Goal: Task Accomplishment & Management: Use online tool/utility

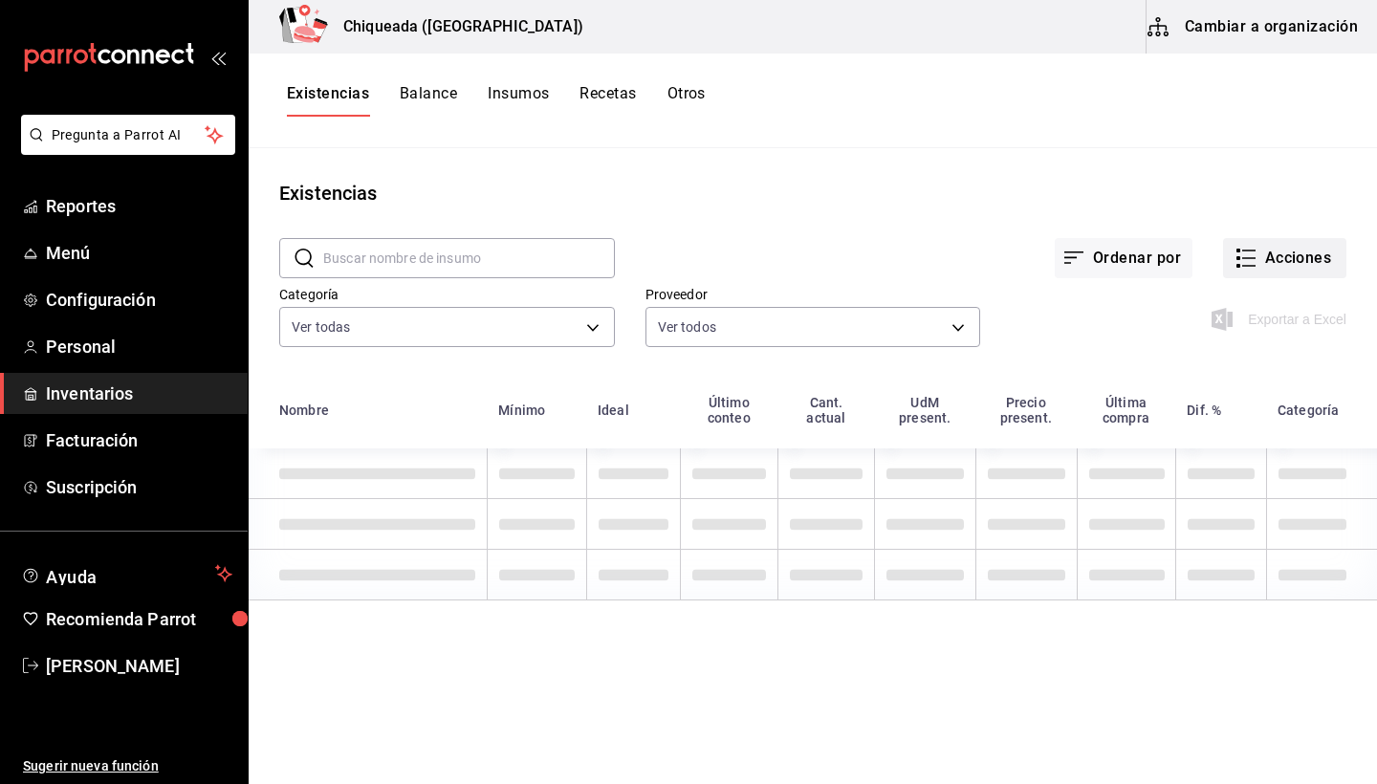
click at [1270, 253] on button "Acciones" at bounding box center [1284, 258] width 123 height 40
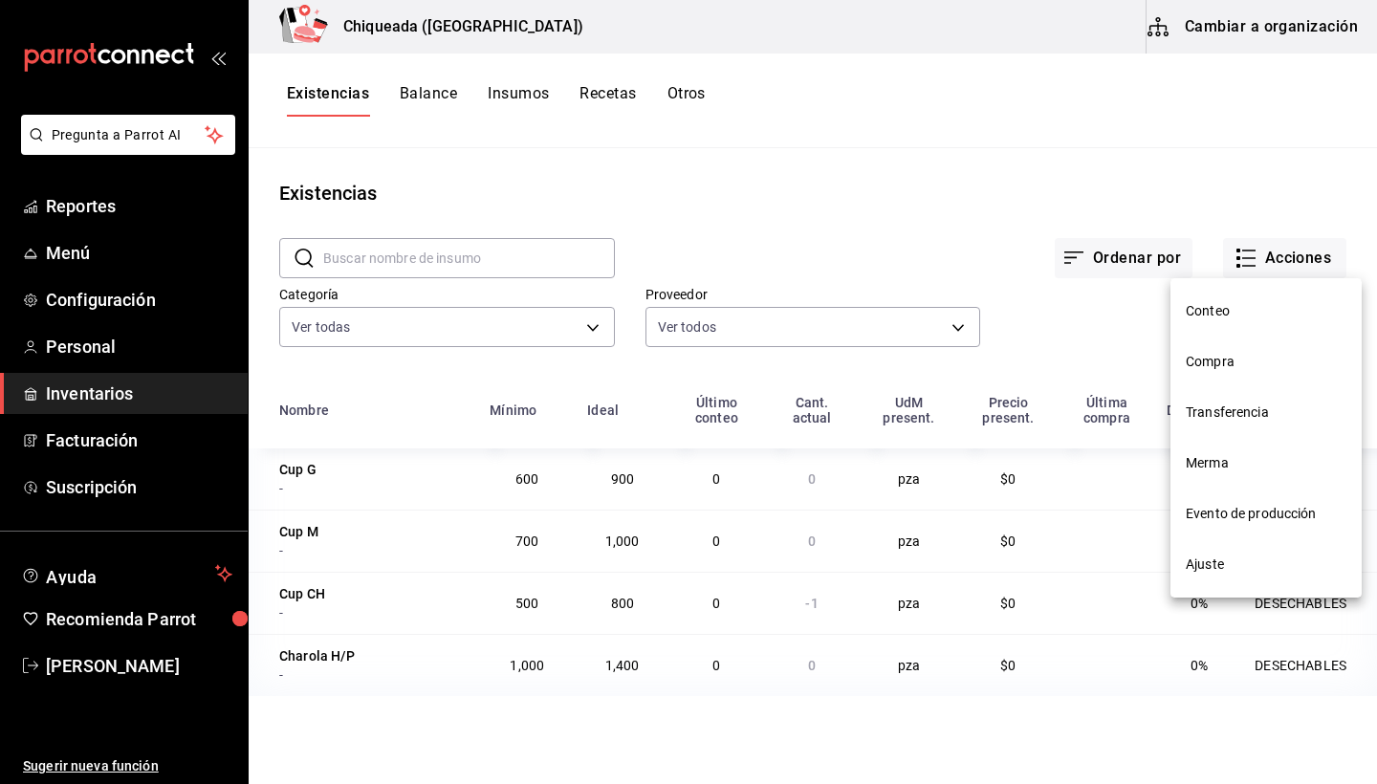
click at [1232, 317] on span "Conteo" at bounding box center [1266, 311] width 161 height 20
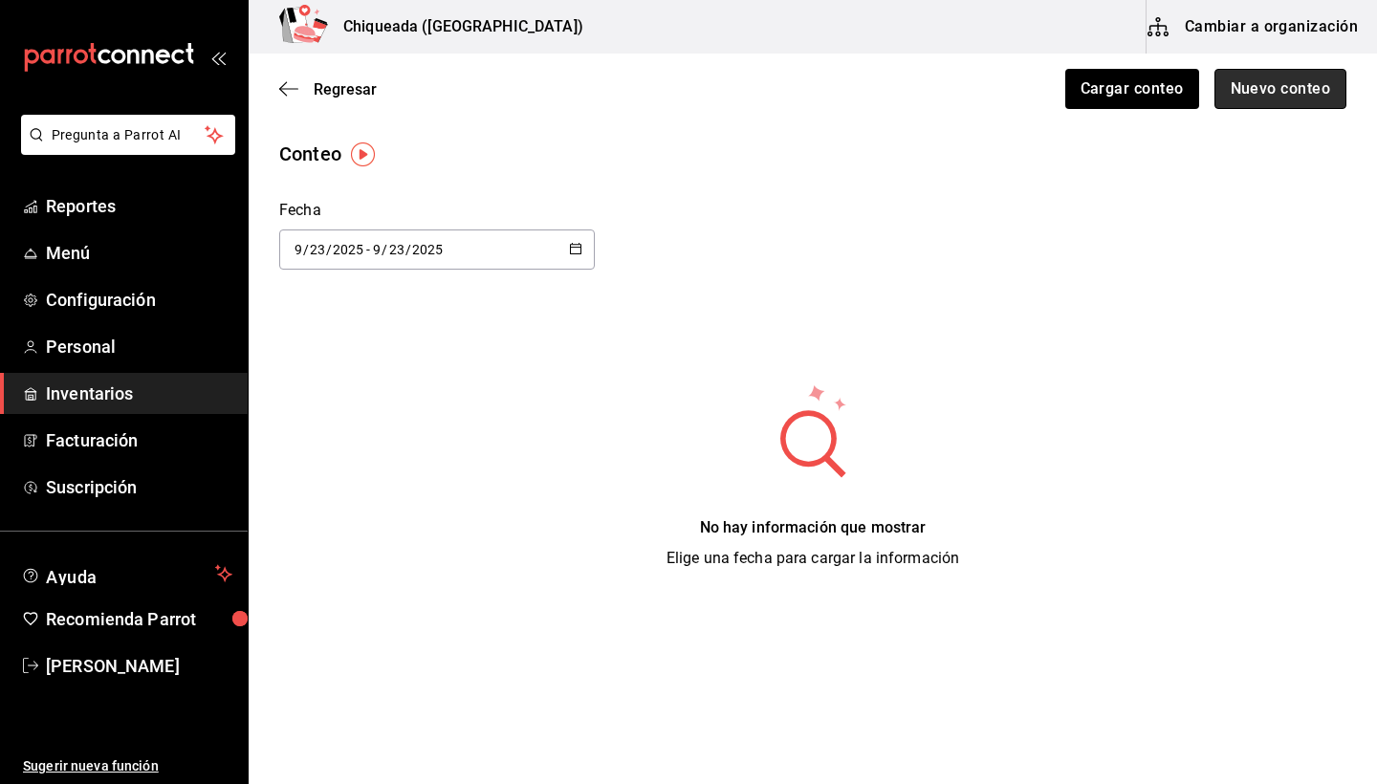
click at [1258, 101] on button "Nuevo conteo" at bounding box center [1280, 89] width 133 height 40
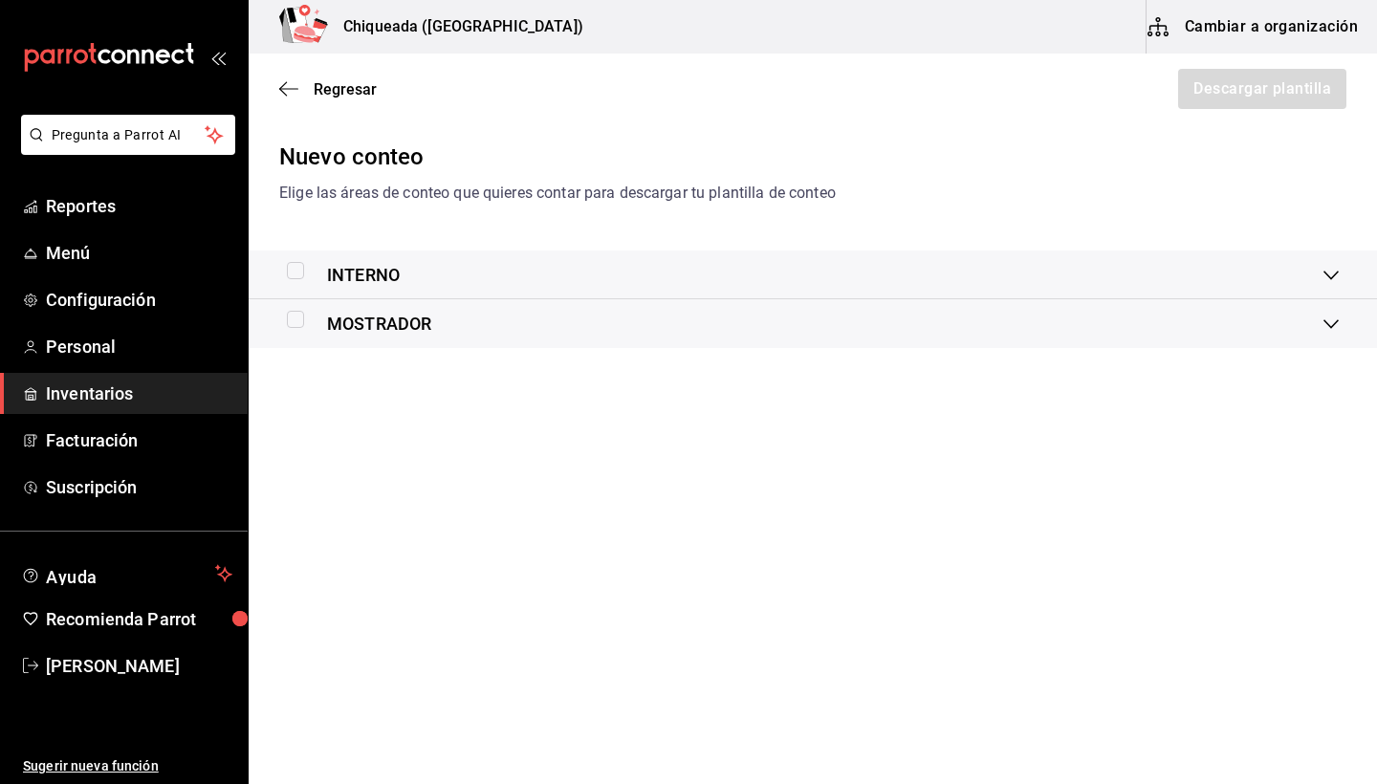
click at [295, 324] on input "checkbox" at bounding box center [295, 319] width 17 height 17
checkbox input "true"
click at [1256, 88] on button "Descargar plantilla" at bounding box center [1261, 89] width 170 height 40
click at [347, 469] on main "Regresar Descargar plantilla Nuevo conteo Elige las áreas de conteo que quieres…" at bounding box center [813, 365] width 1128 height 622
click at [94, 387] on span "Inventarios" at bounding box center [139, 394] width 186 height 26
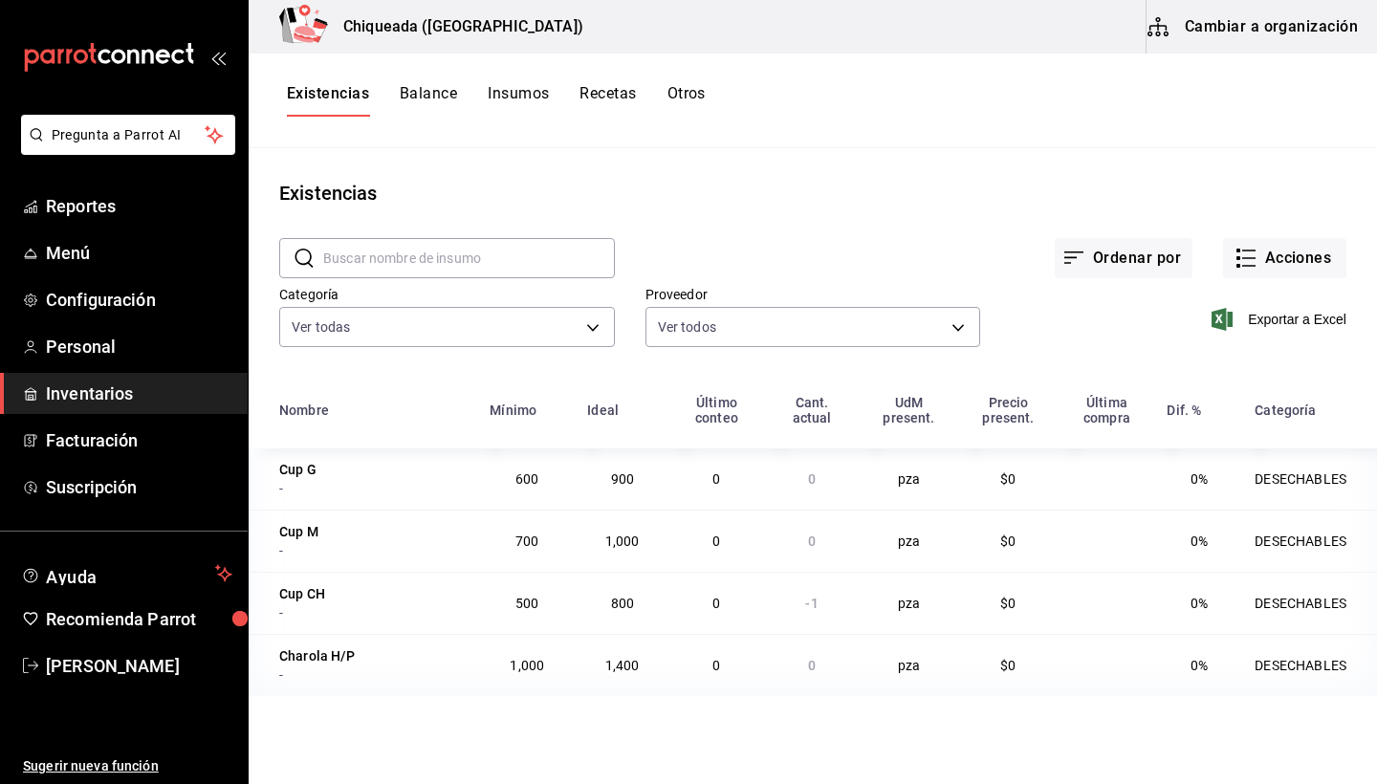
click at [810, 610] on span "-1" at bounding box center [811, 603] width 12 height 15
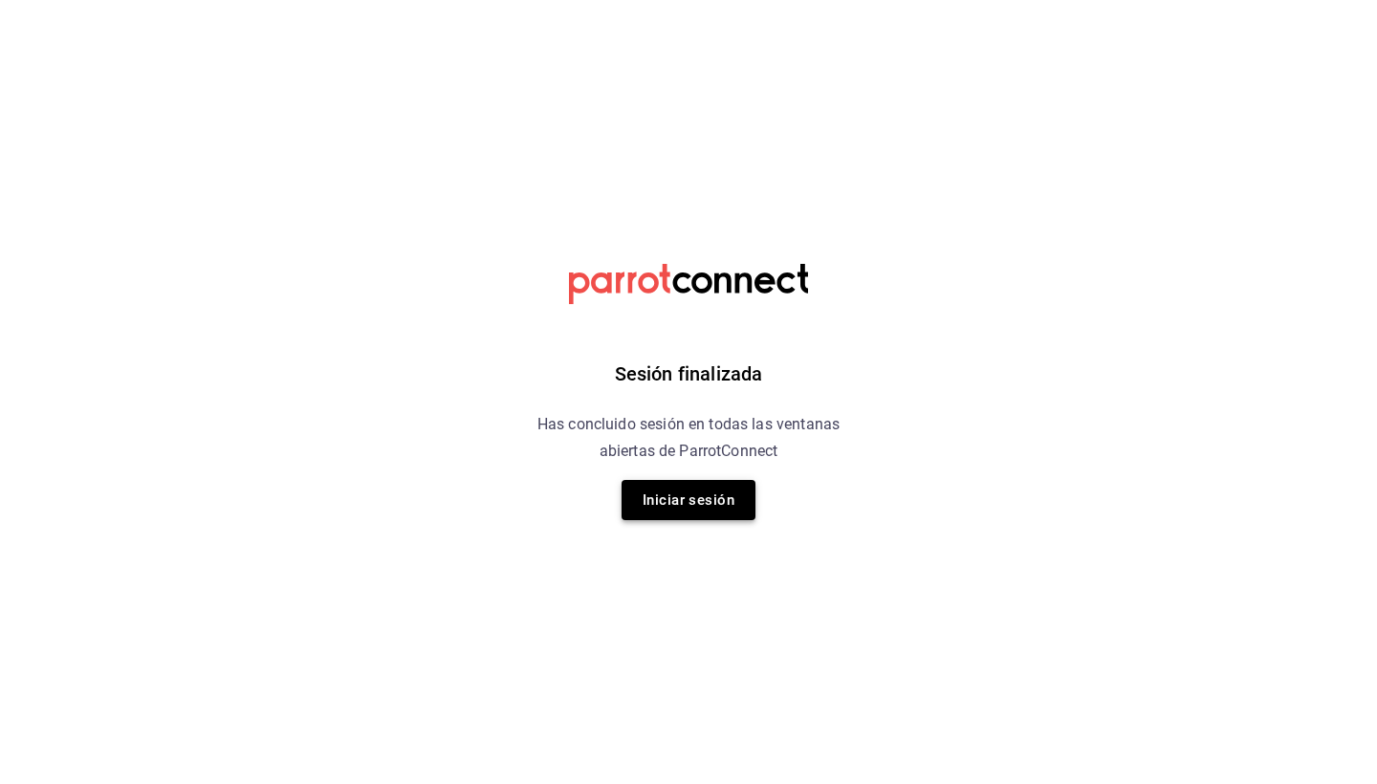
click at [678, 500] on button "Iniciar sesión" at bounding box center [689, 500] width 134 height 40
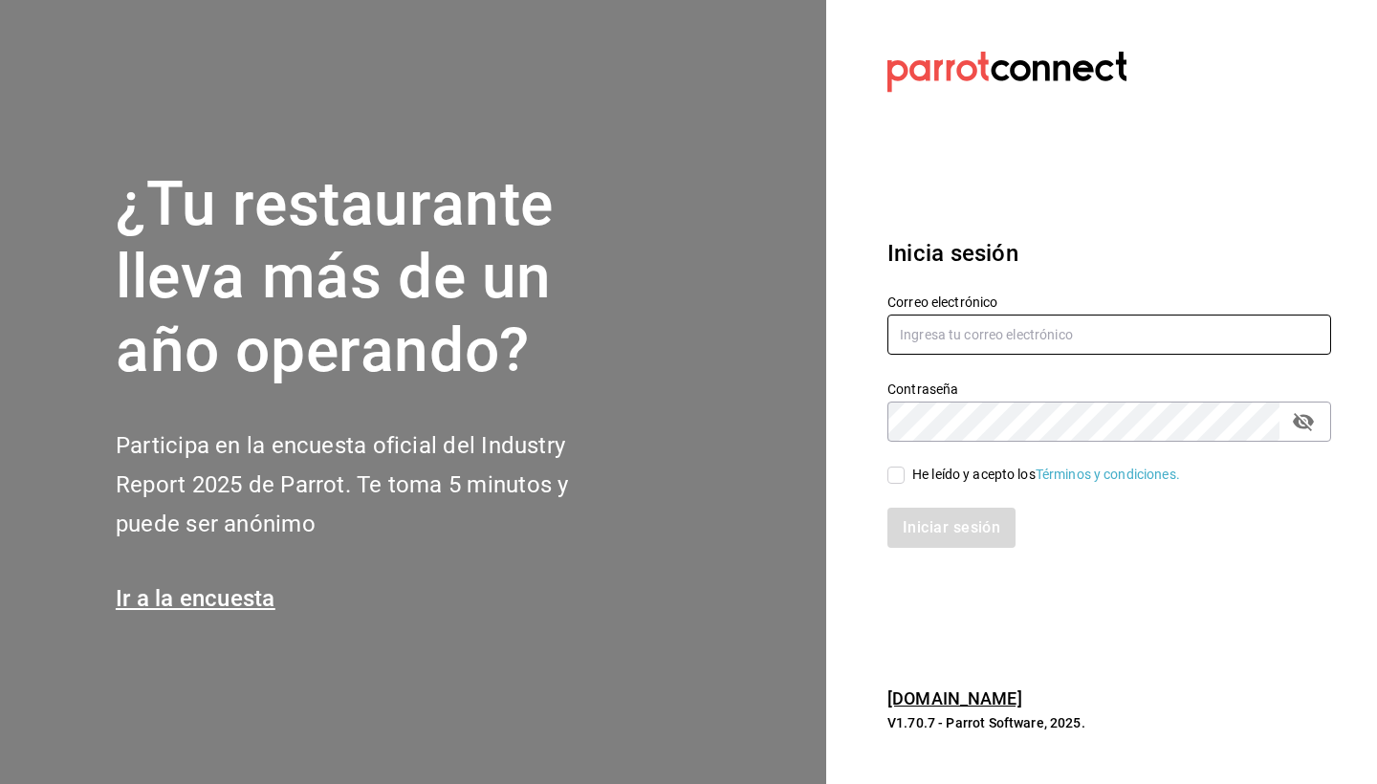
type input "chiqueada.mx@gmail.com"
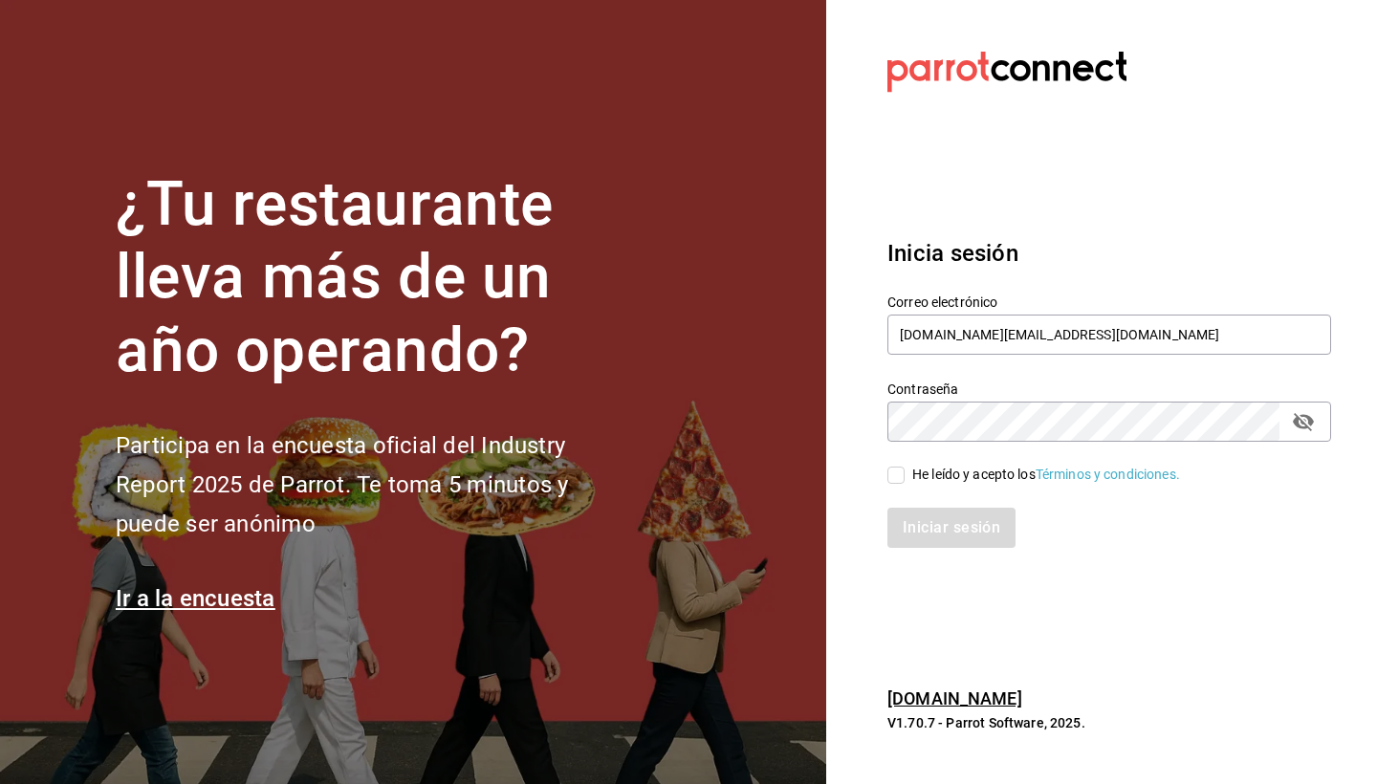
click at [895, 470] on input "He leído y acepto los Términos y condiciones." at bounding box center [895, 475] width 17 height 17
checkbox input "true"
click at [926, 515] on button "Iniciar sesión" at bounding box center [952, 528] width 130 height 40
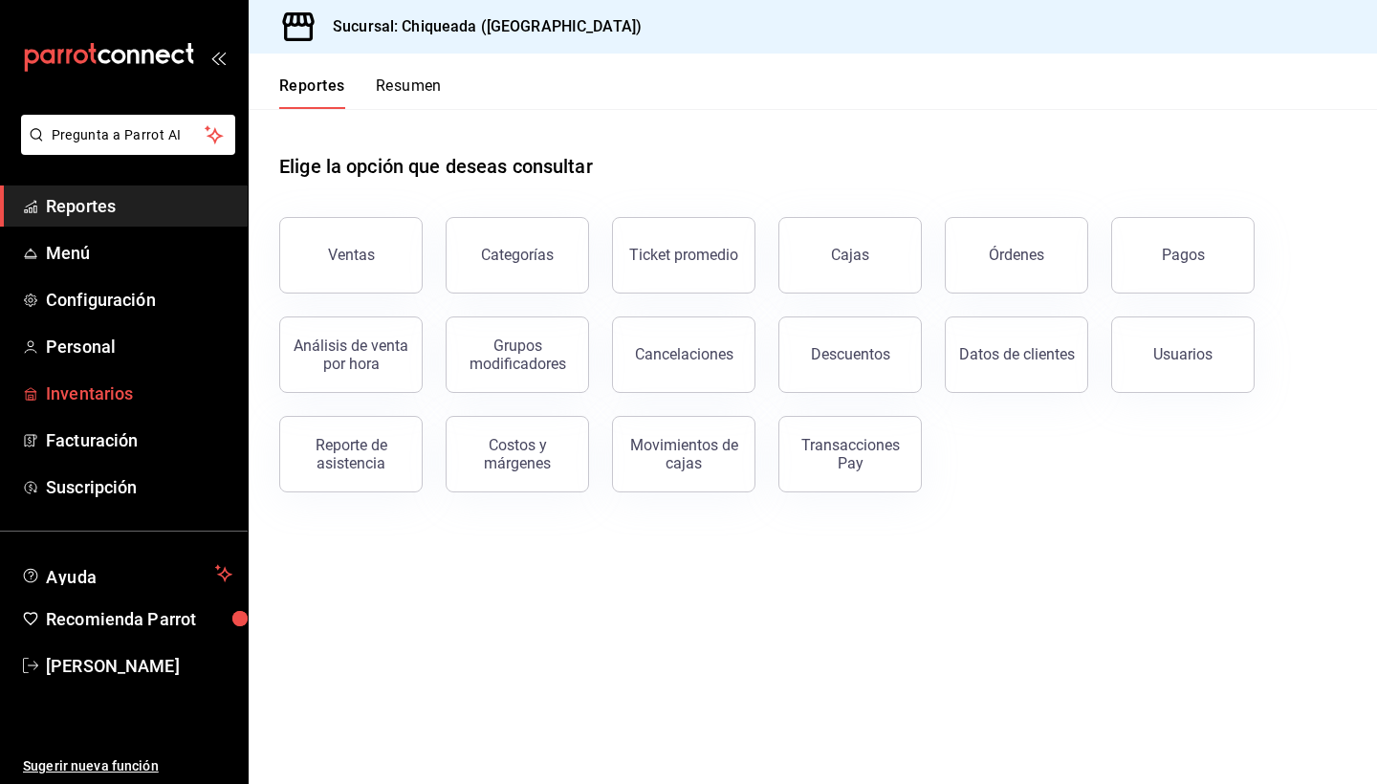
click at [109, 393] on span "Inventarios" at bounding box center [139, 394] width 186 height 26
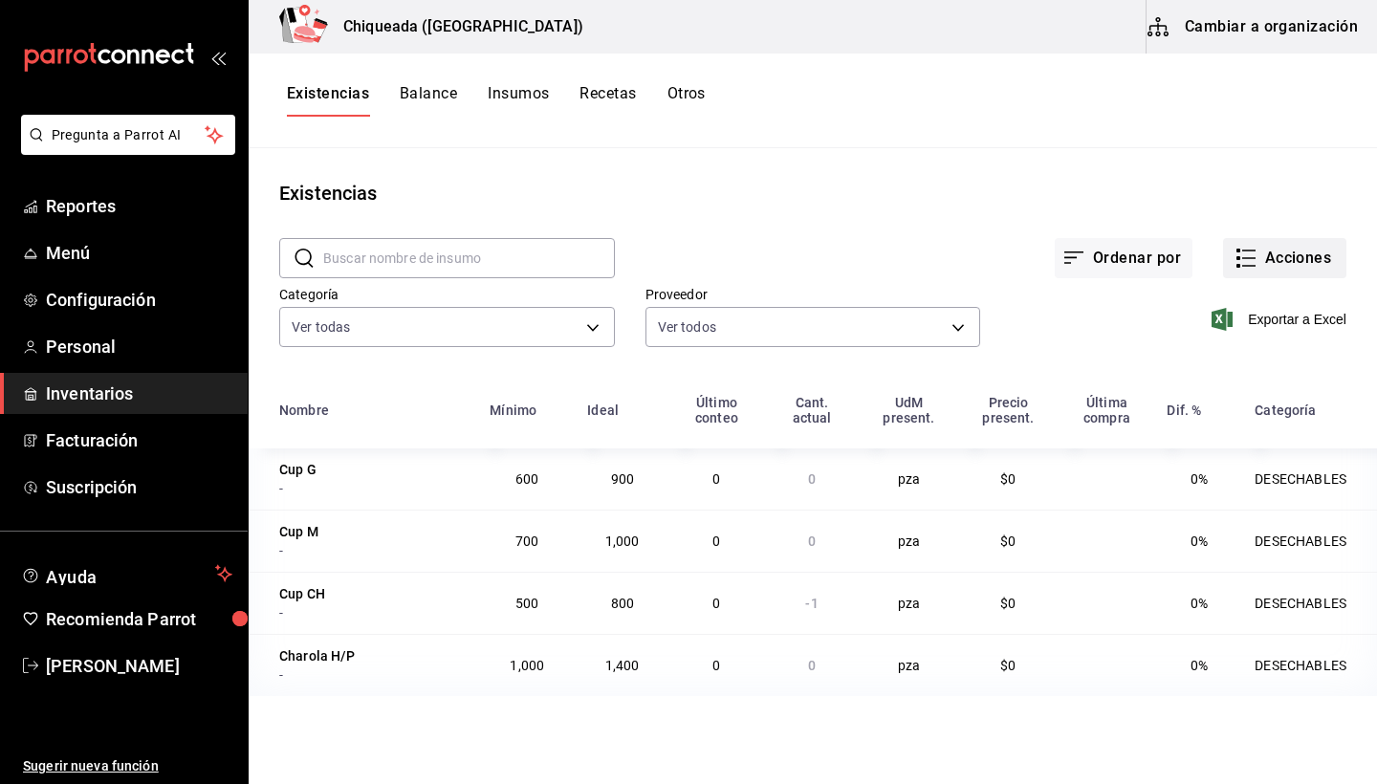
click at [1291, 245] on button "Acciones" at bounding box center [1284, 258] width 123 height 40
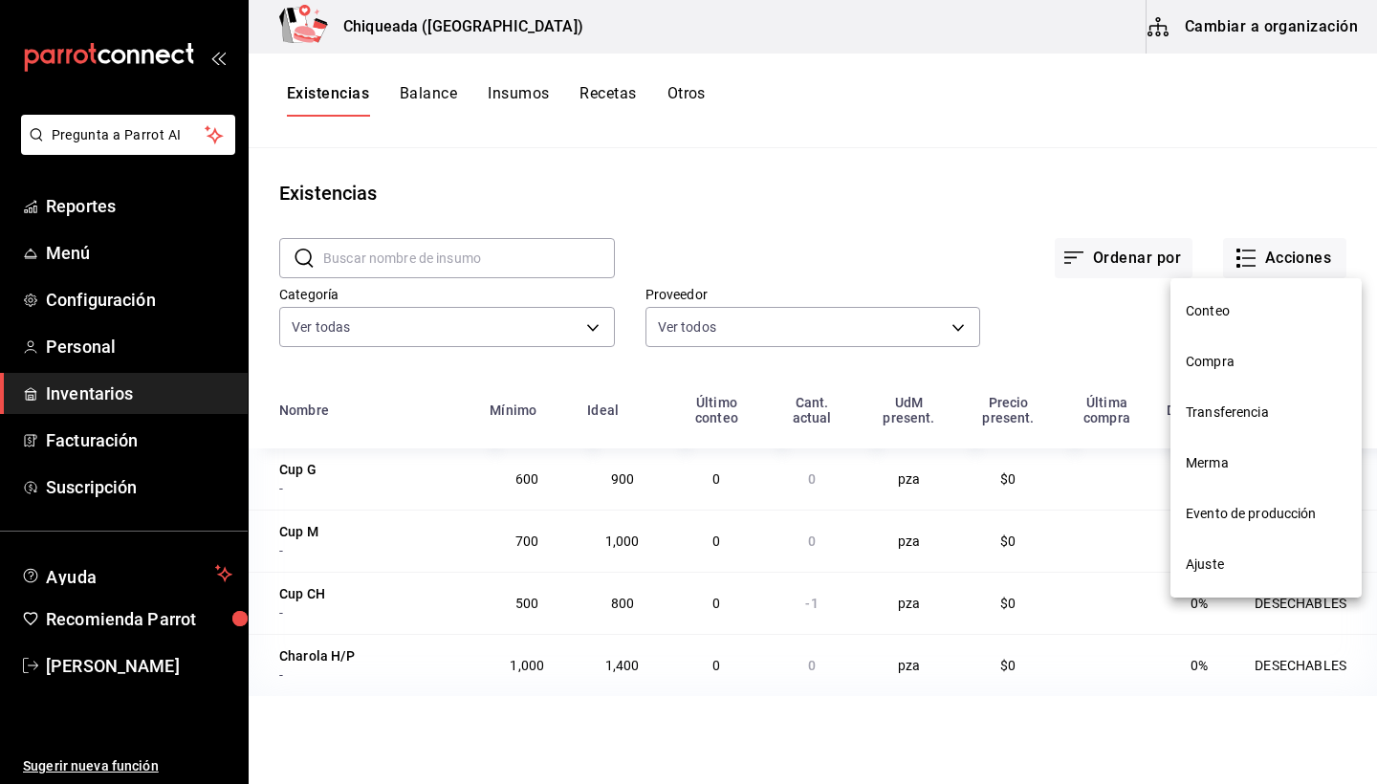
click at [963, 346] on div at bounding box center [688, 392] width 1377 height 784
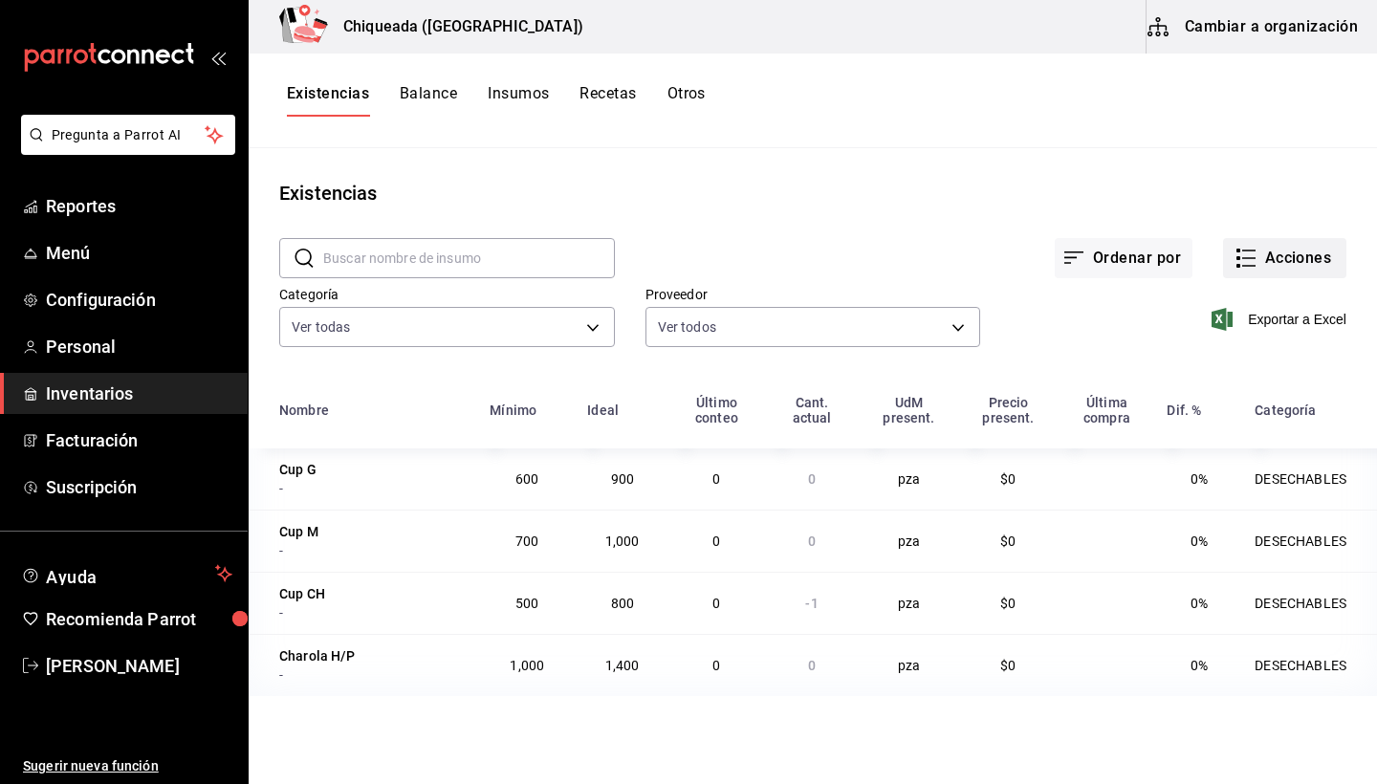
click at [1264, 257] on button "Acciones" at bounding box center [1284, 258] width 123 height 40
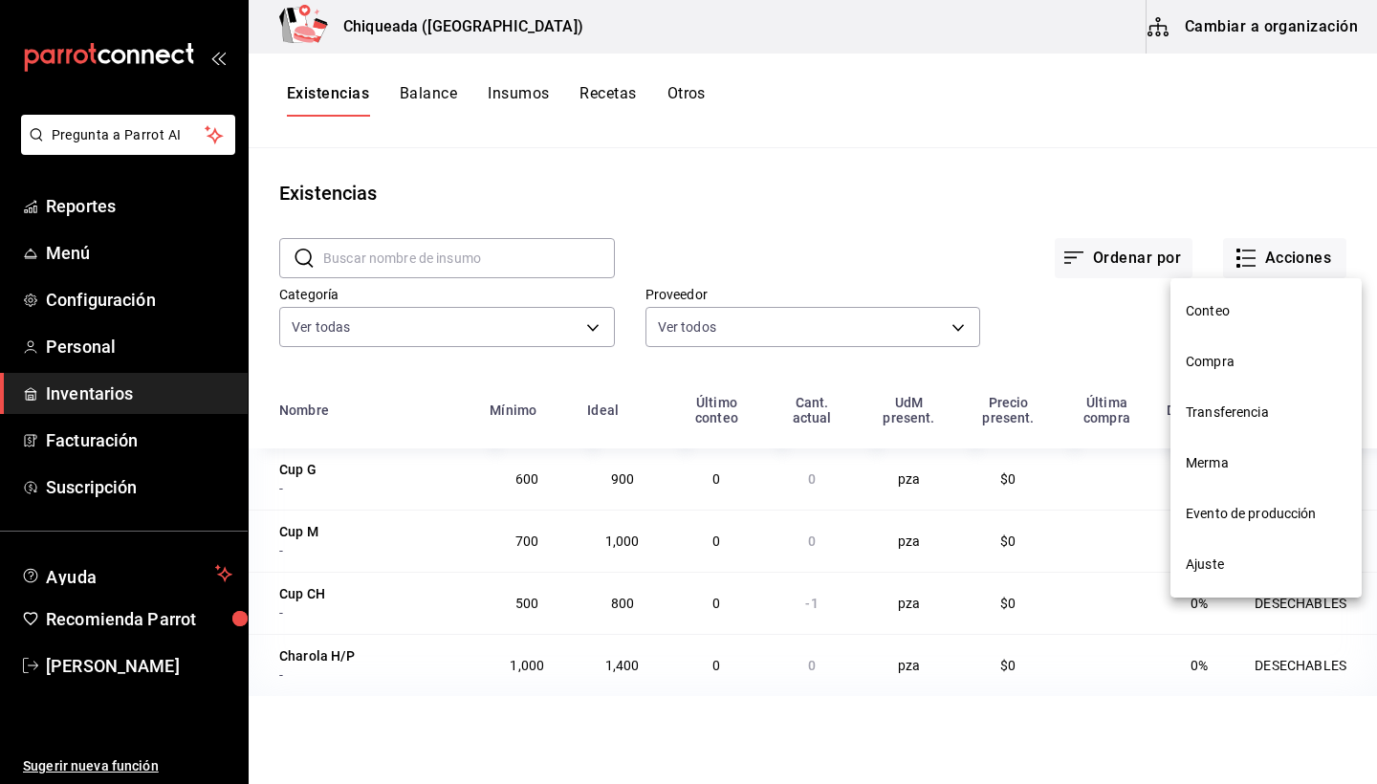
click at [1216, 304] on span "Conteo" at bounding box center [1266, 311] width 161 height 20
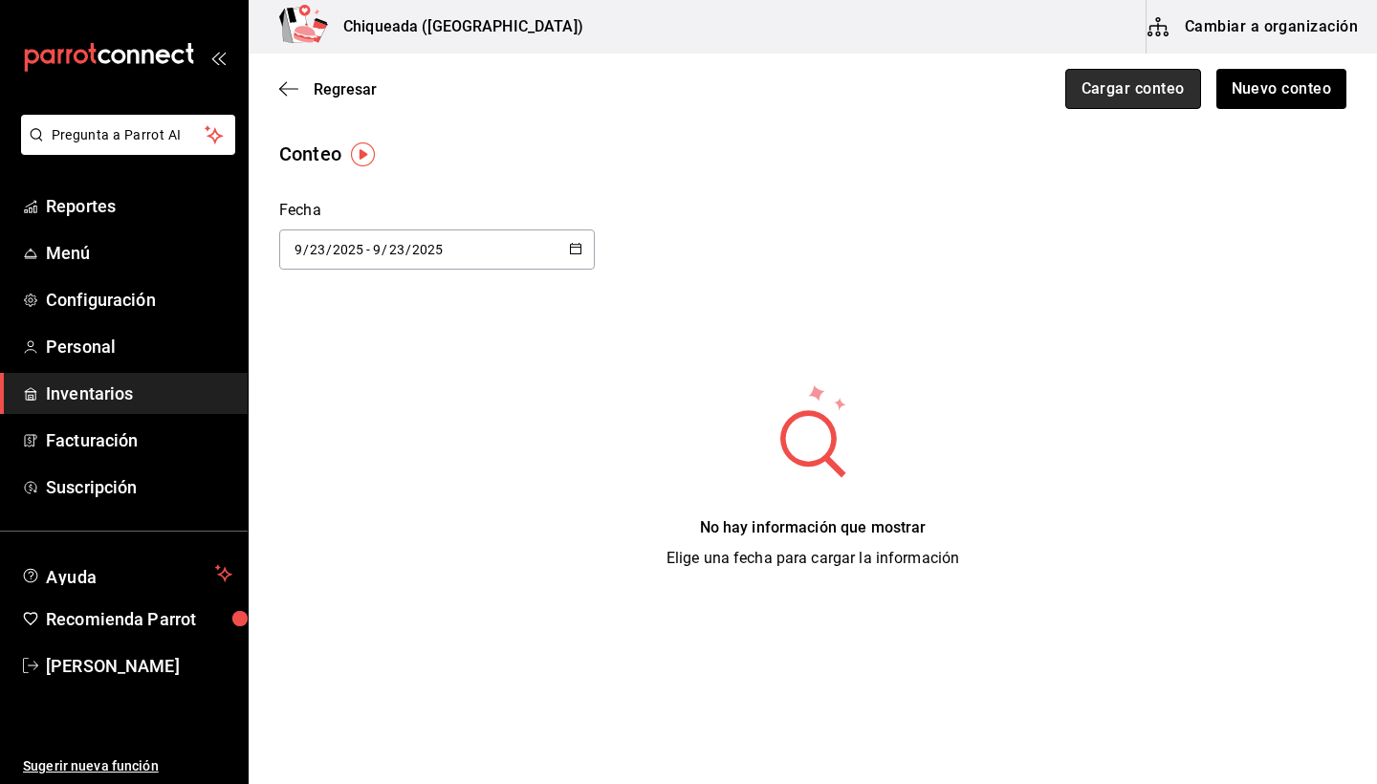
click at [1154, 79] on button "Cargar conteo" at bounding box center [1133, 89] width 136 height 40
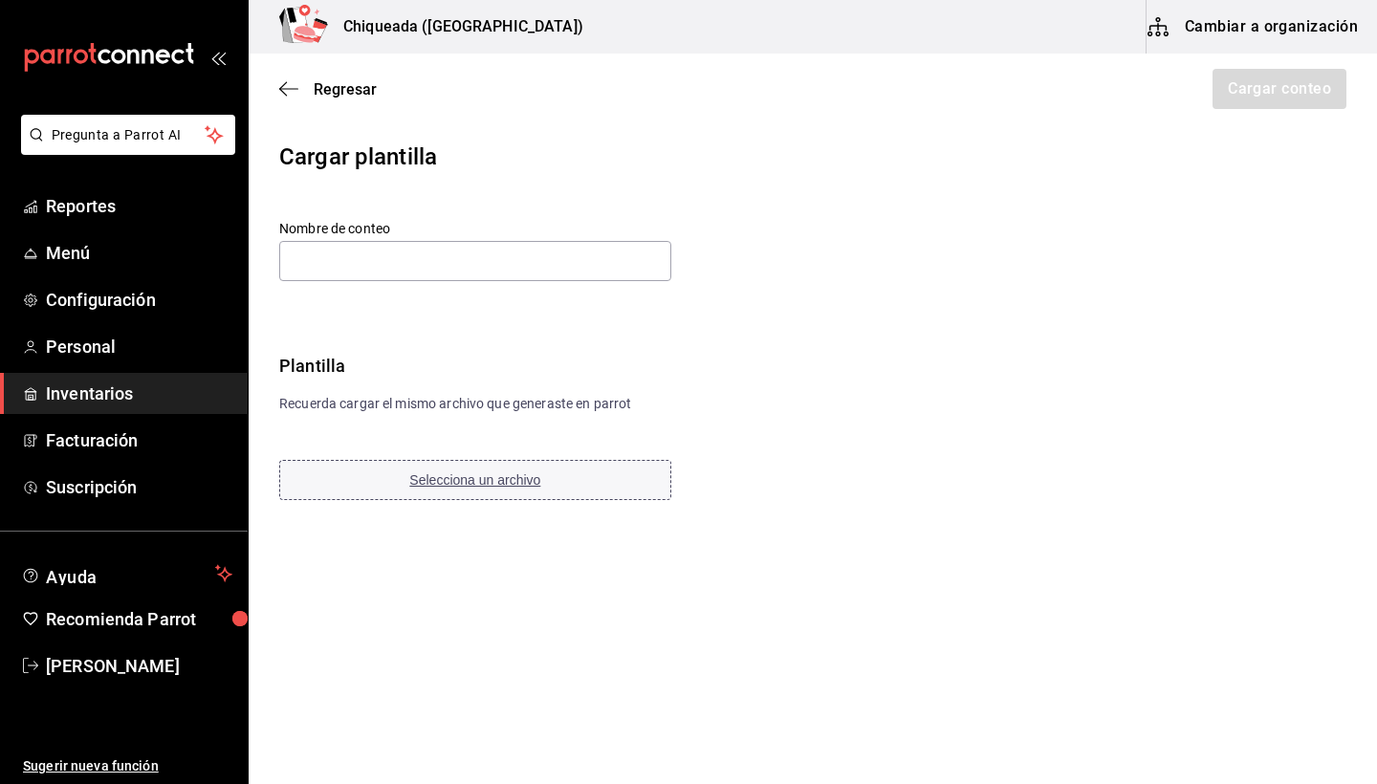
click at [375, 485] on button "Selecciona un archivo" at bounding box center [475, 480] width 392 height 40
click at [514, 256] on input "text" at bounding box center [475, 261] width 392 height 40
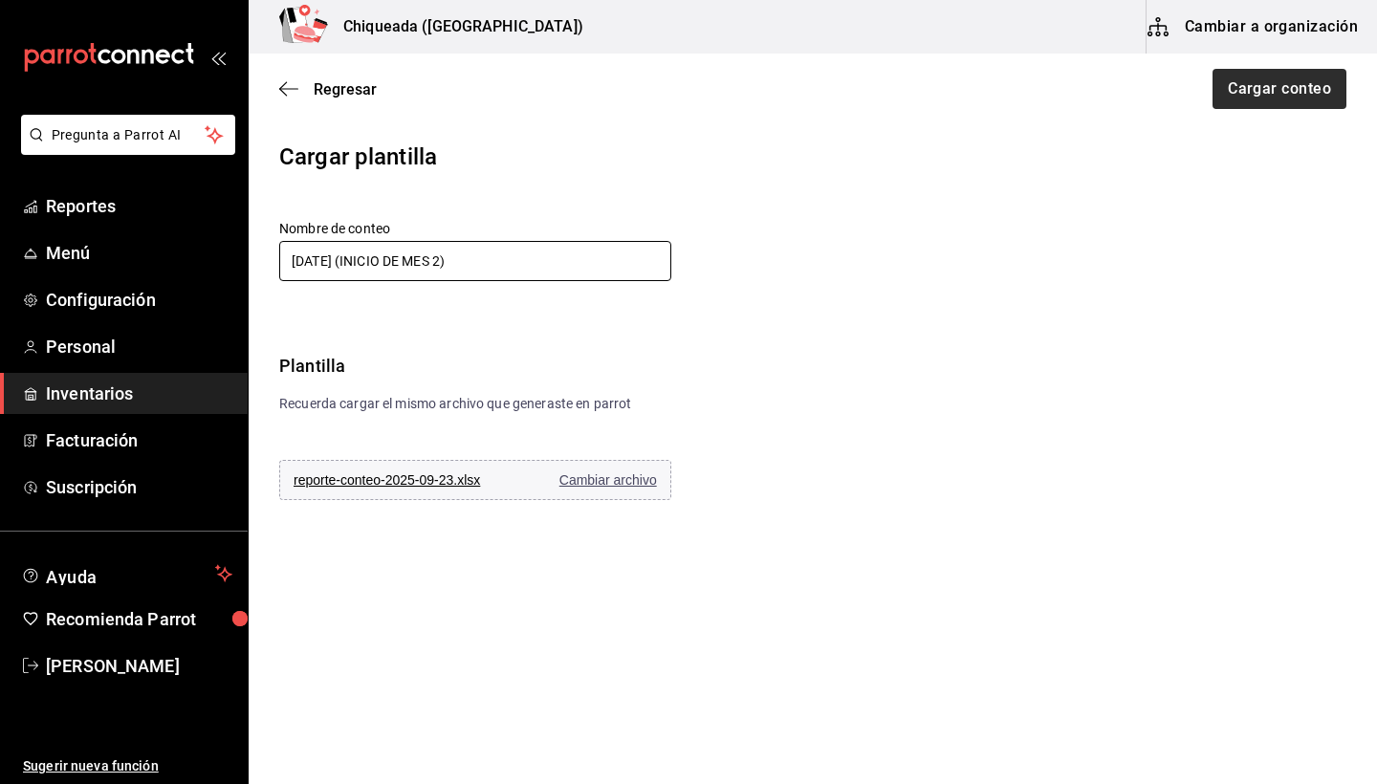
type input "23 DE SEPTIEMBRE (INICIO DE MES 2)"
click at [1257, 98] on button "Cargar conteo" at bounding box center [1279, 89] width 136 height 40
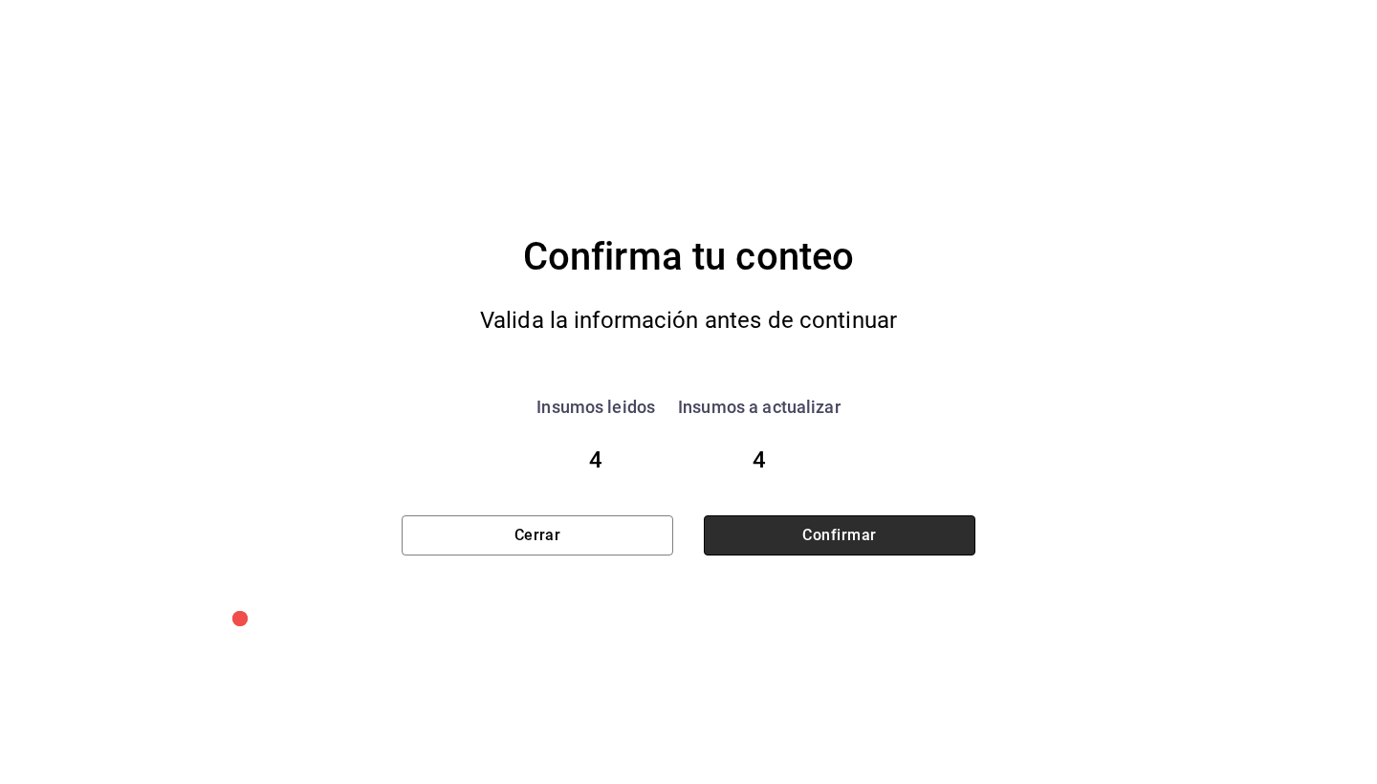
click at [793, 526] on button "Confirmar" at bounding box center [840, 535] width 272 height 40
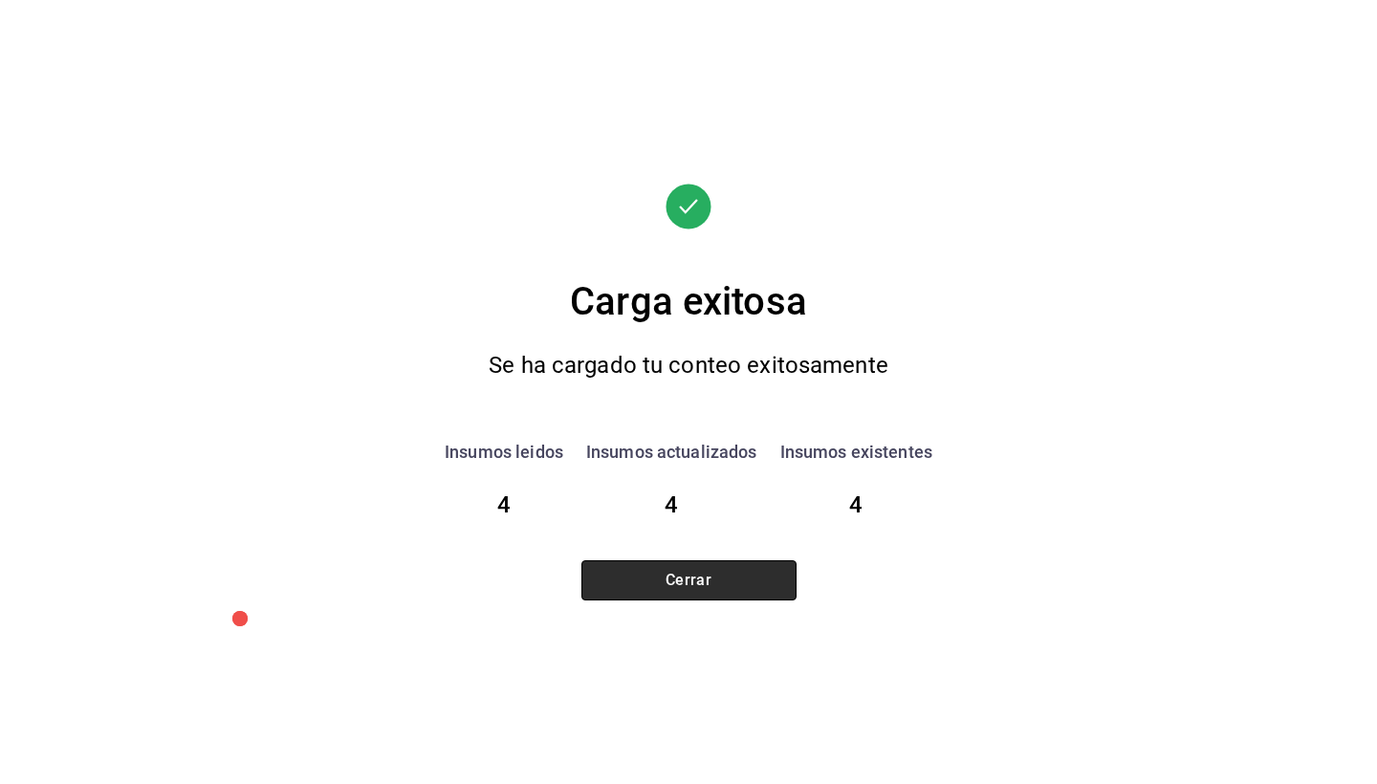
click at [744, 576] on button "Cerrar" at bounding box center [688, 580] width 215 height 40
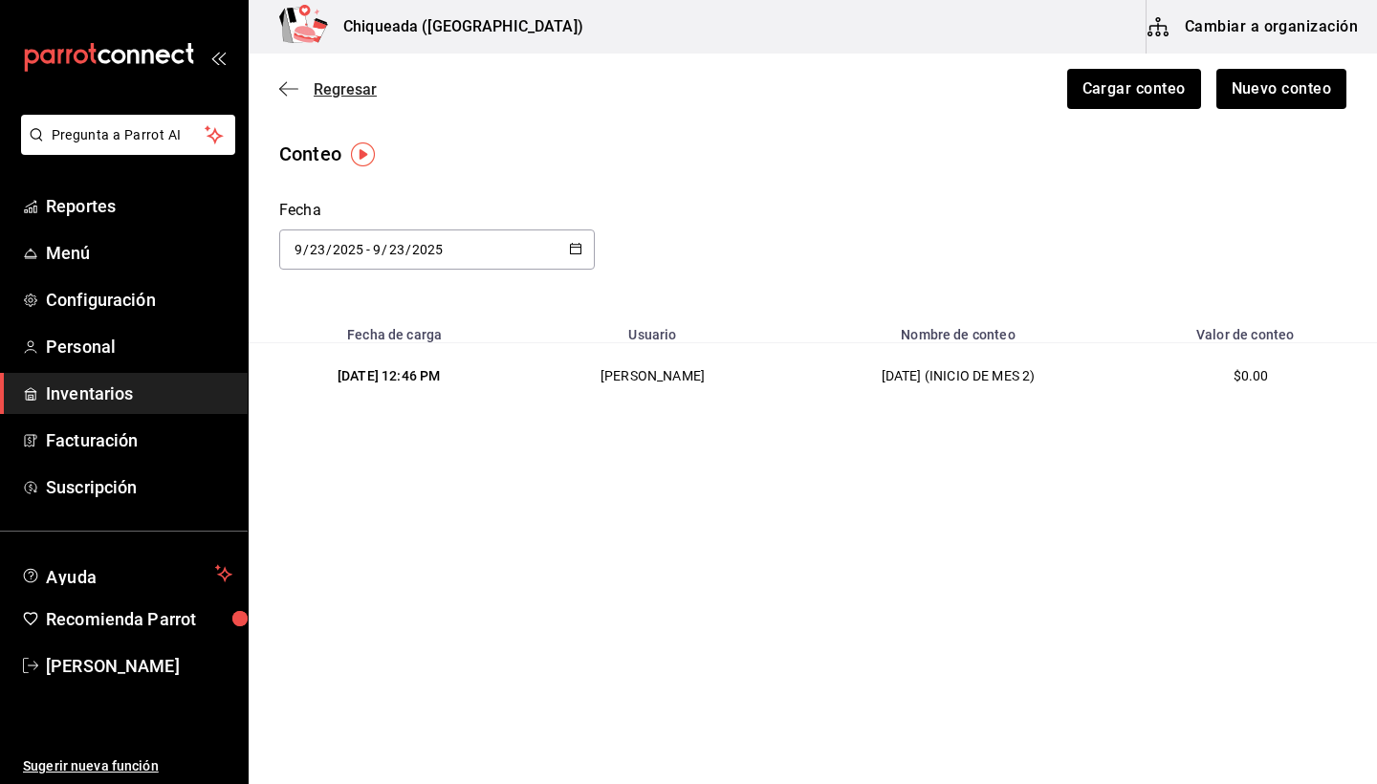
click at [284, 80] on span "Regresar" at bounding box center [328, 89] width 98 height 18
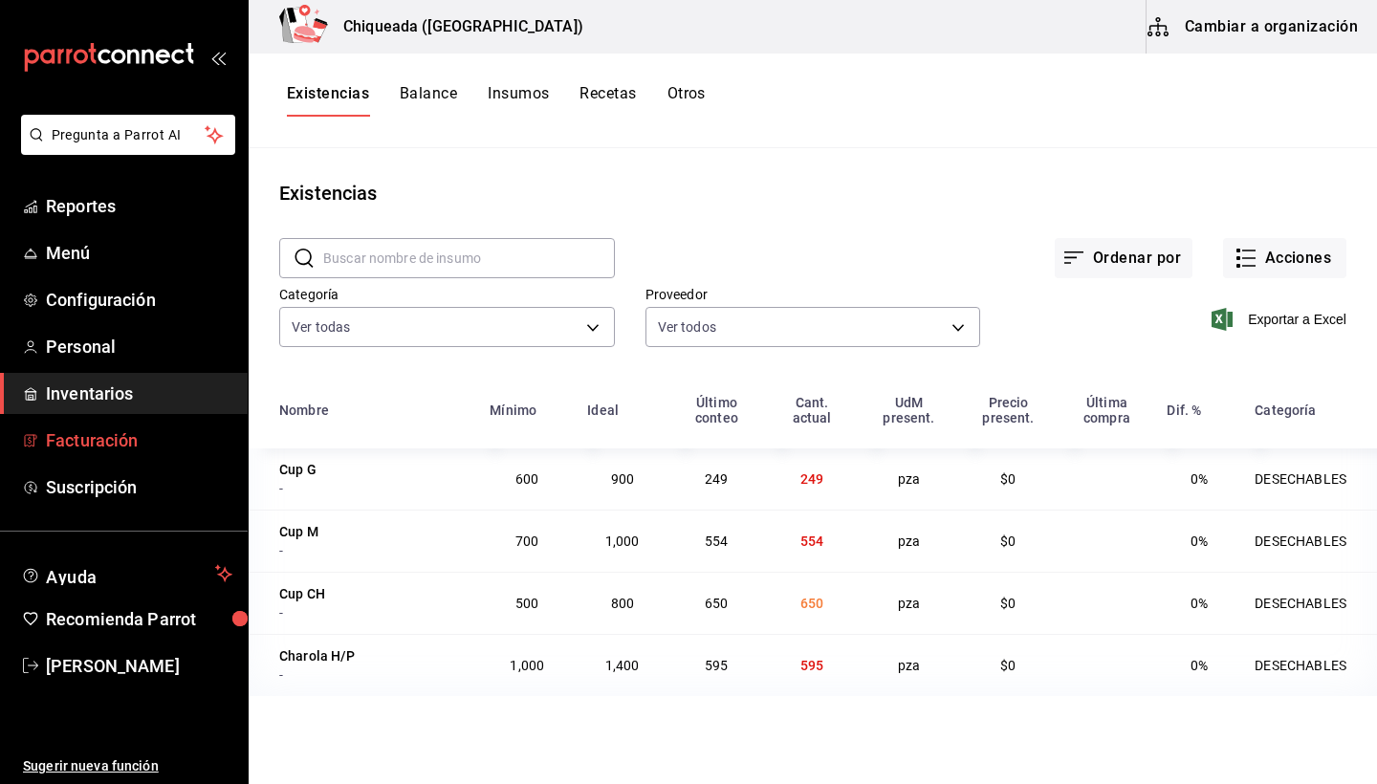
click at [96, 439] on span "Facturación" at bounding box center [139, 440] width 186 height 26
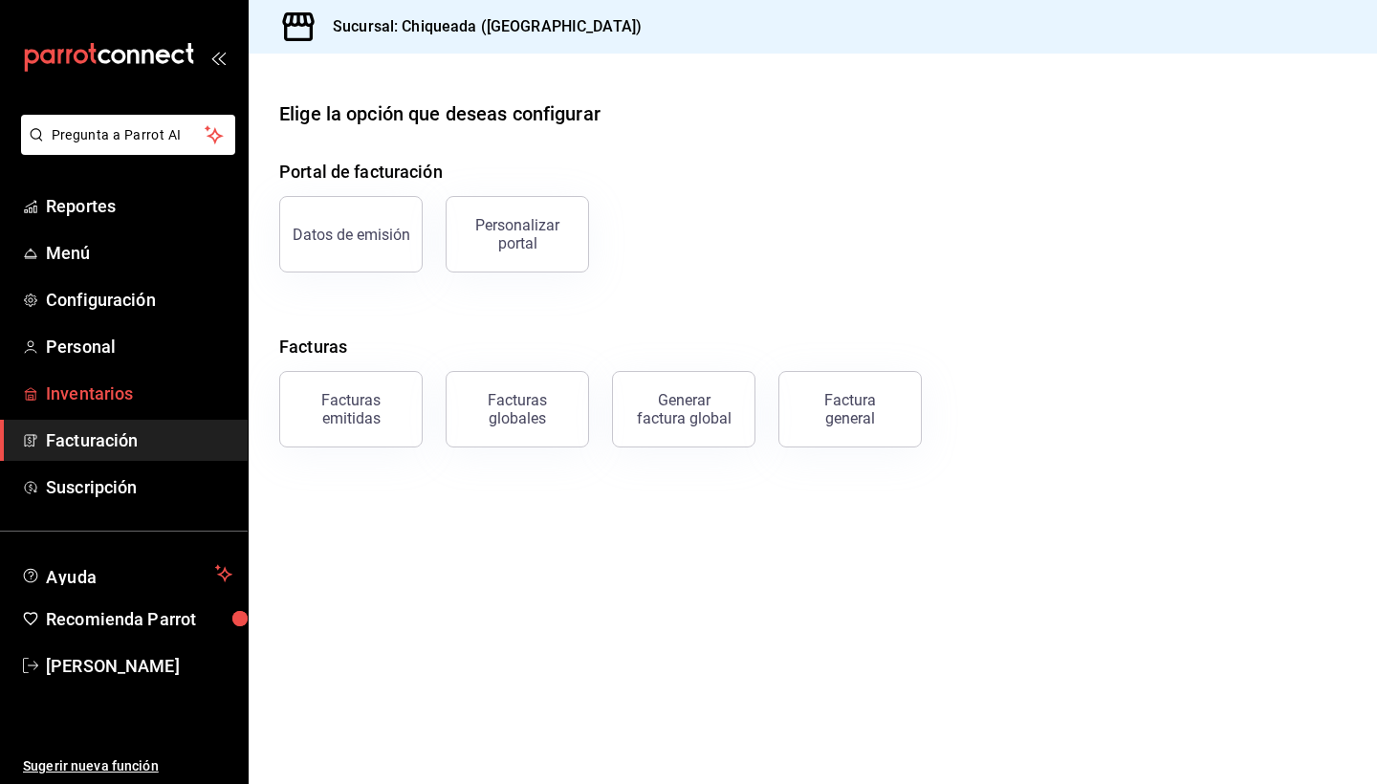
click at [100, 400] on span "Inventarios" at bounding box center [139, 394] width 186 height 26
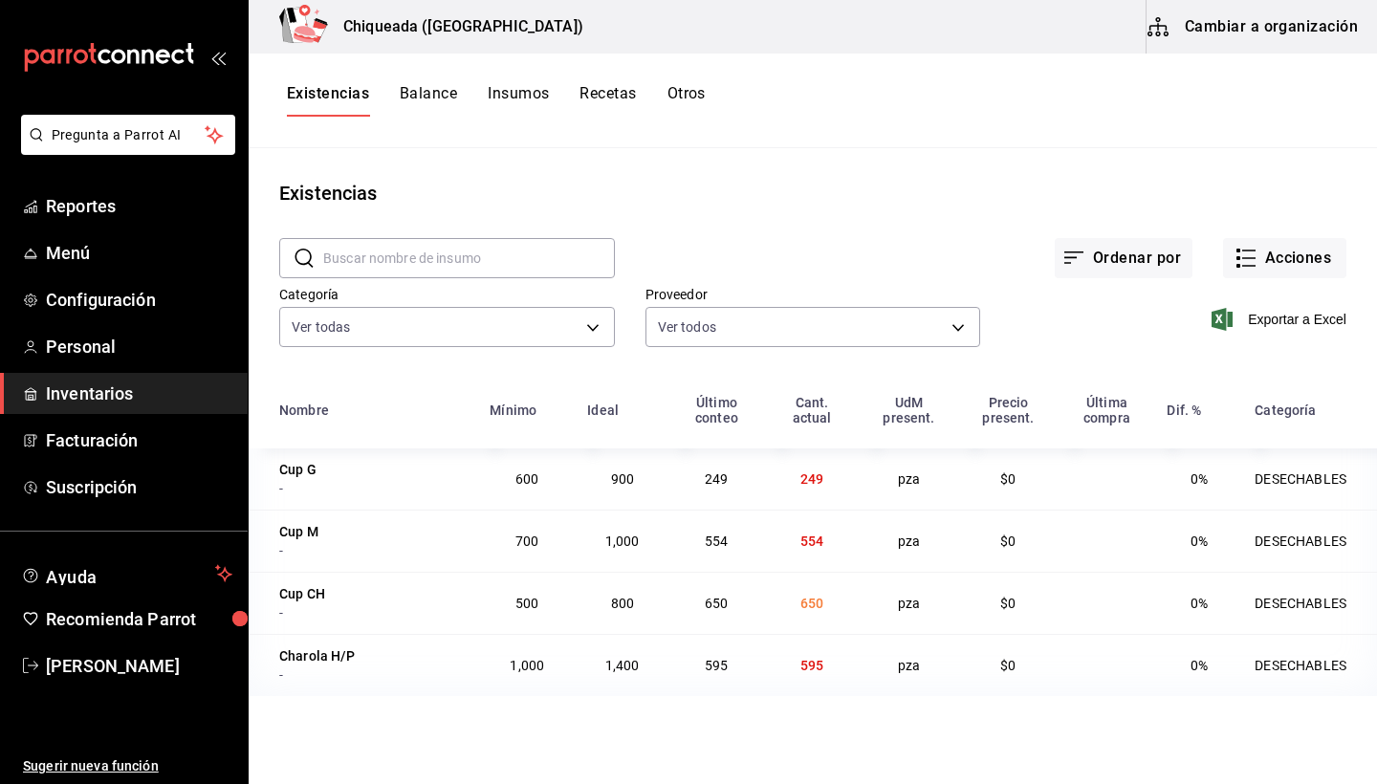
click at [810, 600] on span "650" at bounding box center [811, 603] width 23 height 15
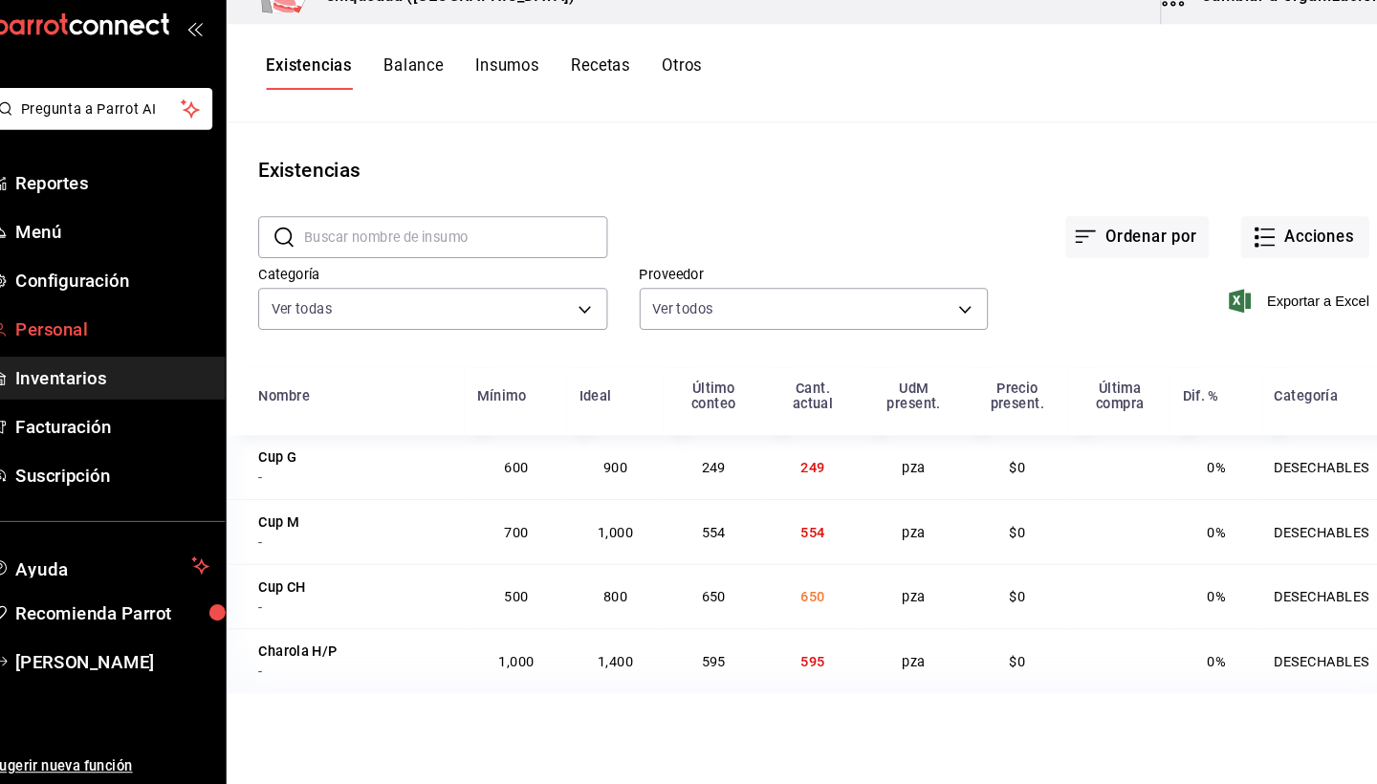
click at [72, 331] on link "Personal" at bounding box center [124, 346] width 248 height 41
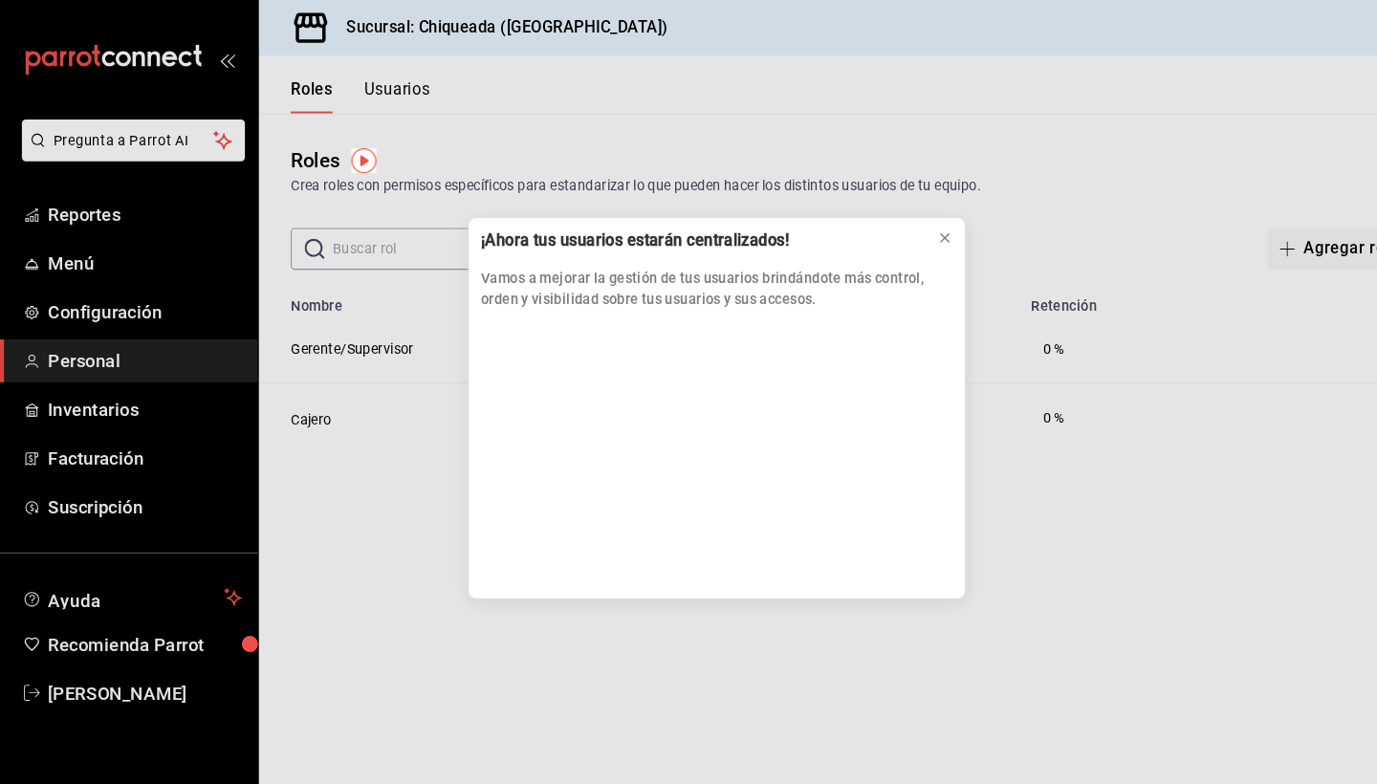
click at [116, 413] on div "¡Ahora tus usuarios estarán centralizados! Vamos a mejorar la gestión de tus us…" at bounding box center [688, 392] width 1377 height 784
click at [104, 392] on div "¡Ahora tus usuarios estarán centralizados! Vamos a mejorar la gestión de tus us…" at bounding box center [688, 392] width 1377 height 784
click at [905, 238] on button at bounding box center [907, 228] width 31 height 31
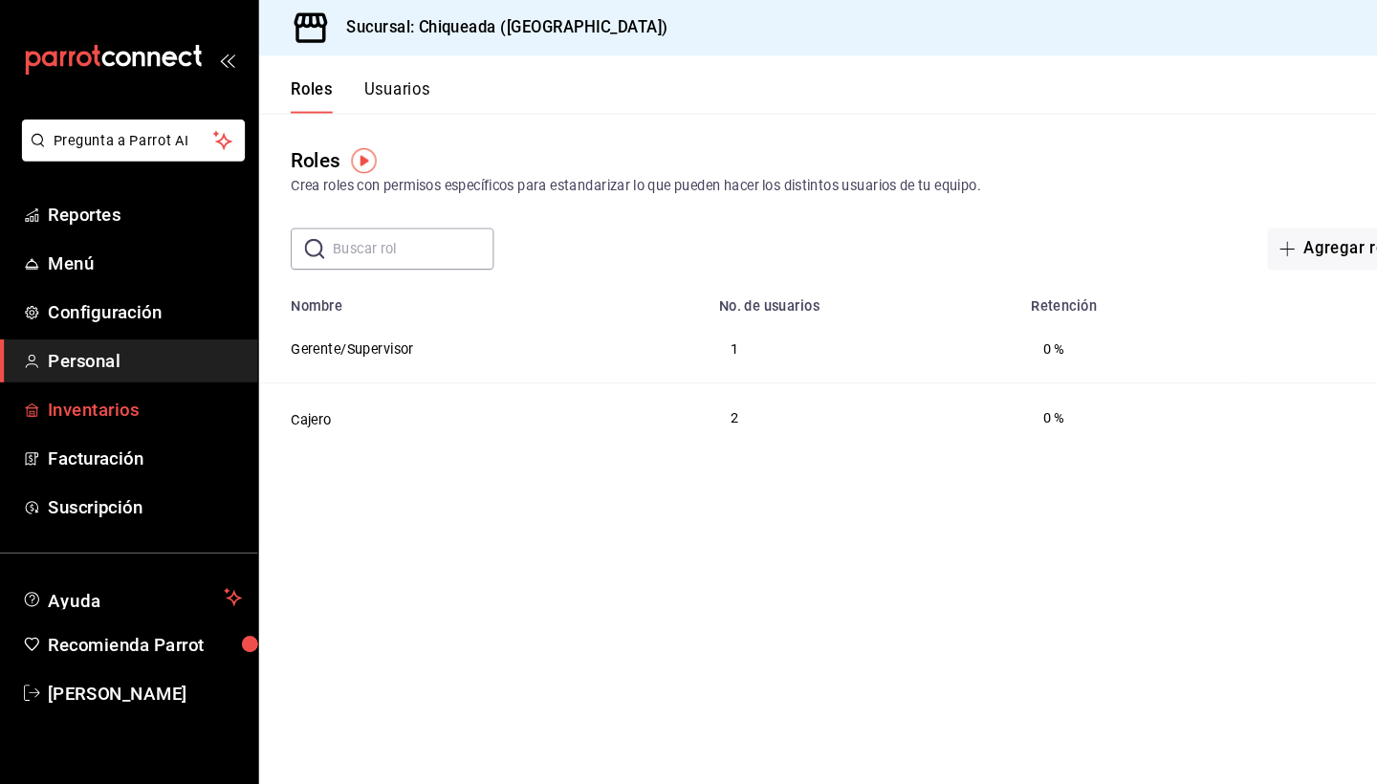
click at [95, 402] on span "Inventarios" at bounding box center [139, 394] width 186 height 26
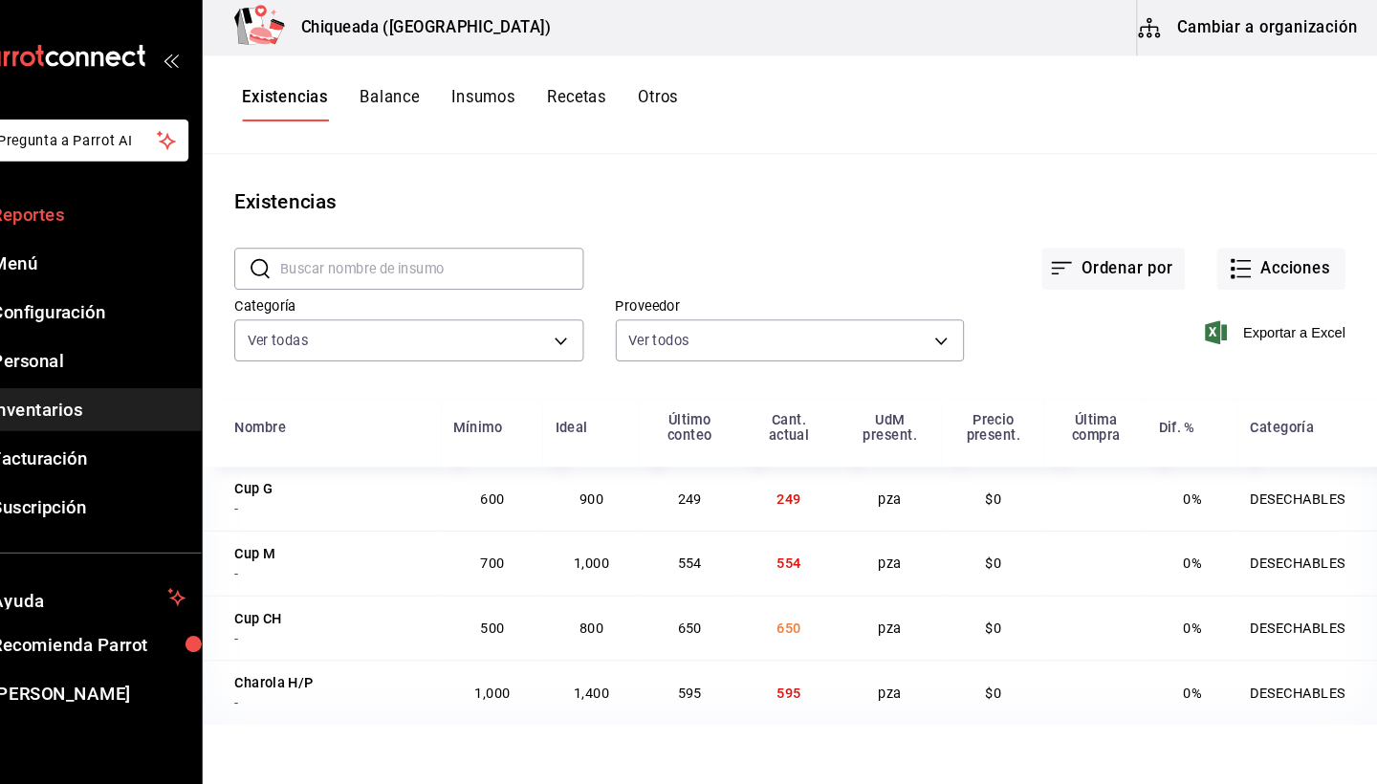
click at [48, 194] on span "Reportes" at bounding box center [139, 206] width 186 height 26
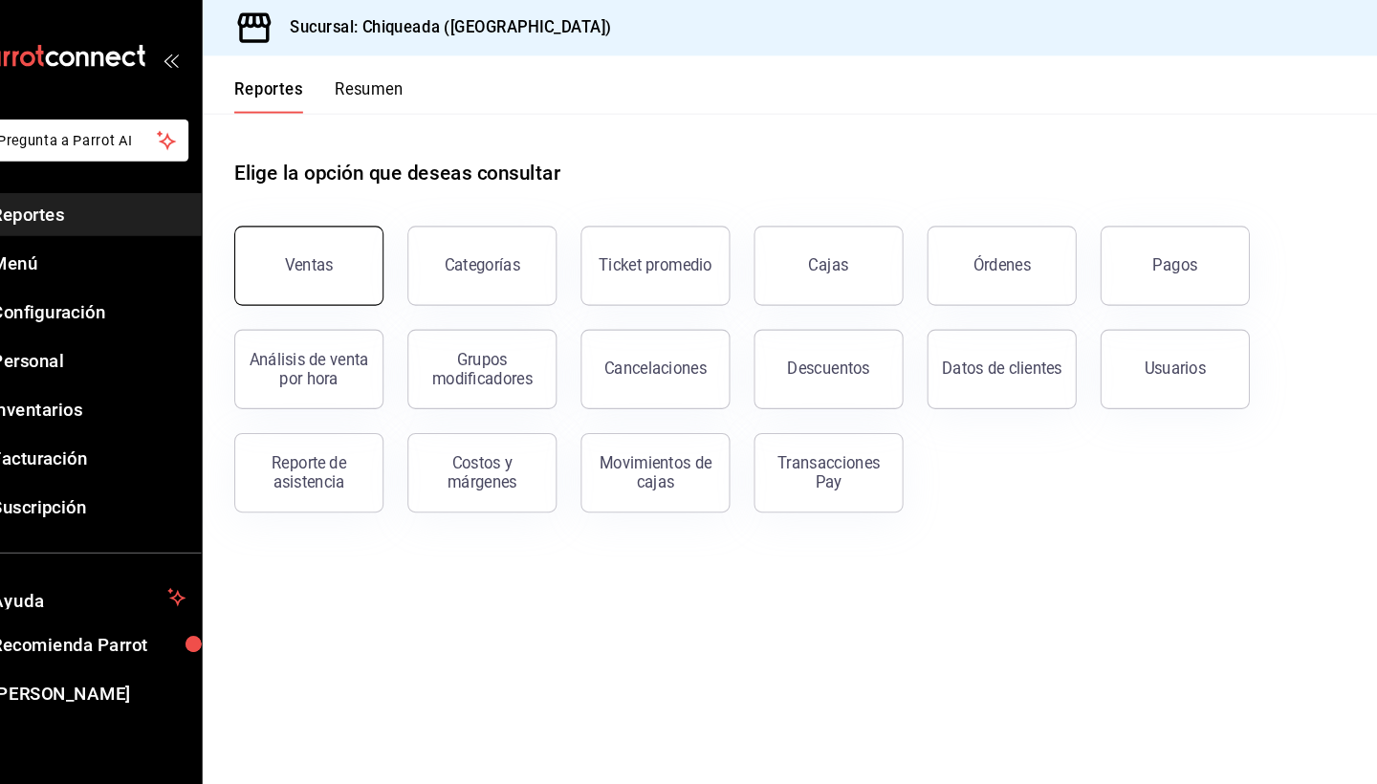
click at [328, 252] on div "Ventas" at bounding box center [351, 255] width 47 height 18
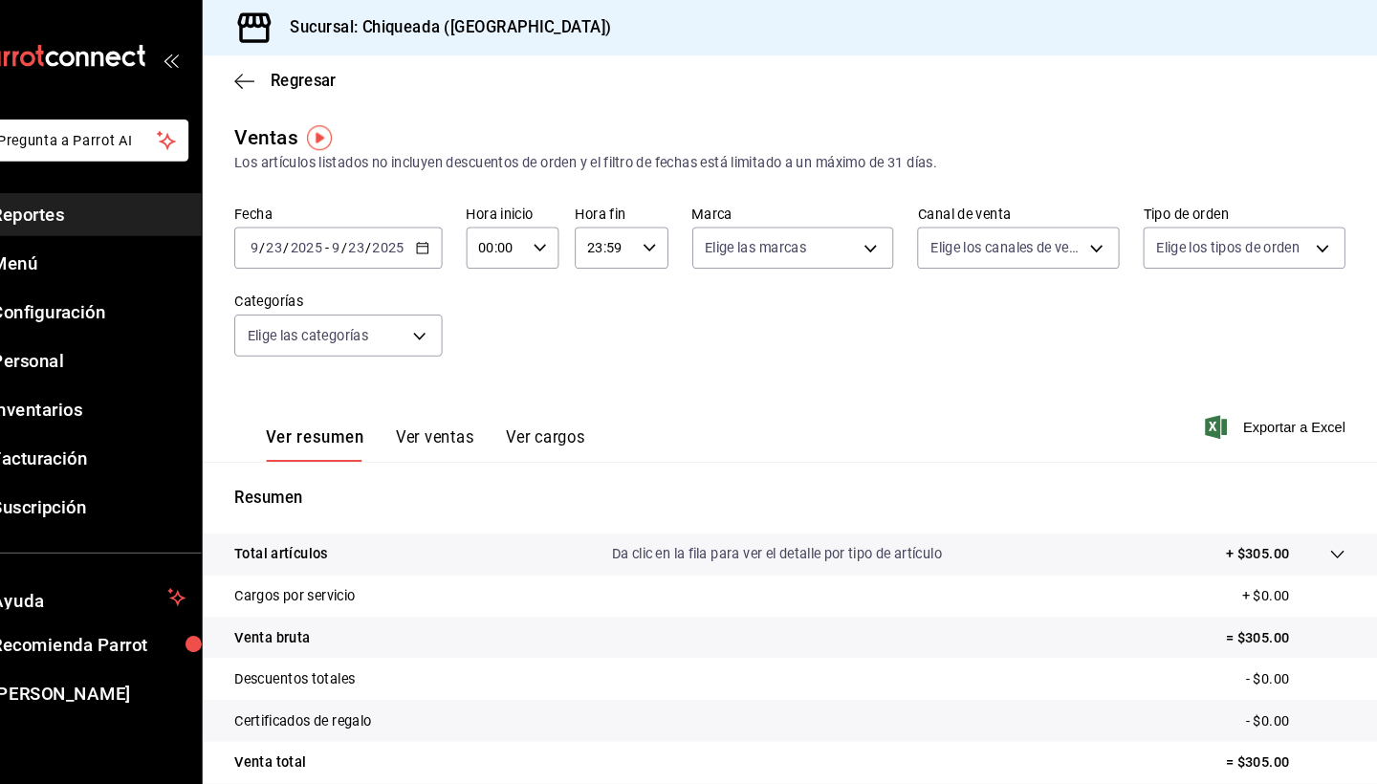
click at [434, 427] on button "Ver ventas" at bounding box center [472, 427] width 76 height 33
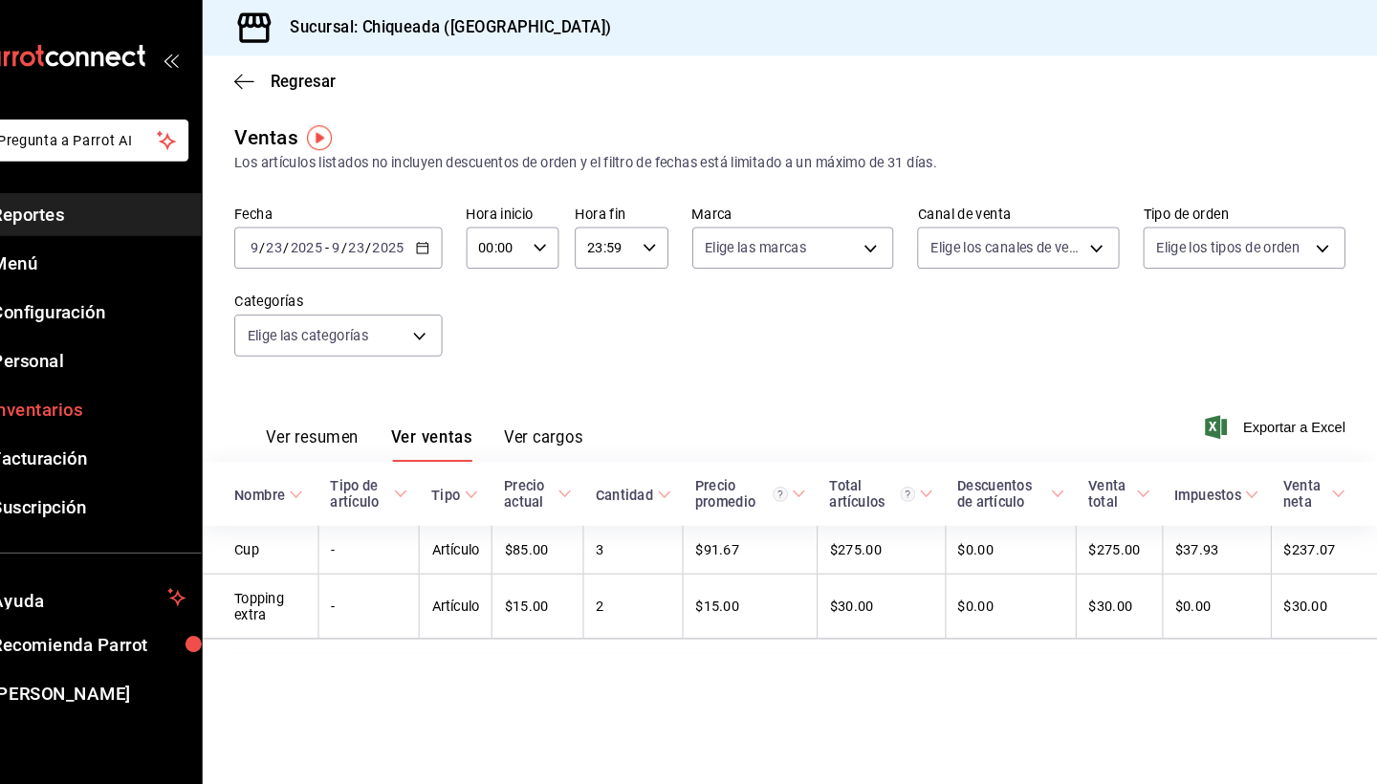
click at [83, 391] on span "Inventarios" at bounding box center [139, 394] width 186 height 26
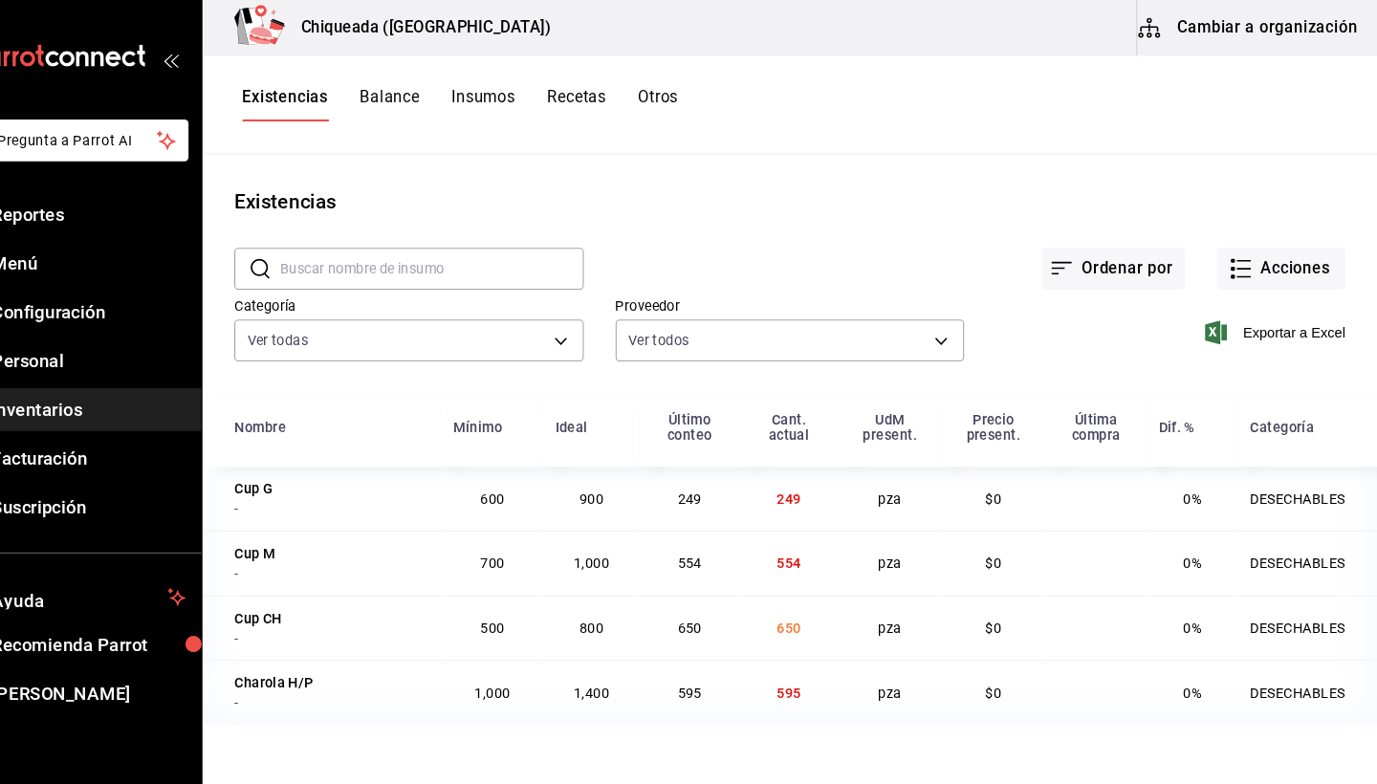
click at [1243, 607] on td "DESECHABLES" at bounding box center [1310, 603] width 134 height 62
click at [1223, 264] on button "Acciones" at bounding box center [1284, 258] width 123 height 40
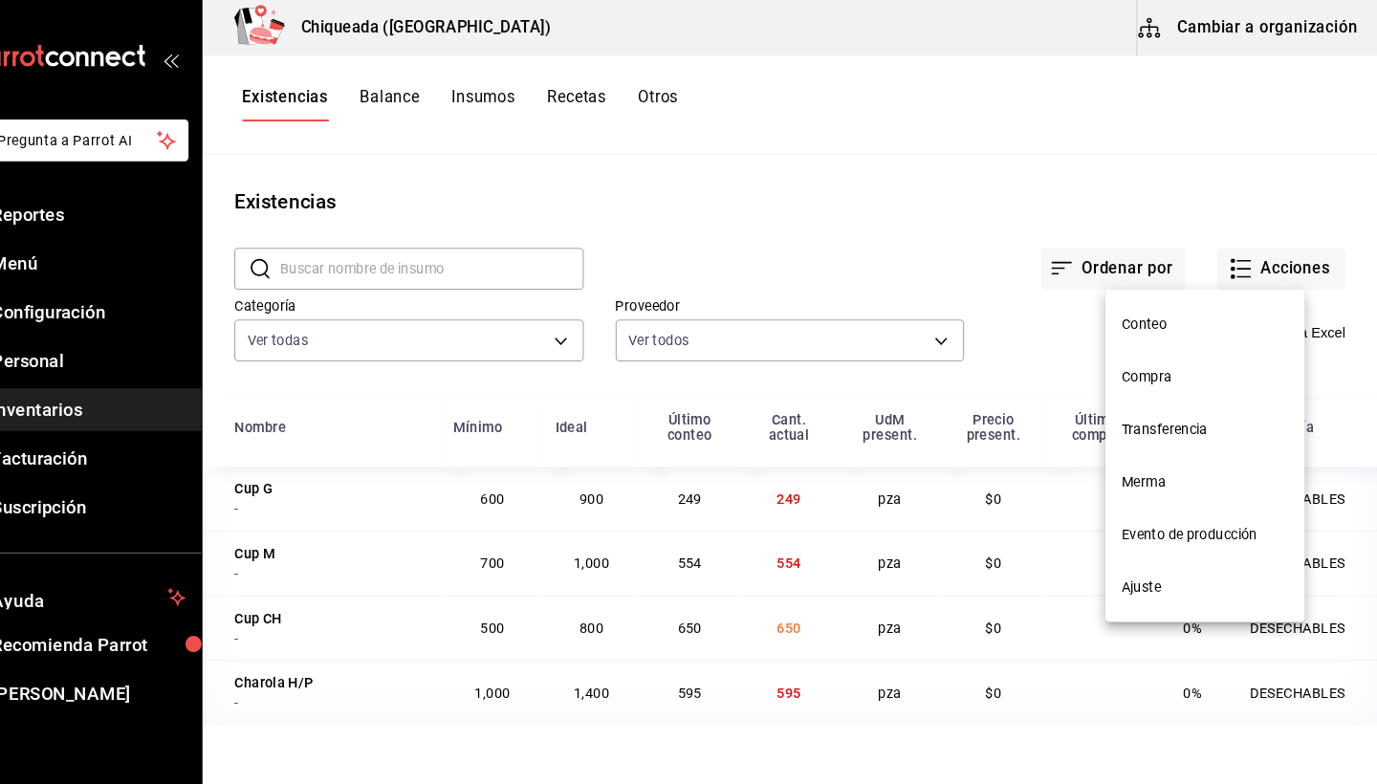
click at [397, 98] on div at bounding box center [688, 392] width 1377 height 784
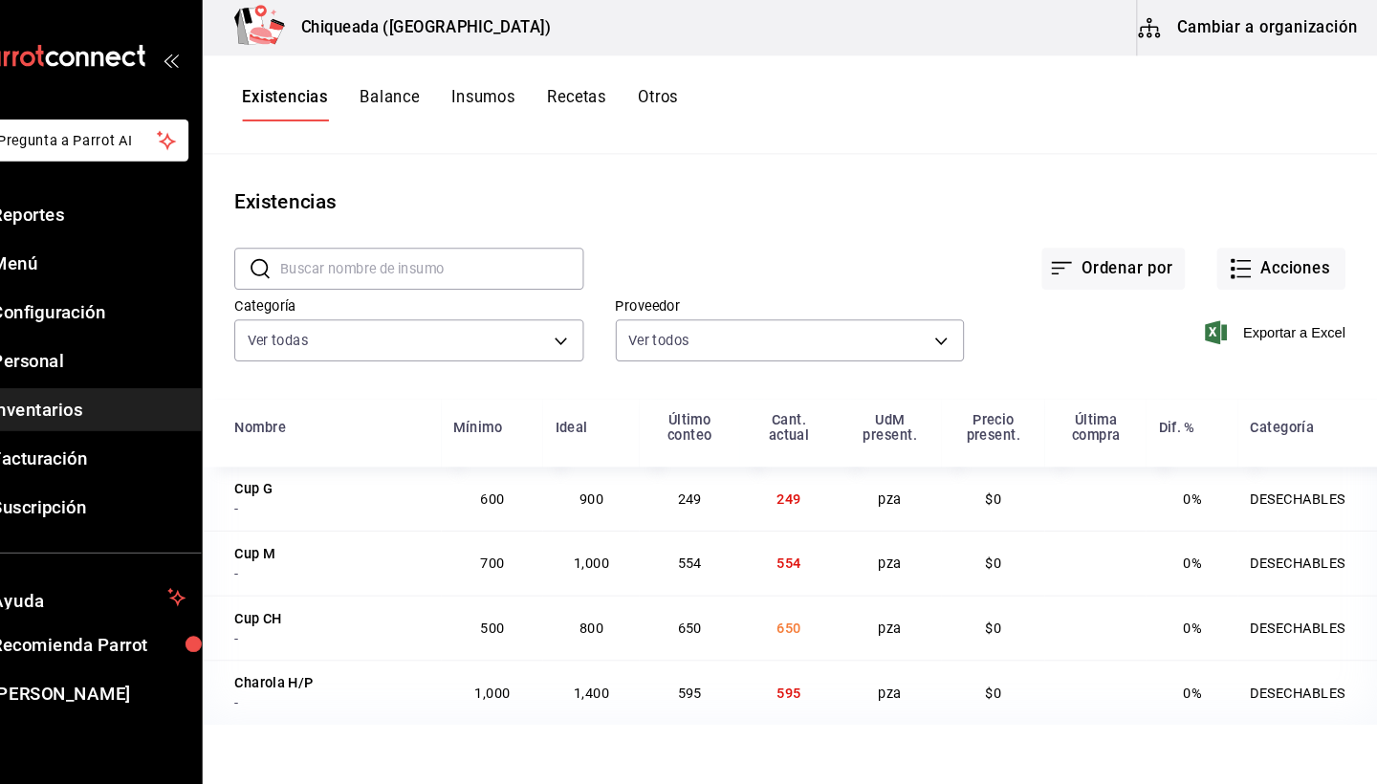
click at [400, 95] on button "Balance" at bounding box center [428, 100] width 57 height 33
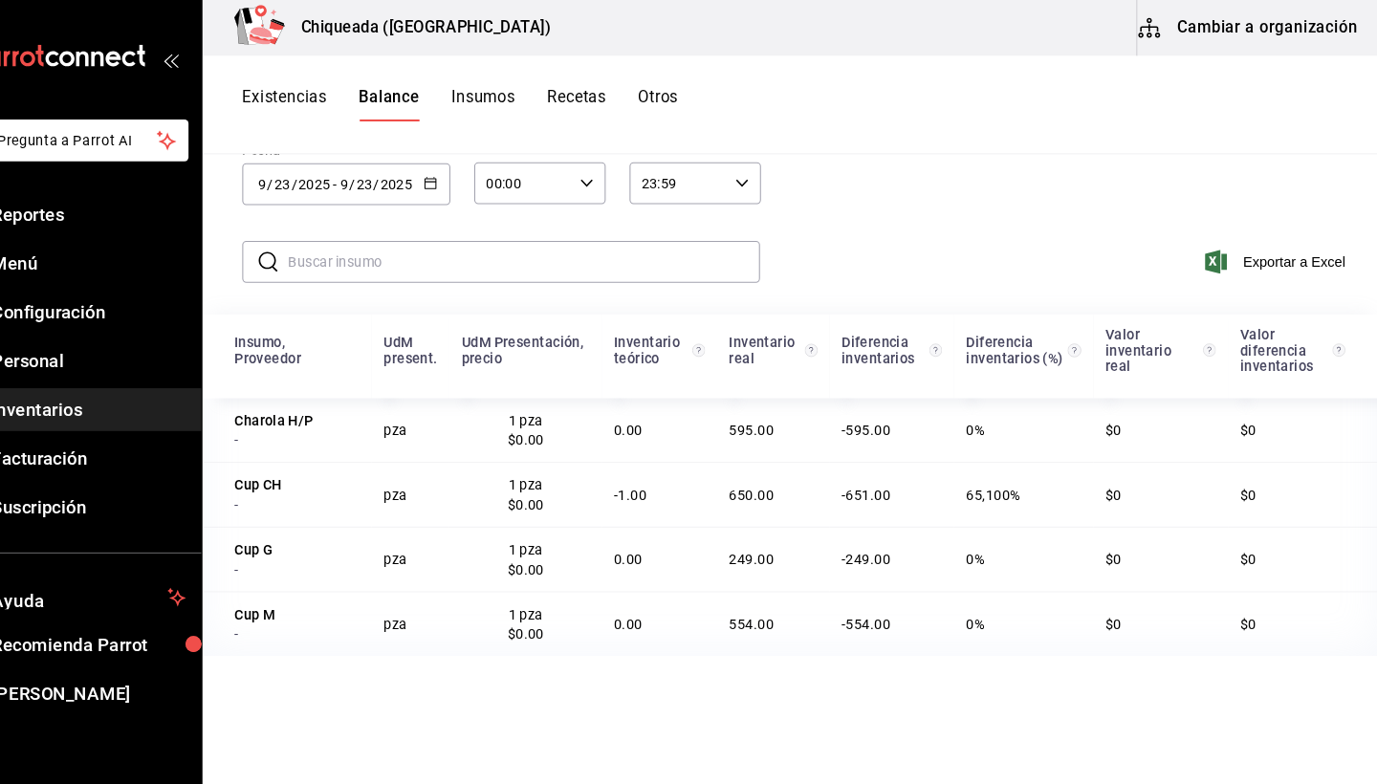
scroll to position [108, 0]
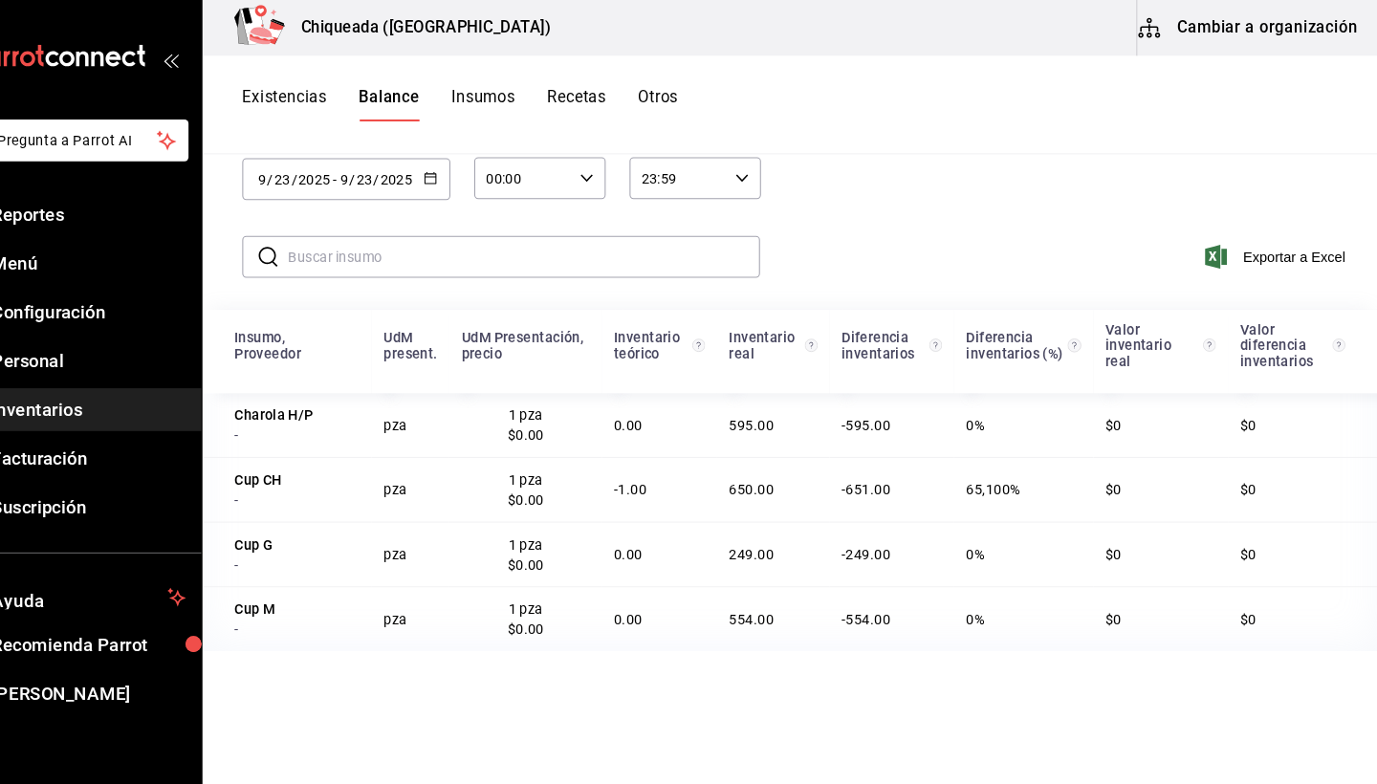
click at [488, 106] on button "Insumos" at bounding box center [518, 100] width 61 height 33
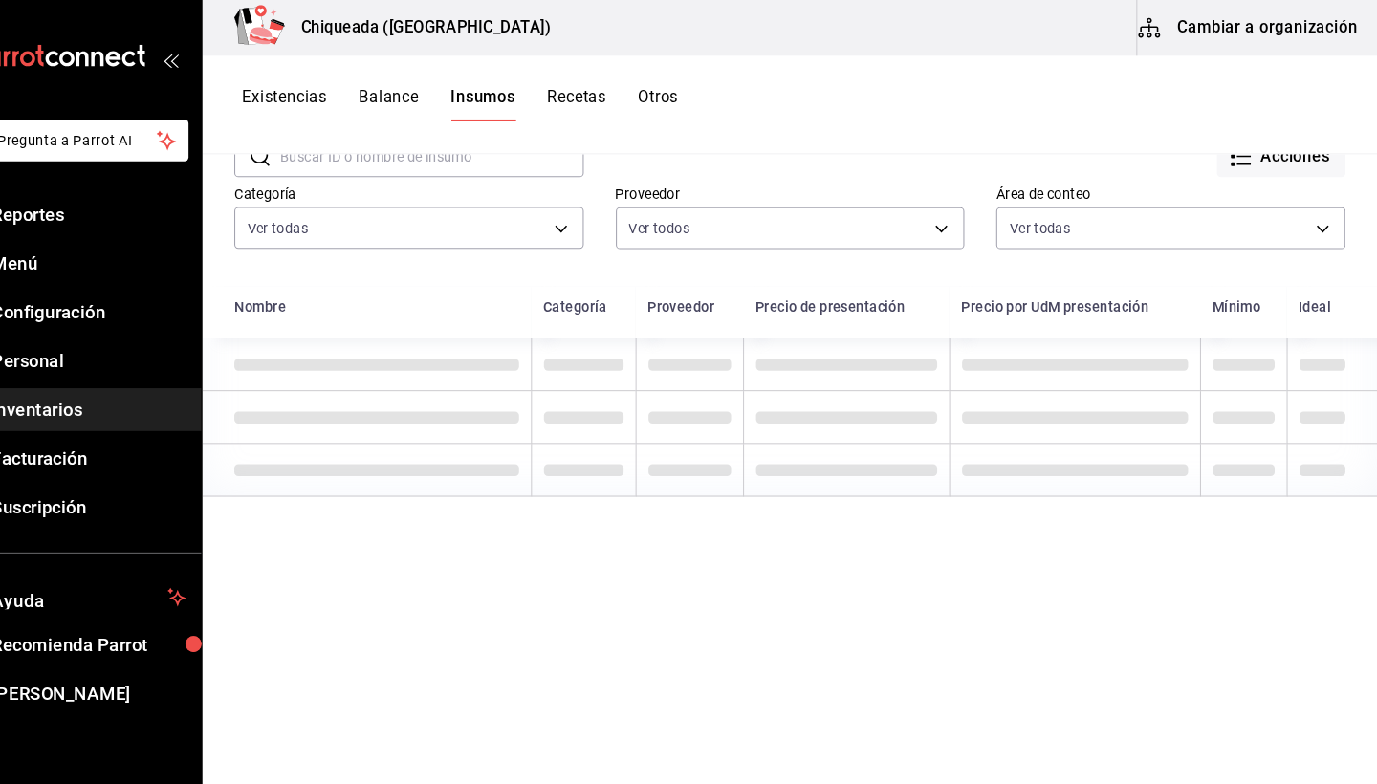
click at [579, 93] on button "Recetas" at bounding box center [607, 100] width 56 height 33
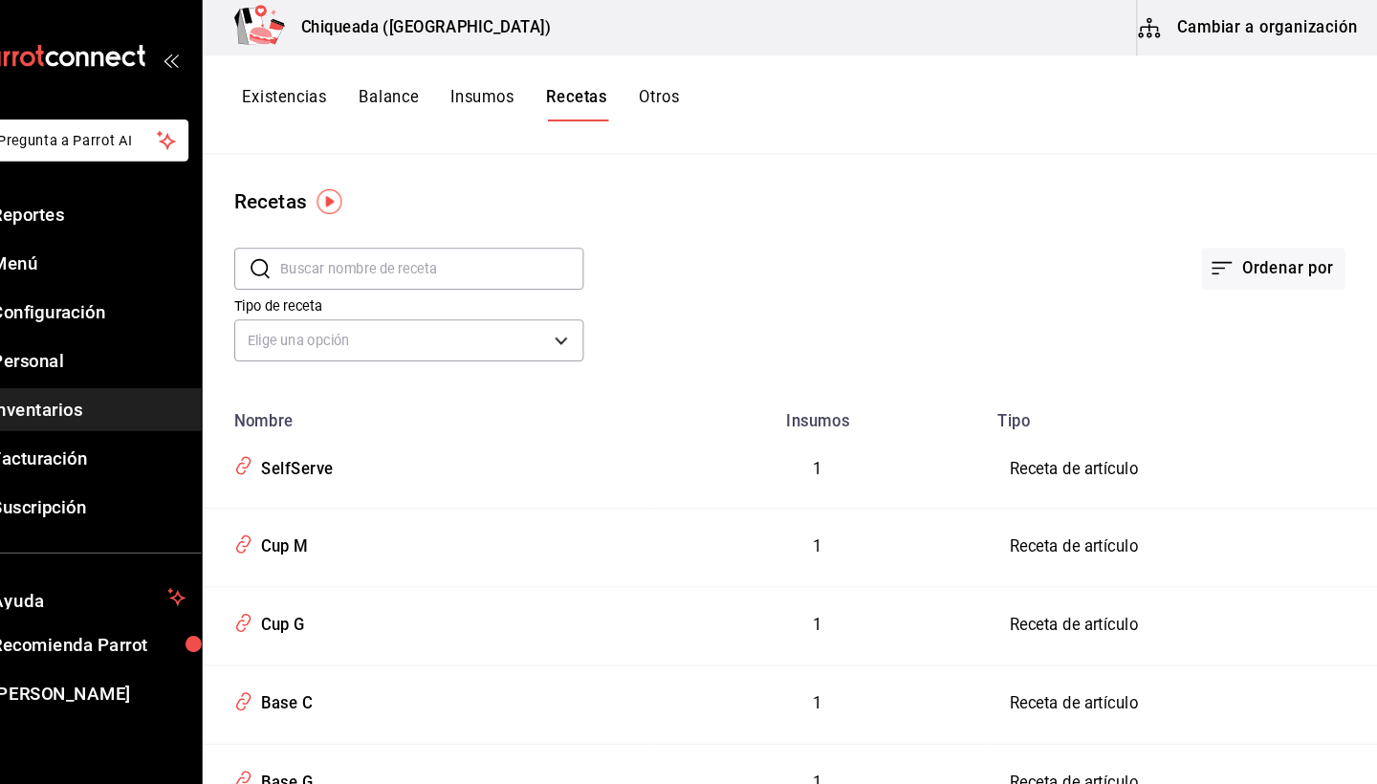
click at [668, 99] on button "Otros" at bounding box center [687, 100] width 38 height 33
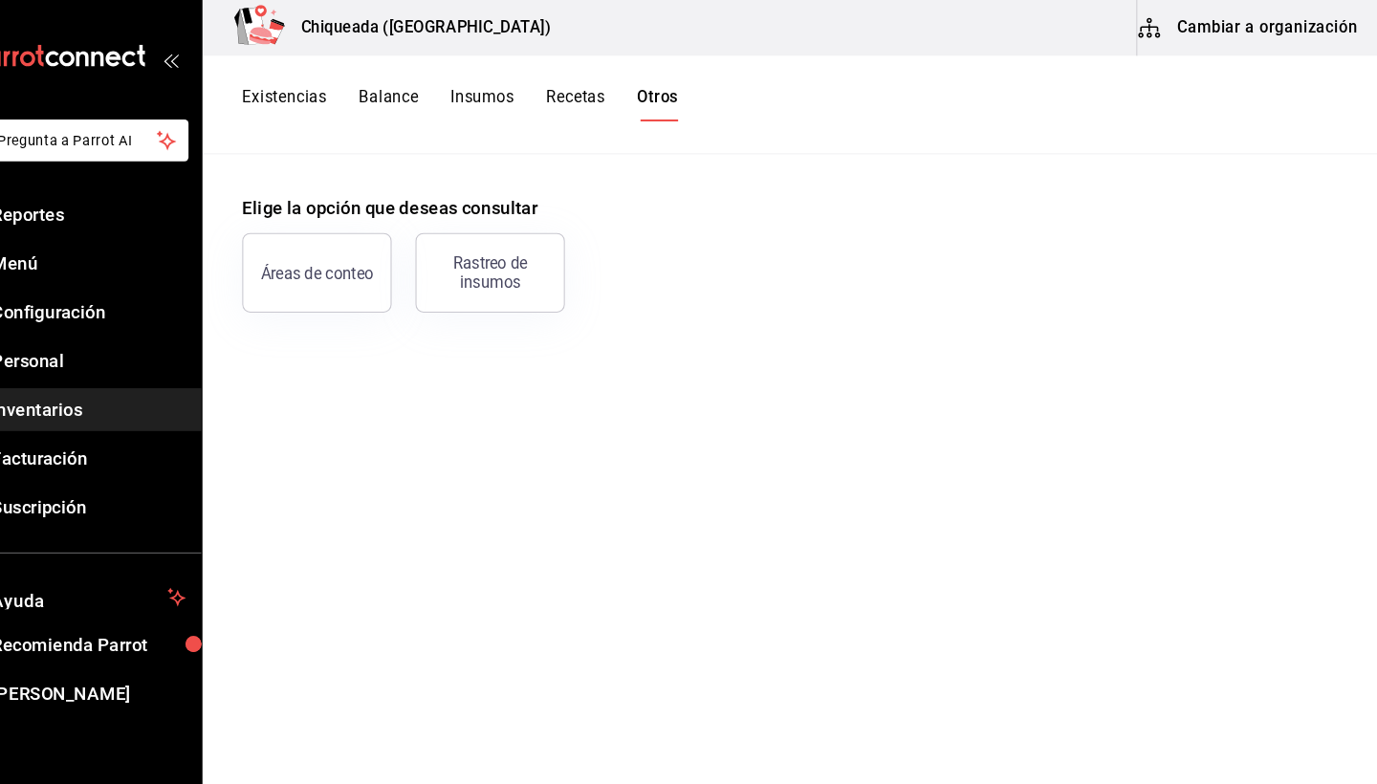
click at [266, 70] on div "Existencias Balance Insumos Recetas Otros" at bounding box center [813, 101] width 1128 height 95
click at [287, 92] on button "Existencias" at bounding box center [327, 100] width 81 height 33
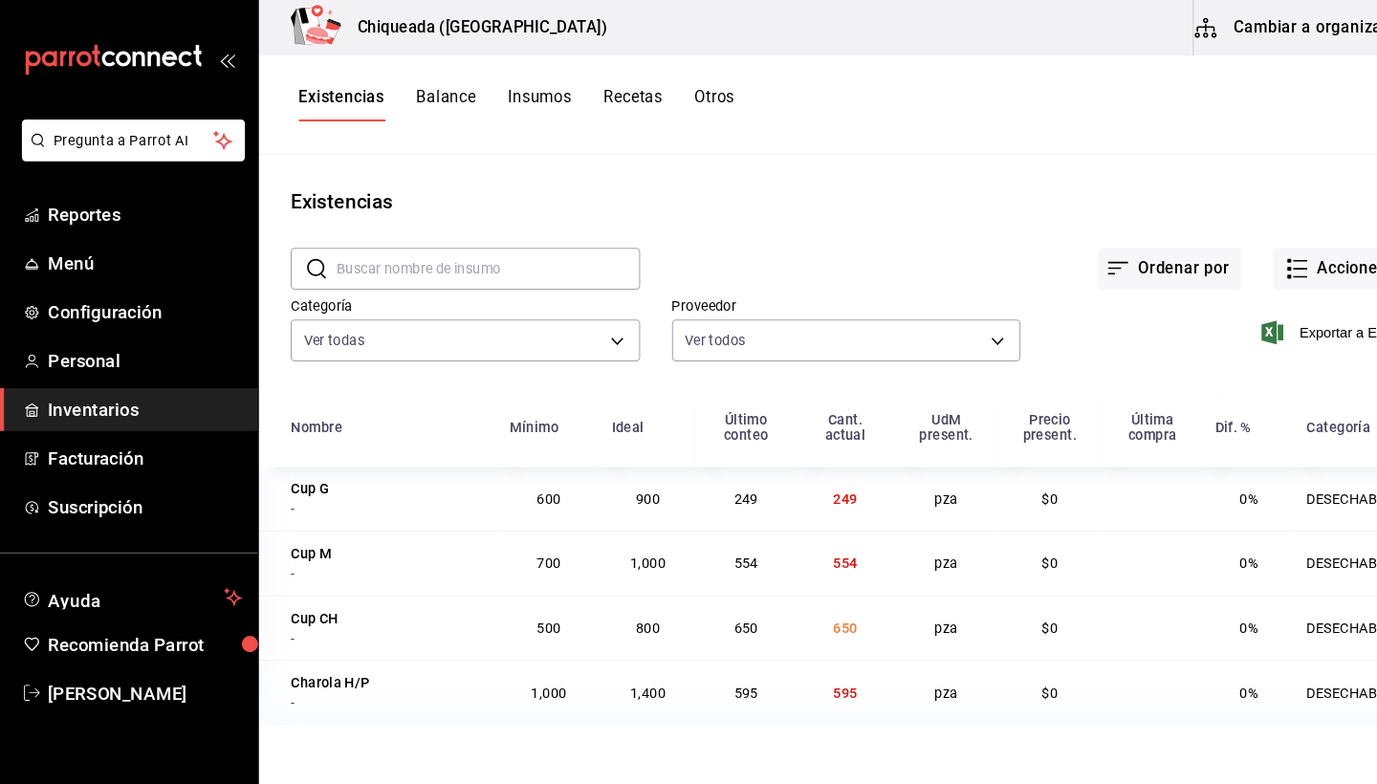
click at [529, 83] on div "Existencias Balance Insumos Recetas Otros" at bounding box center [813, 101] width 1128 height 95
click at [524, 95] on button "Insumos" at bounding box center [518, 100] width 61 height 33
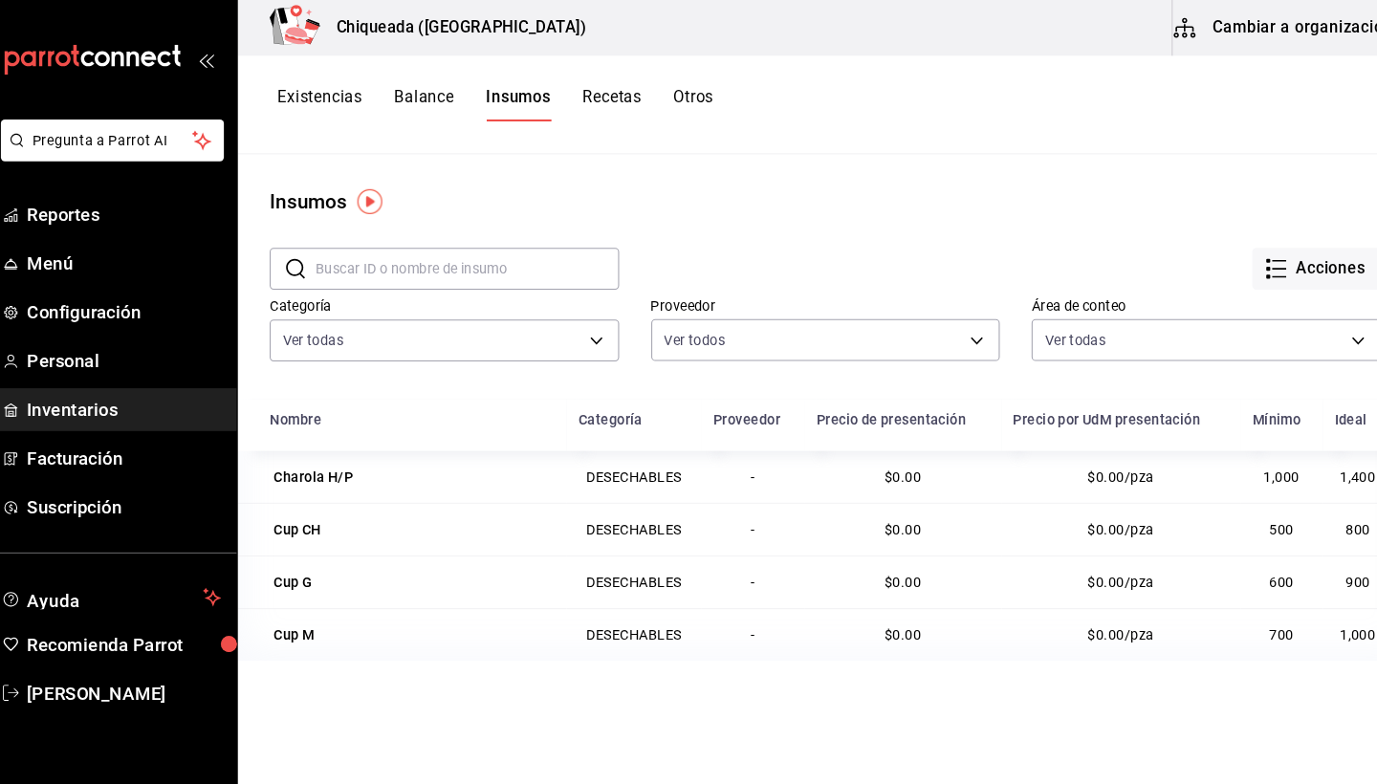
click at [601, 96] on button "Recetas" at bounding box center [607, 100] width 56 height 33
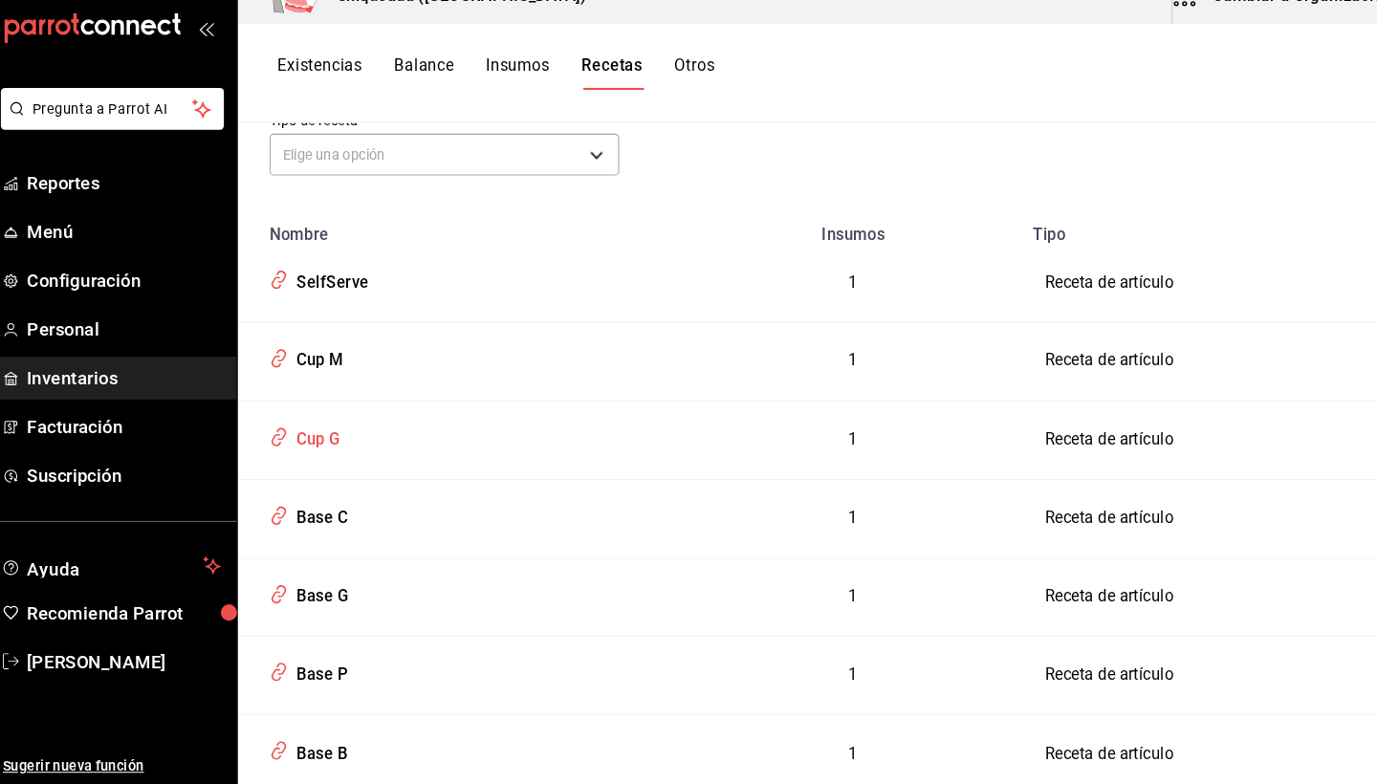
scroll to position [135, 0]
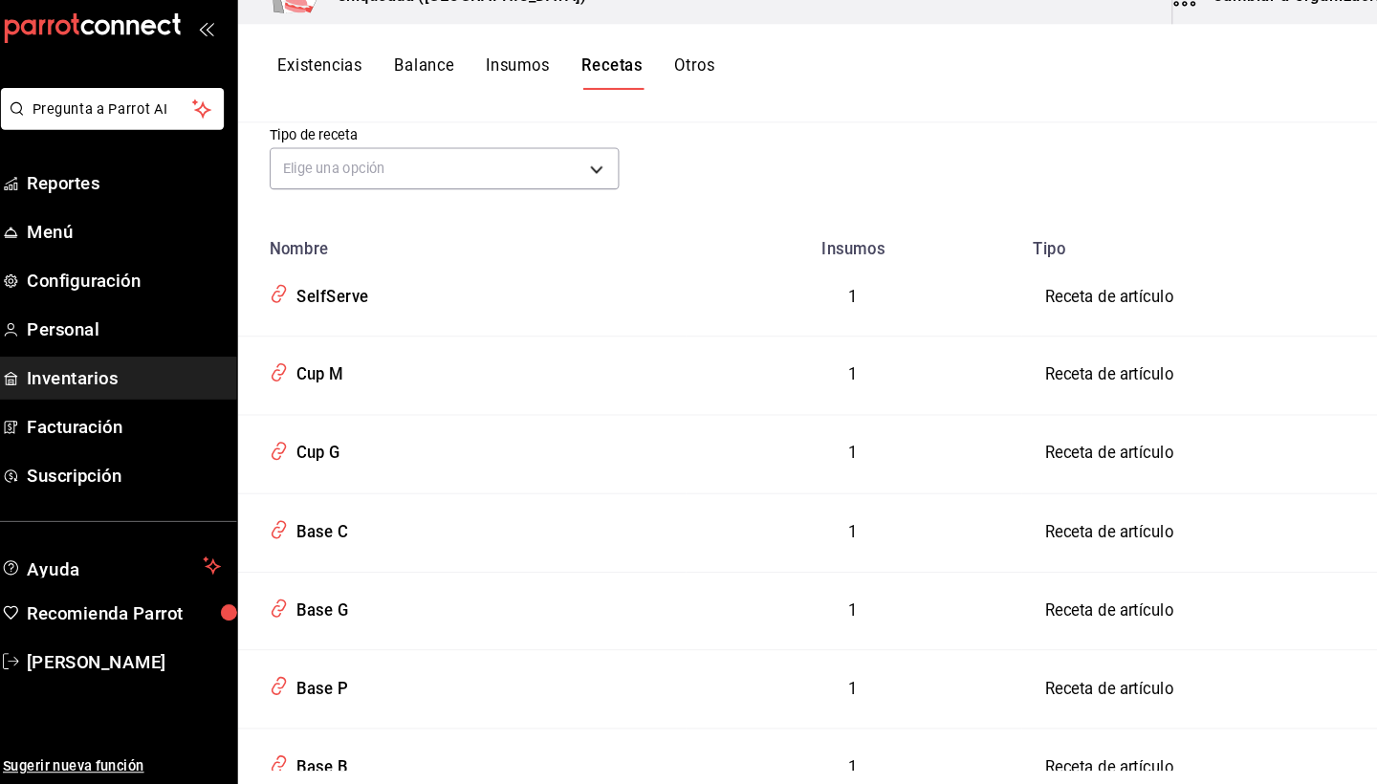
click at [668, 84] on button "Otros" at bounding box center [687, 100] width 38 height 33
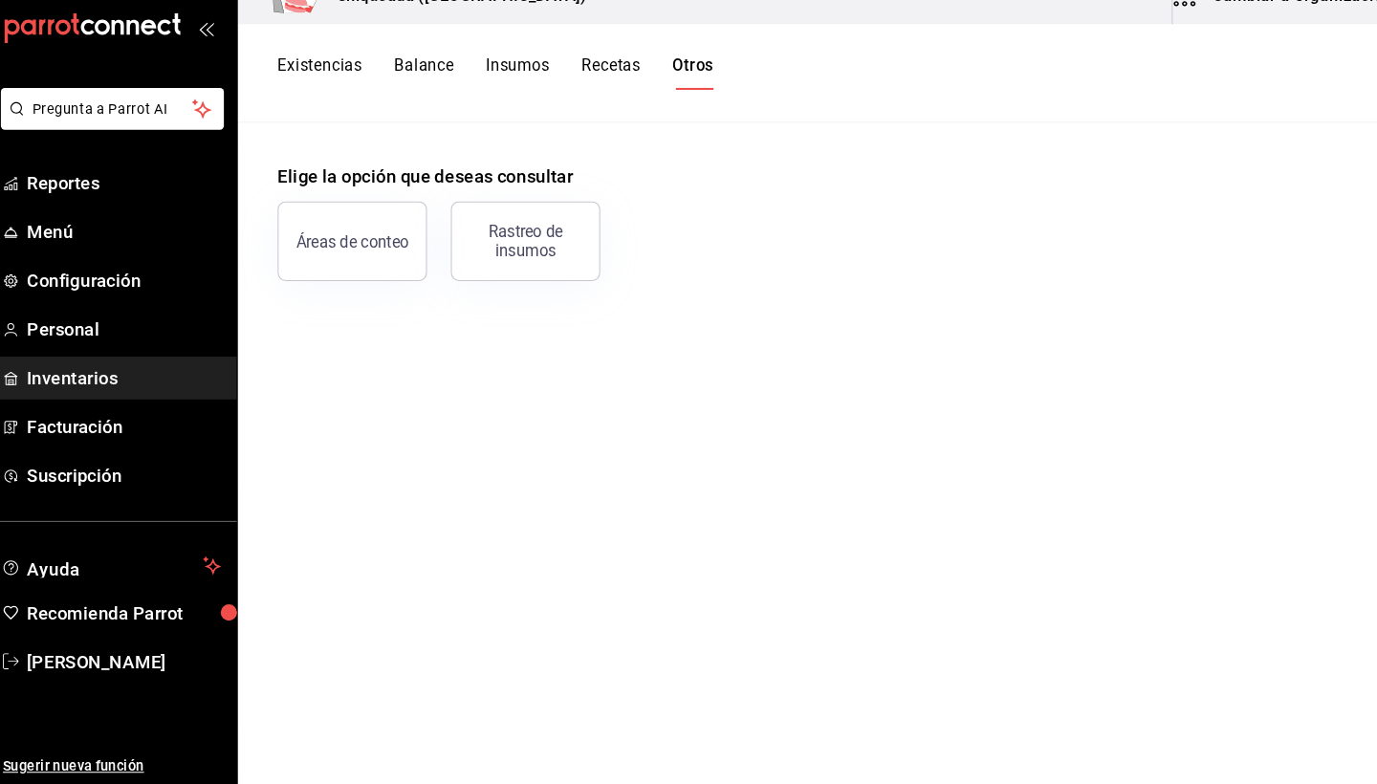
click at [399, 84] on button "Balance" at bounding box center [427, 100] width 57 height 33
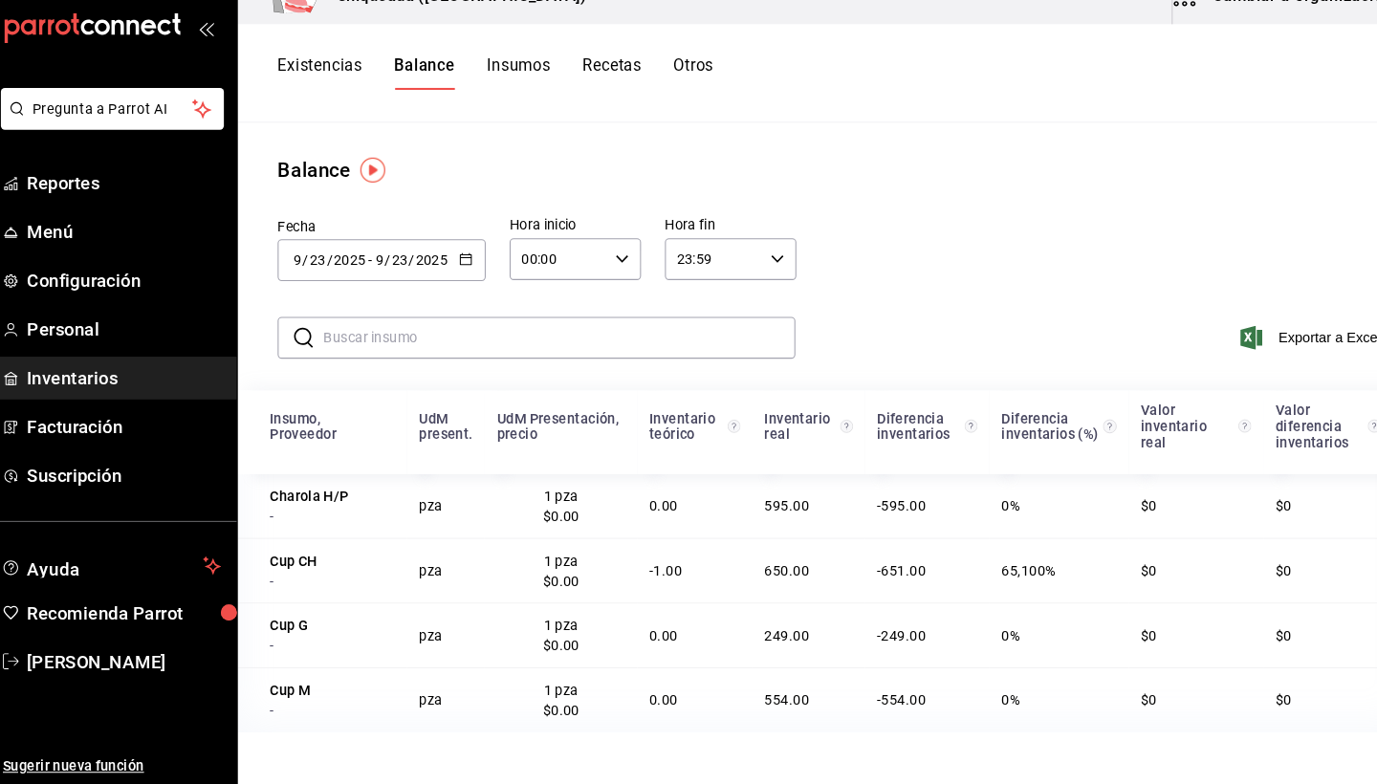
click at [316, 84] on button "Existencias" at bounding box center [327, 100] width 81 height 33
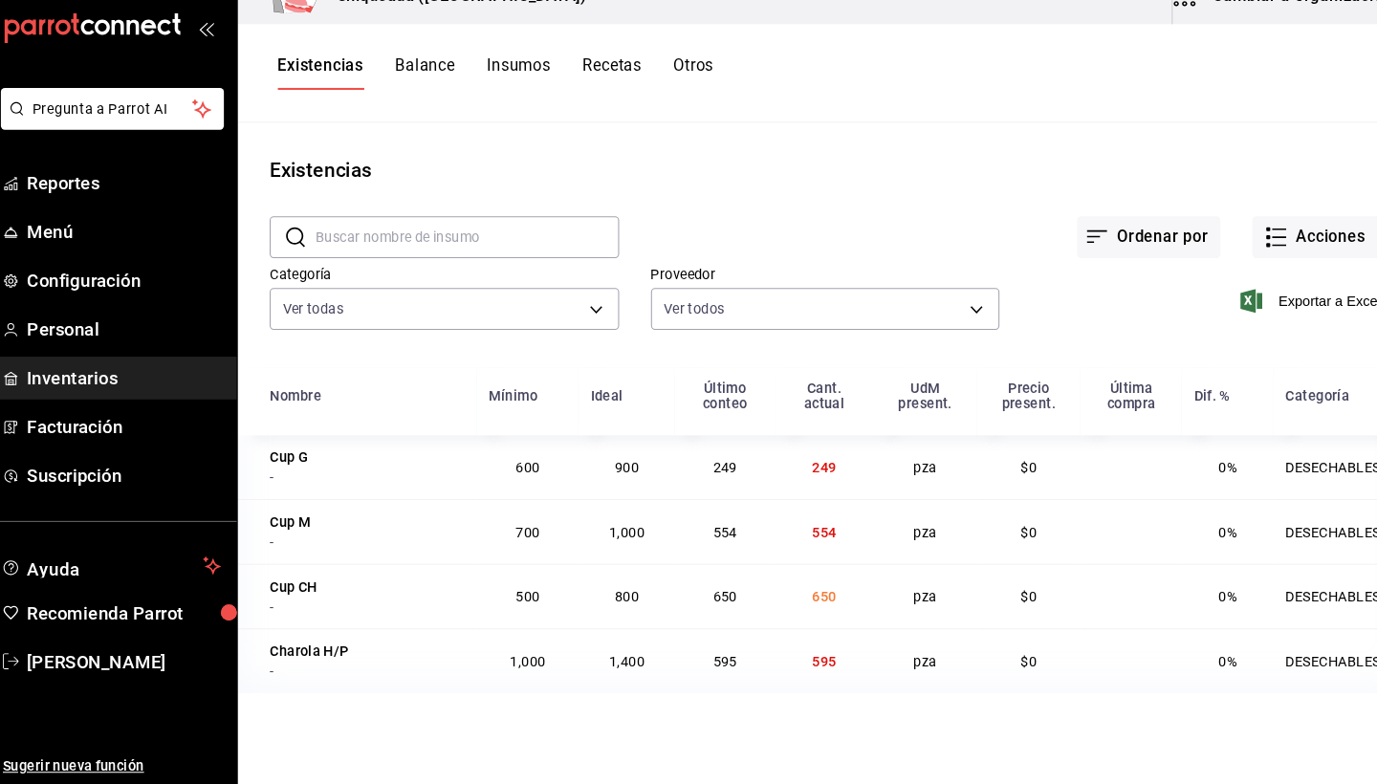
click at [279, 584] on div "Cup CH" at bounding box center [302, 593] width 46 height 19
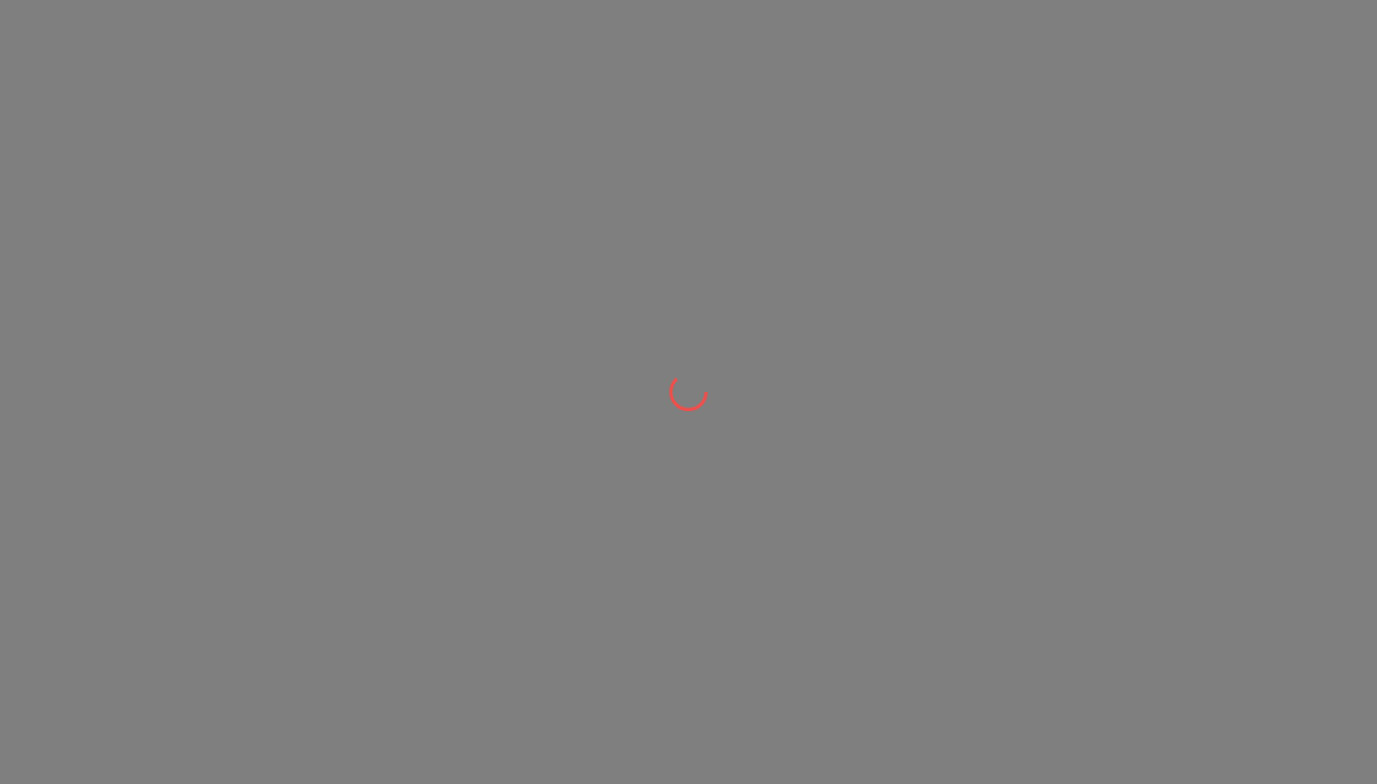
scroll to position [31, 55]
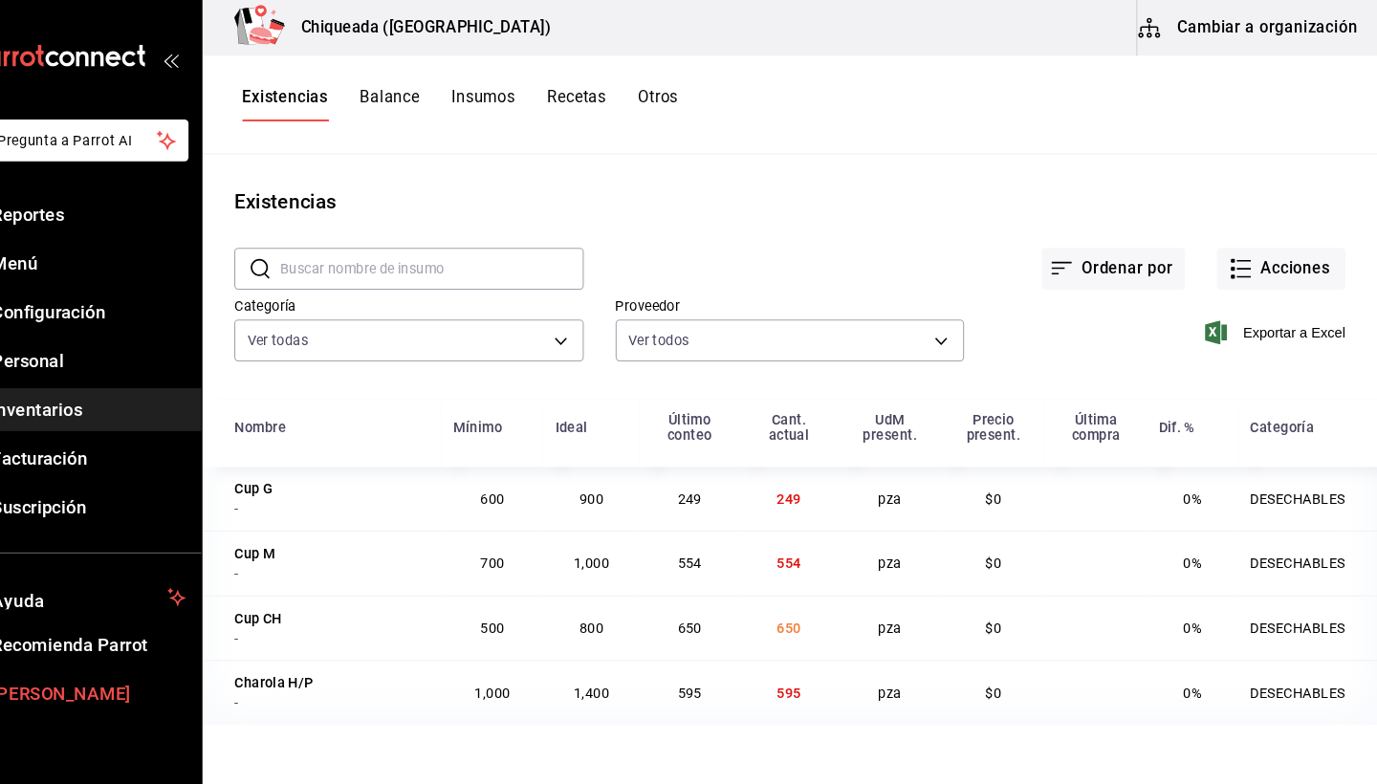
click at [72, 670] on span "Stephanie Perez" at bounding box center [139, 666] width 186 height 26
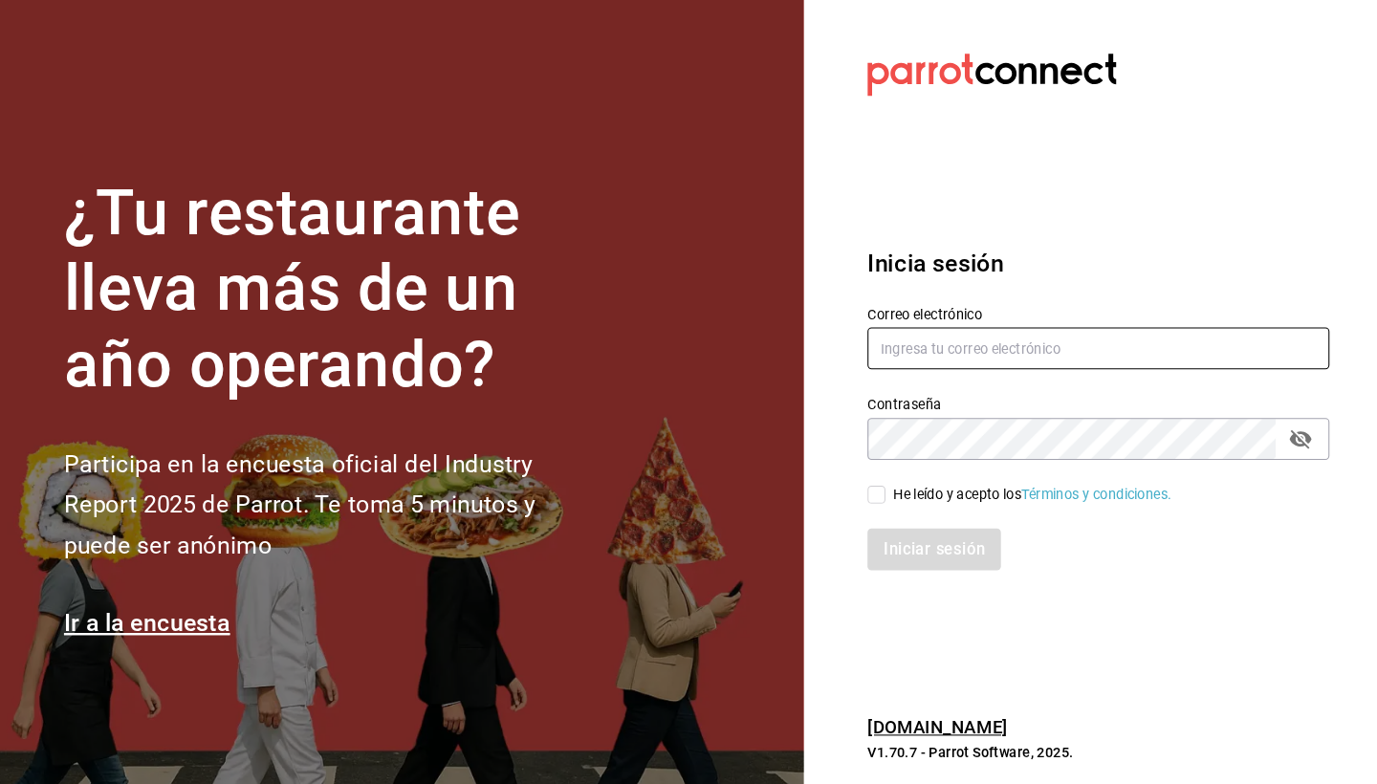
type input "chiqueada.gerencia@gmail.com"
click at [905, 467] on span "He leído y acepto los Términos y condiciones." at bounding box center [1042, 475] width 275 height 20
click at [887, 467] on input "He leído y acepto los Términos y condiciones." at bounding box center [895, 475] width 17 height 17
checkbox input "true"
click at [887, 522] on button "Iniciar sesión" at bounding box center [952, 528] width 130 height 40
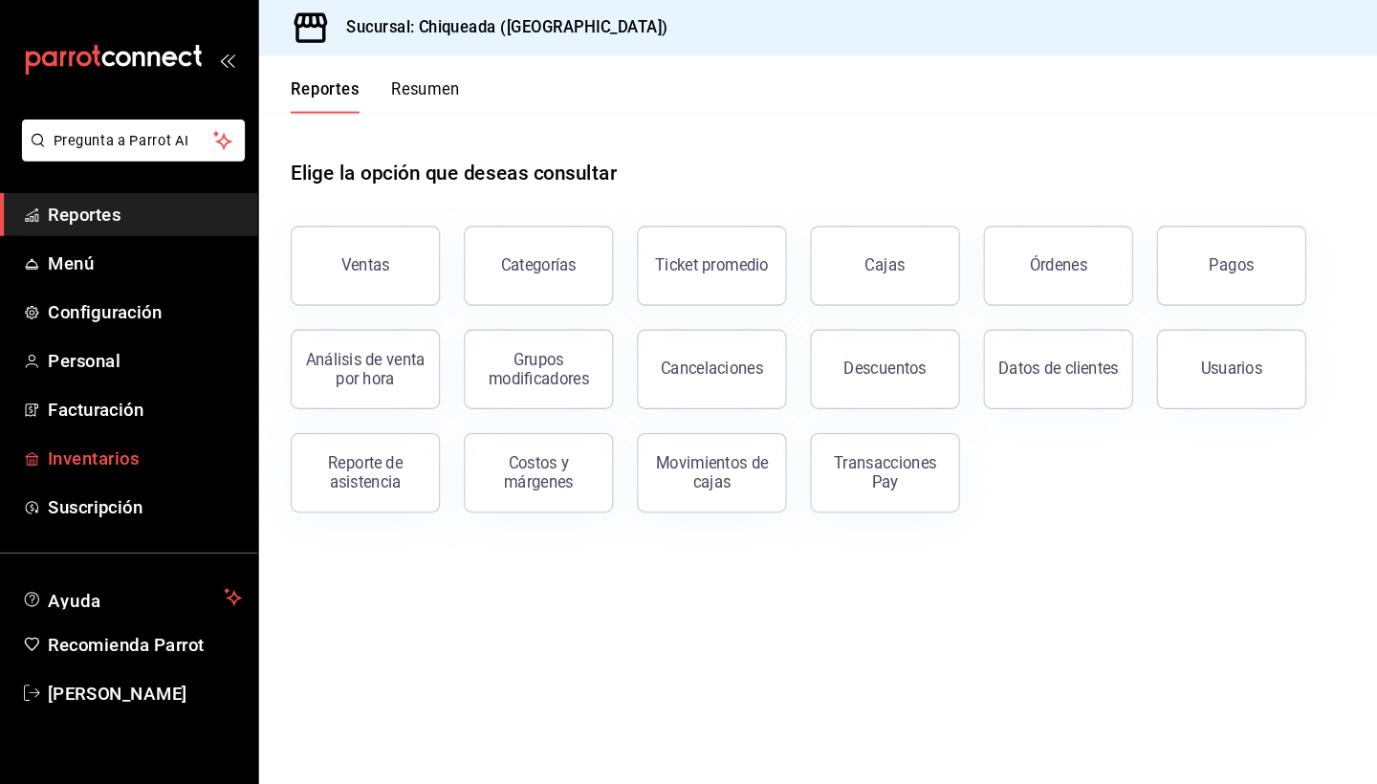
click at [116, 432] on span "Inventarios" at bounding box center [139, 440] width 186 height 26
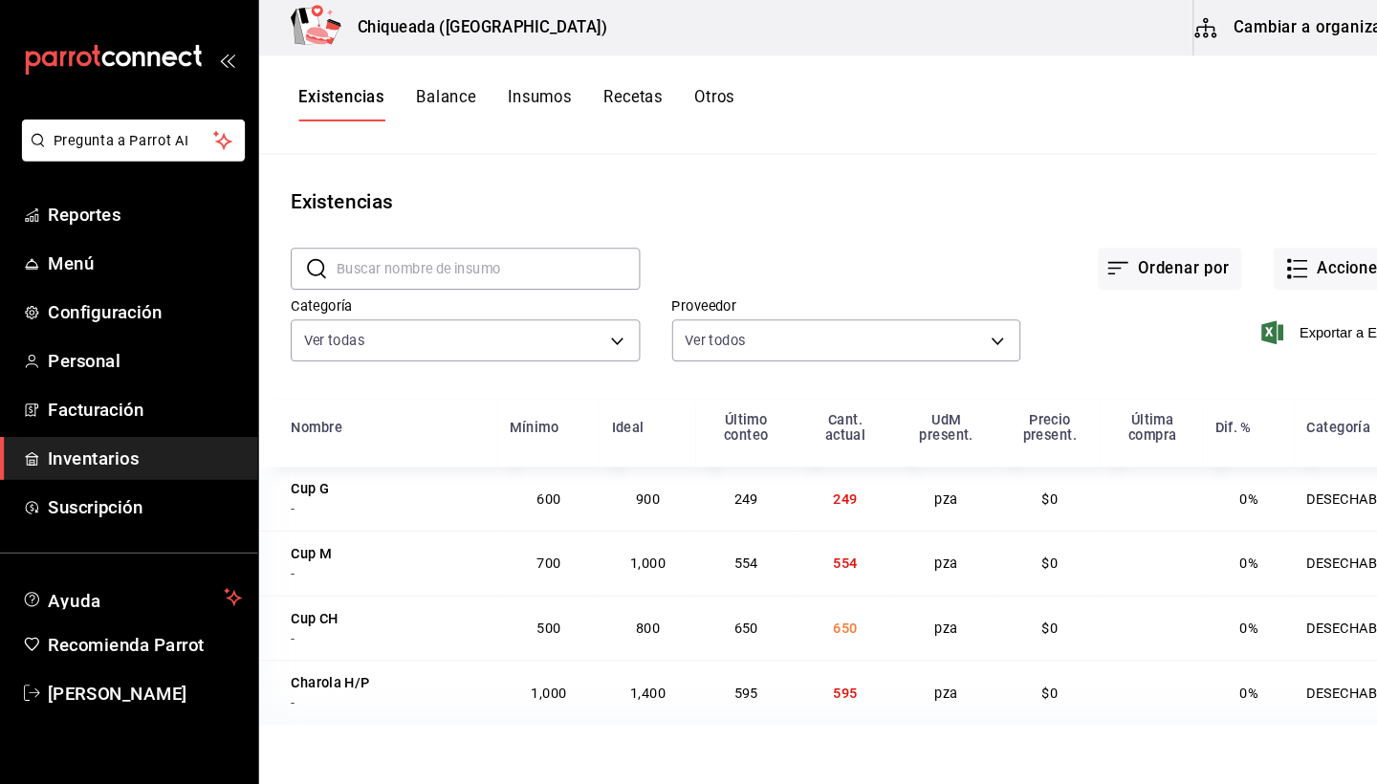
click at [1185, 32] on button "Cambiar a organización" at bounding box center [1253, 27] width 215 height 54
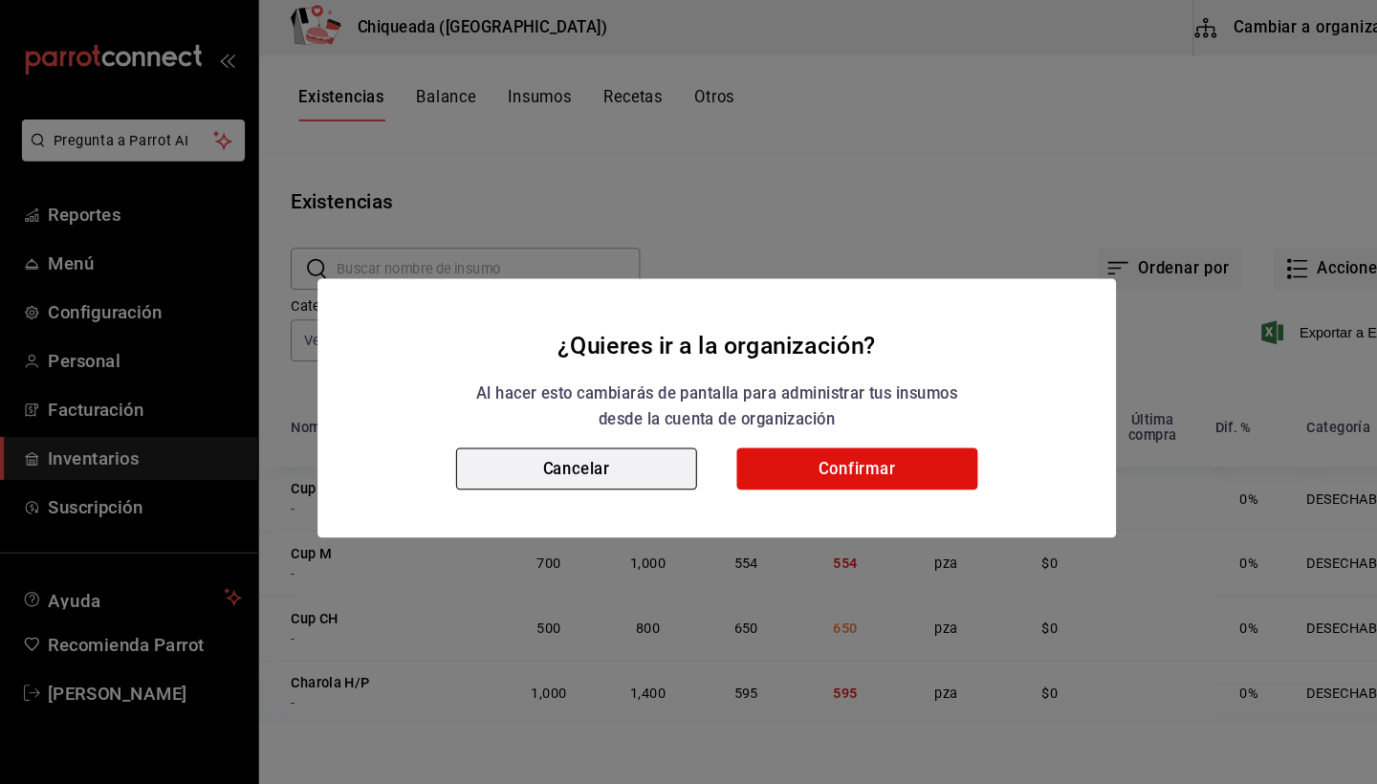
click at [577, 447] on button "Cancelar" at bounding box center [553, 450] width 231 height 40
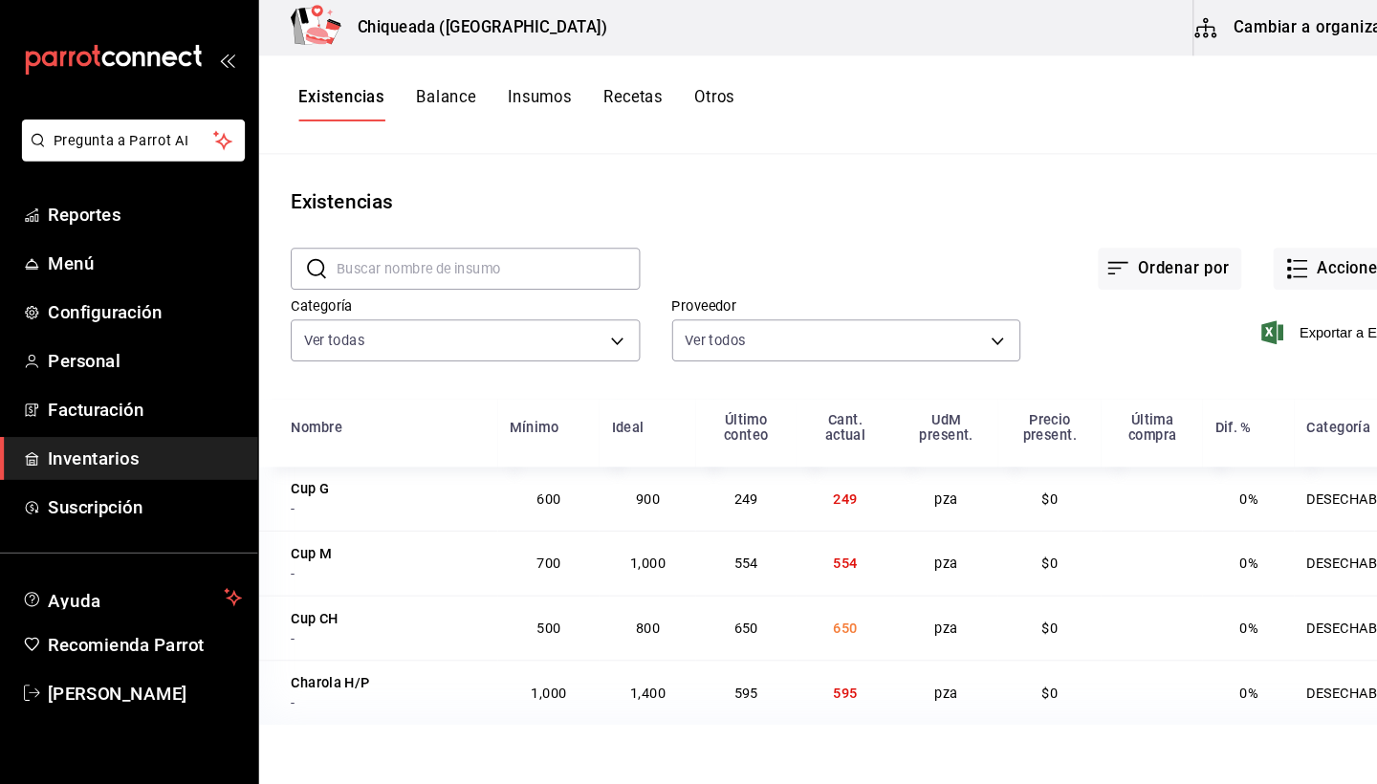
click at [427, 85] on button "Balance" at bounding box center [428, 100] width 57 height 33
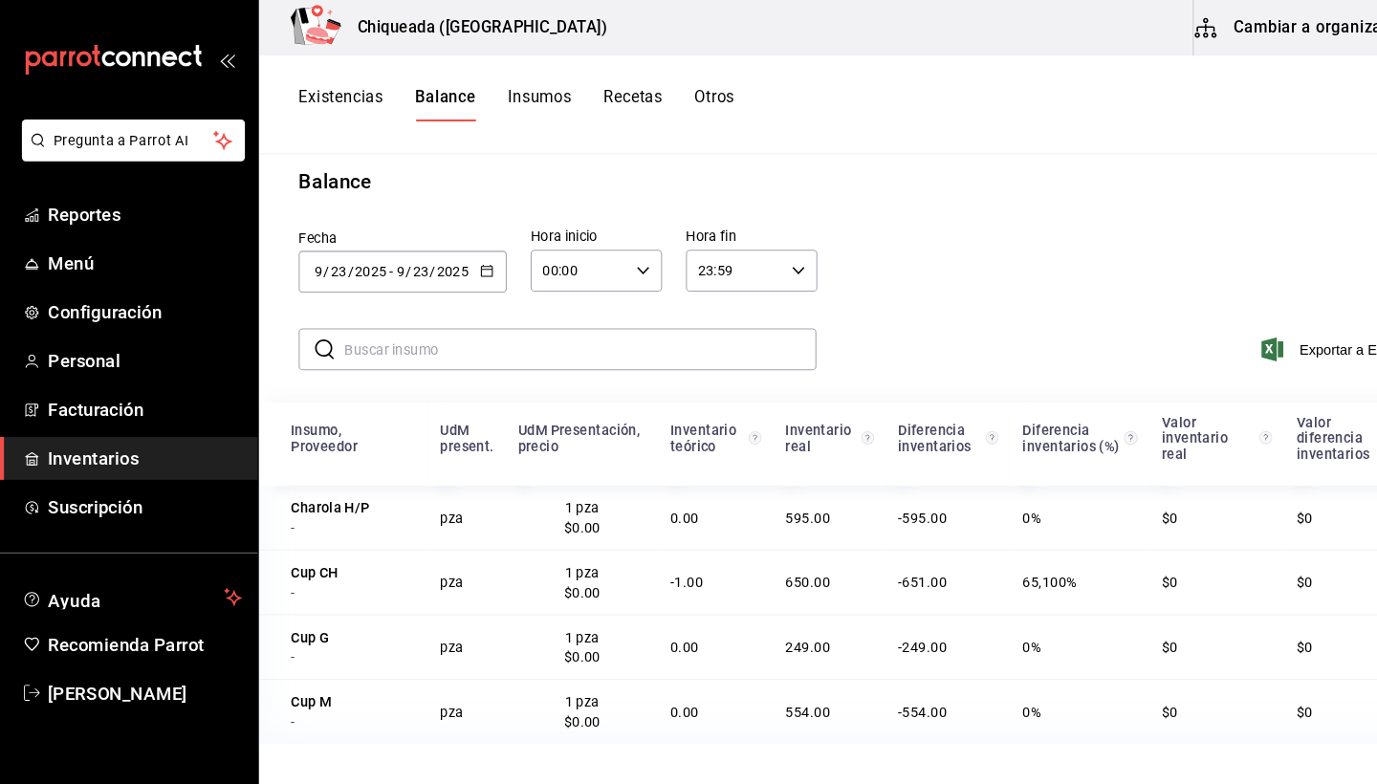
scroll to position [26, 0]
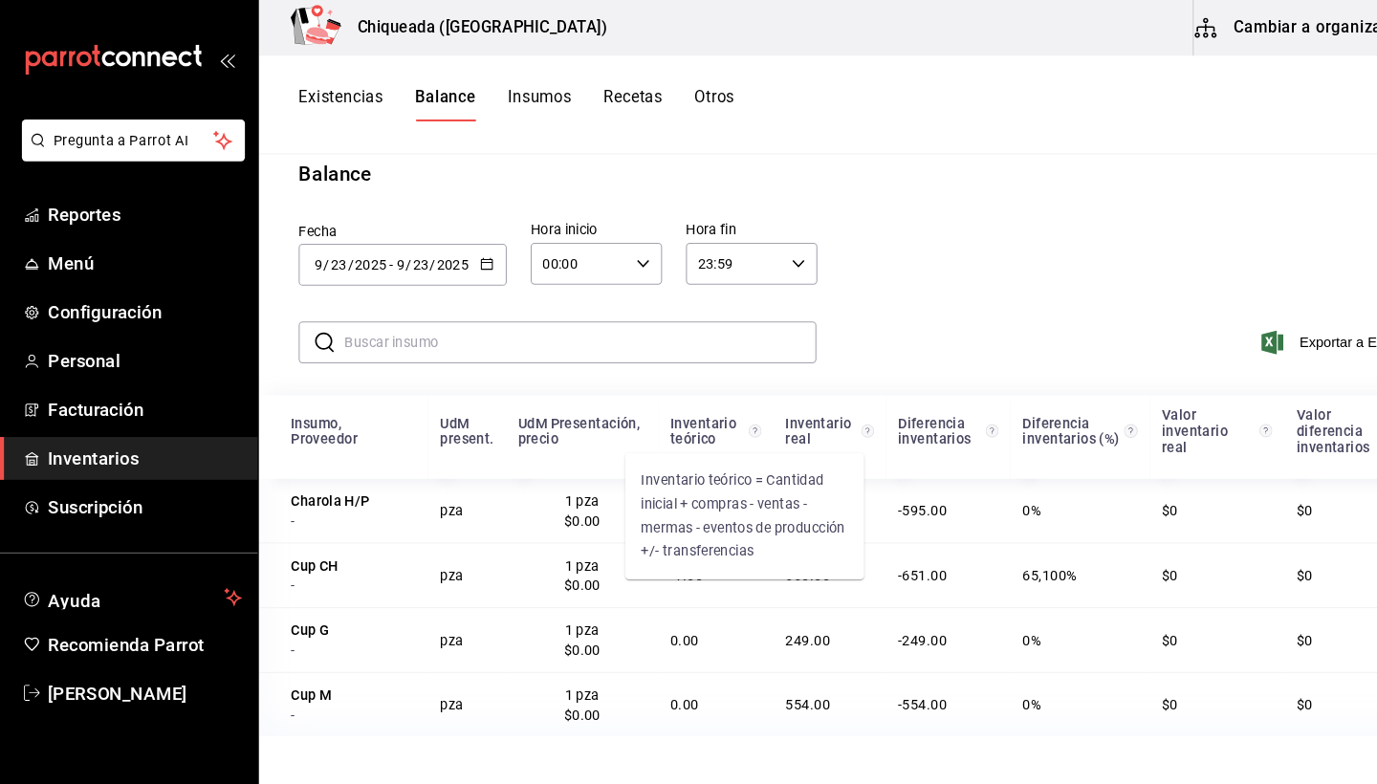
click at [719, 407] on icon "Inventario teórico = Cantidad inicial + compras - ventas - mermas - eventos de …" at bounding box center [725, 413] width 12 height 15
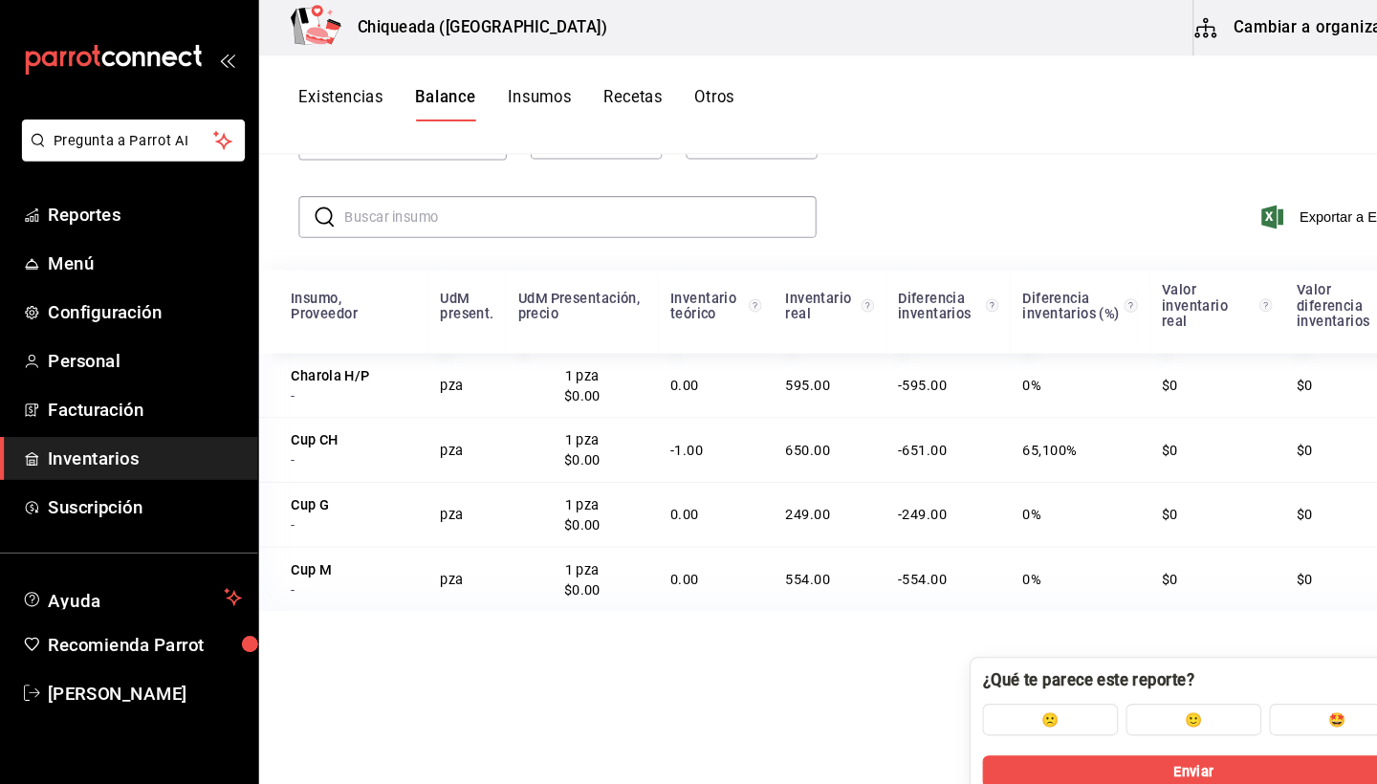
scroll to position [147, 0]
click at [827, 291] on circle "Inventario real = Cantidad inicial + compras - ventas - mermas - eventos de pro…" at bounding box center [833, 293] width 12 height 12
click at [325, 95] on button "Existencias" at bounding box center [327, 100] width 81 height 33
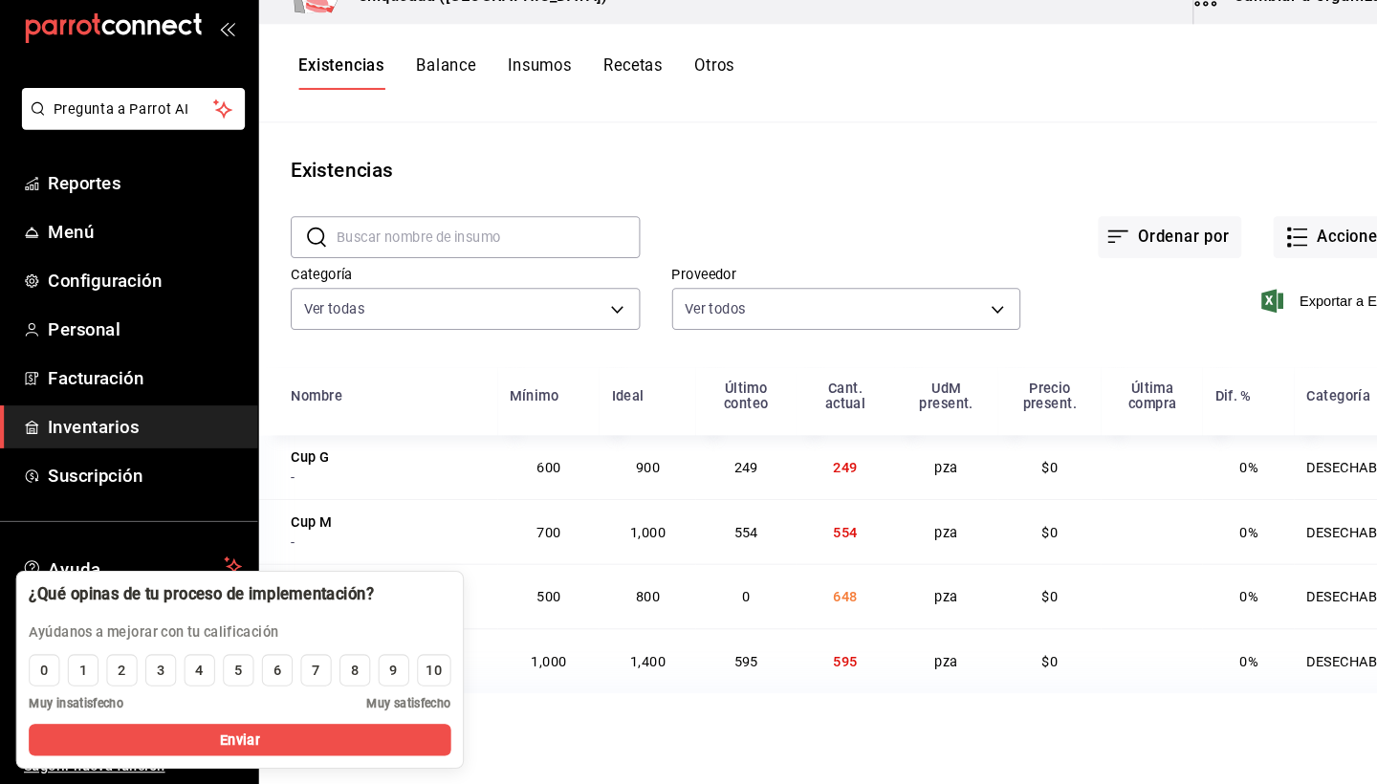
click at [668, 644] on td "1,400" at bounding box center [622, 665] width 93 height 62
click at [413, 54] on div "Existencias Balance Insumos Recetas Otros" at bounding box center [813, 101] width 1128 height 95
click at [408, 84] on button "Balance" at bounding box center [428, 100] width 57 height 33
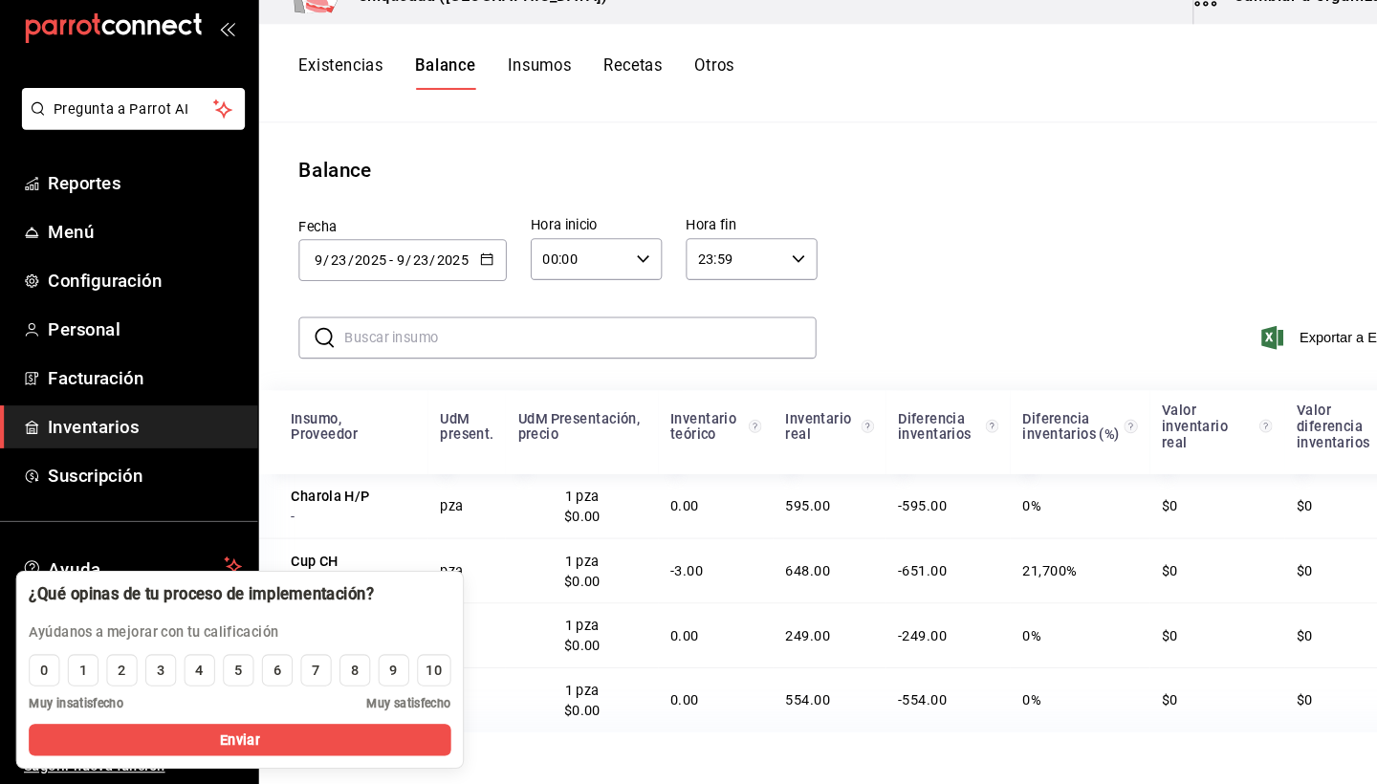
click at [322, 84] on button "Existencias" at bounding box center [327, 100] width 81 height 33
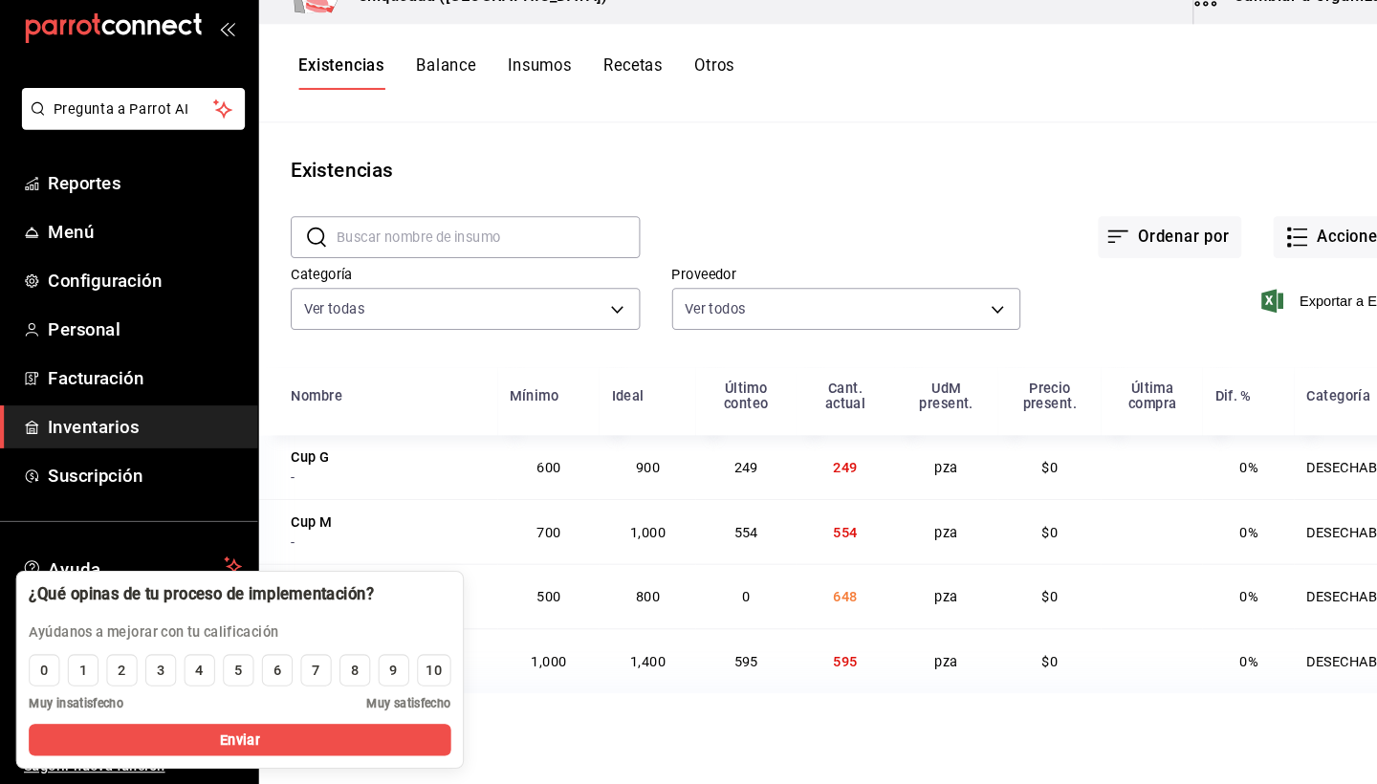
click at [709, 572] on td "0" at bounding box center [716, 603] width 96 height 62
click at [418, 665] on div "10" at bounding box center [416, 675] width 15 height 20
click at [249, 659] on div "0 1 2 3 4 5 6 7 8 9 10" at bounding box center [230, 674] width 405 height 31
click at [327, 659] on button "8" at bounding box center [341, 674] width 30 height 31
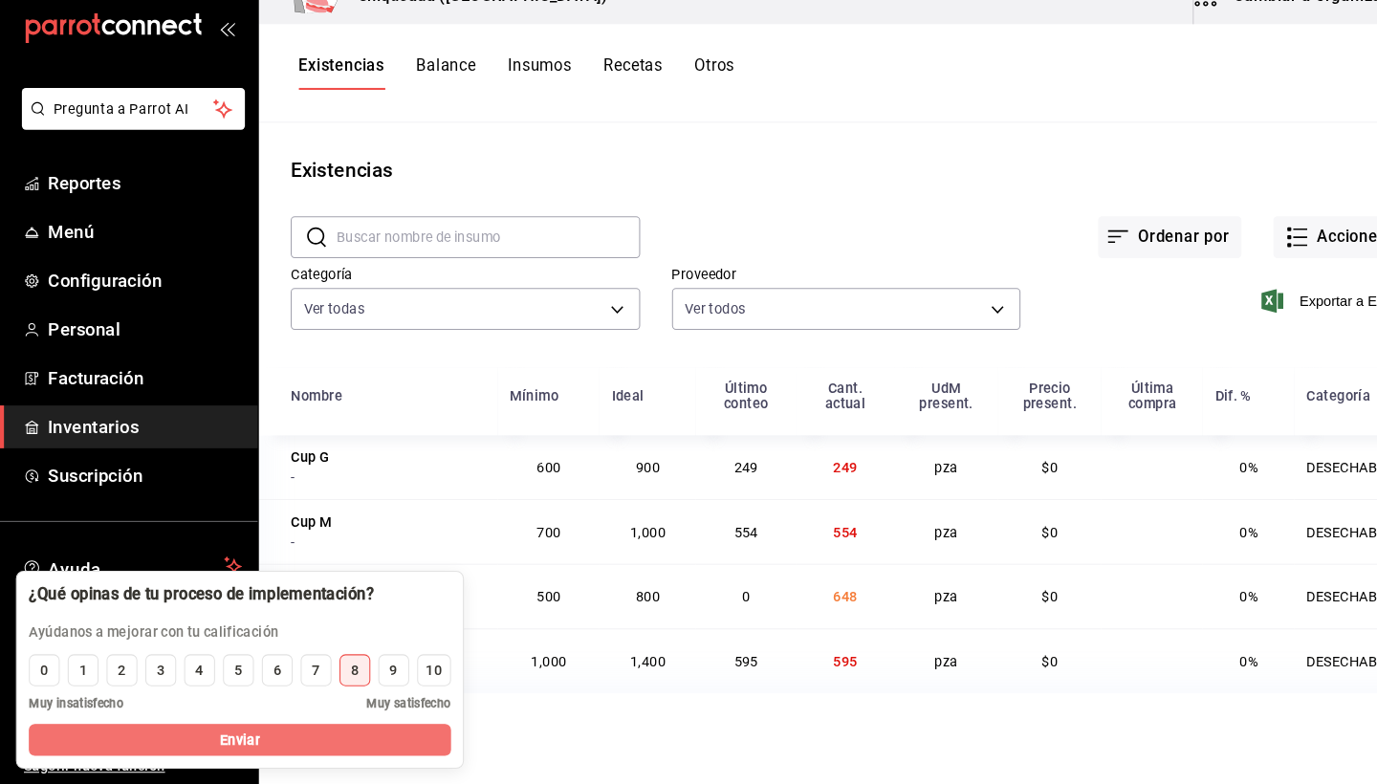
click at [266, 726] on button "Enviar" at bounding box center [230, 741] width 405 height 31
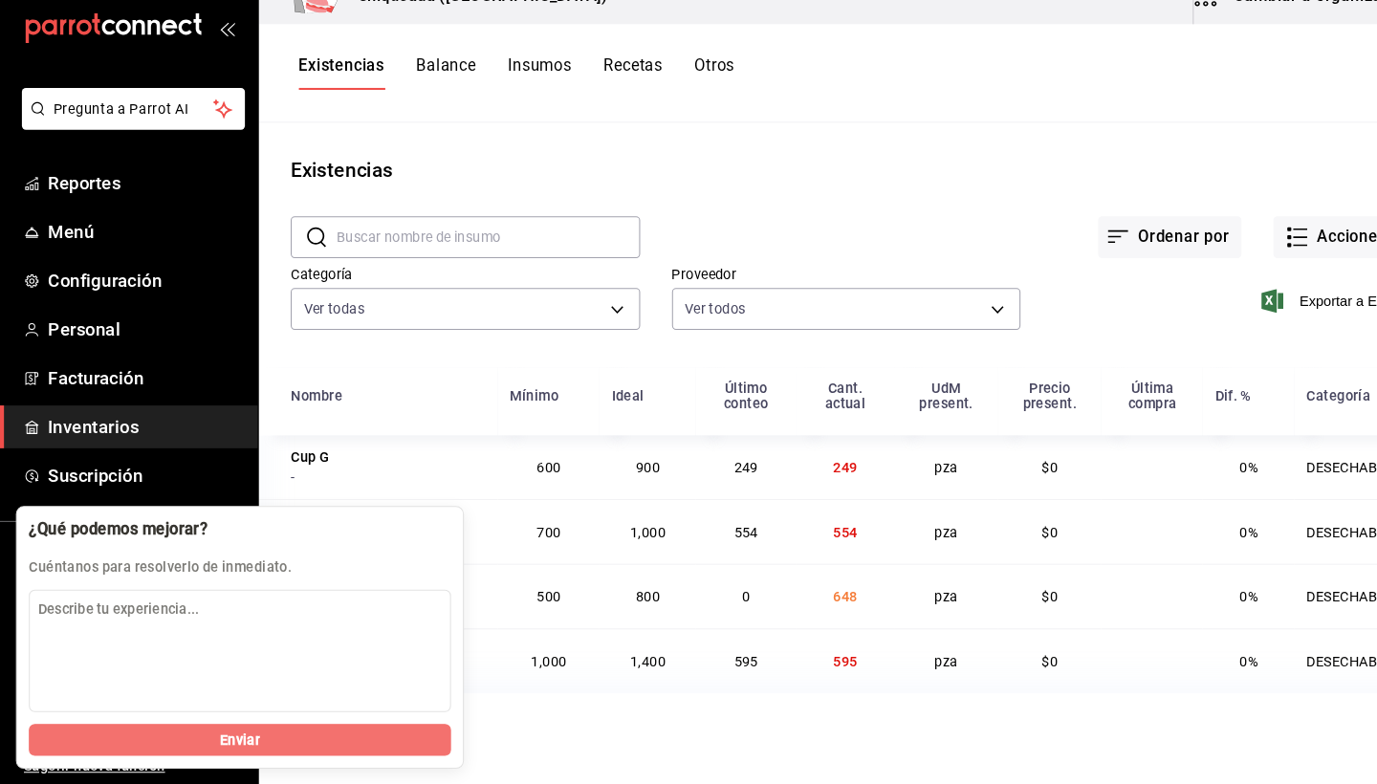
click at [279, 726] on button "Enviar" at bounding box center [230, 741] width 405 height 31
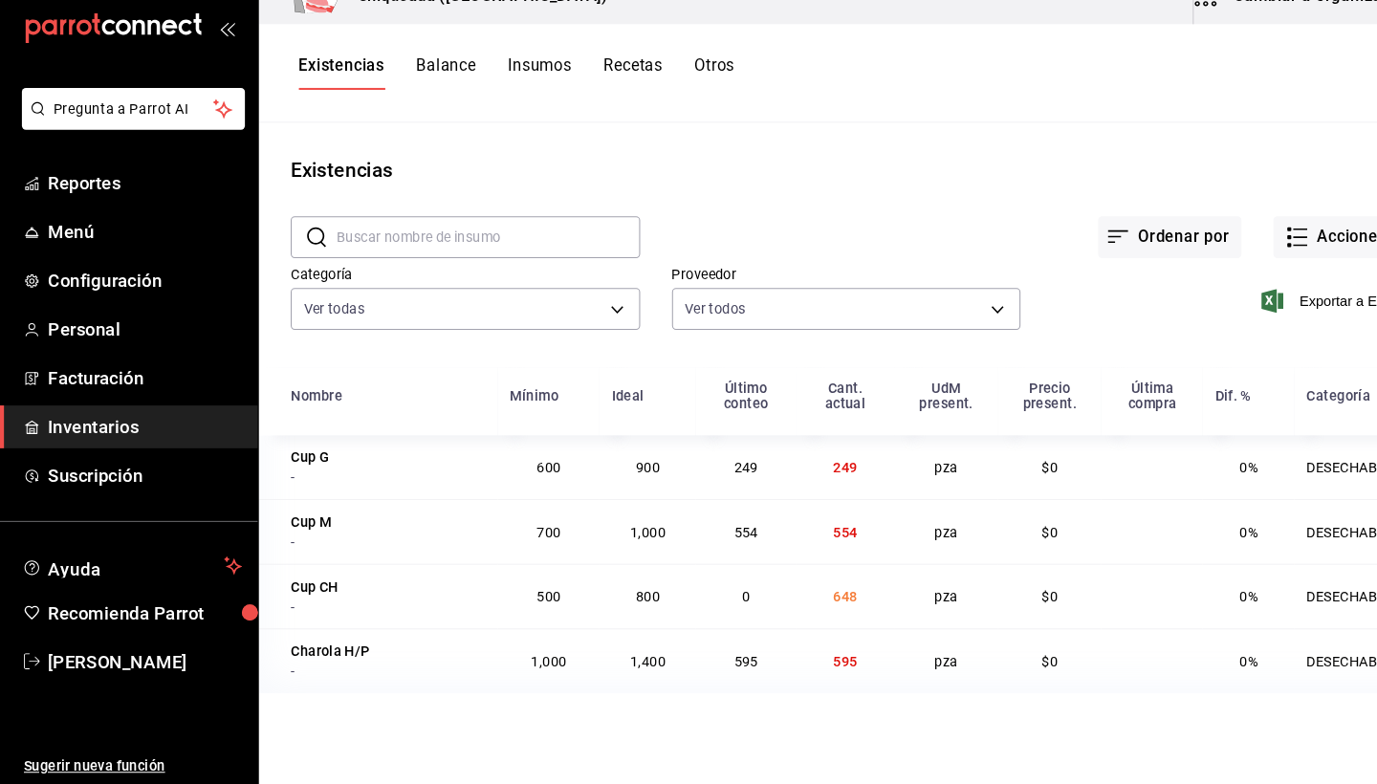
click at [432, 84] on button "Balance" at bounding box center [428, 100] width 57 height 33
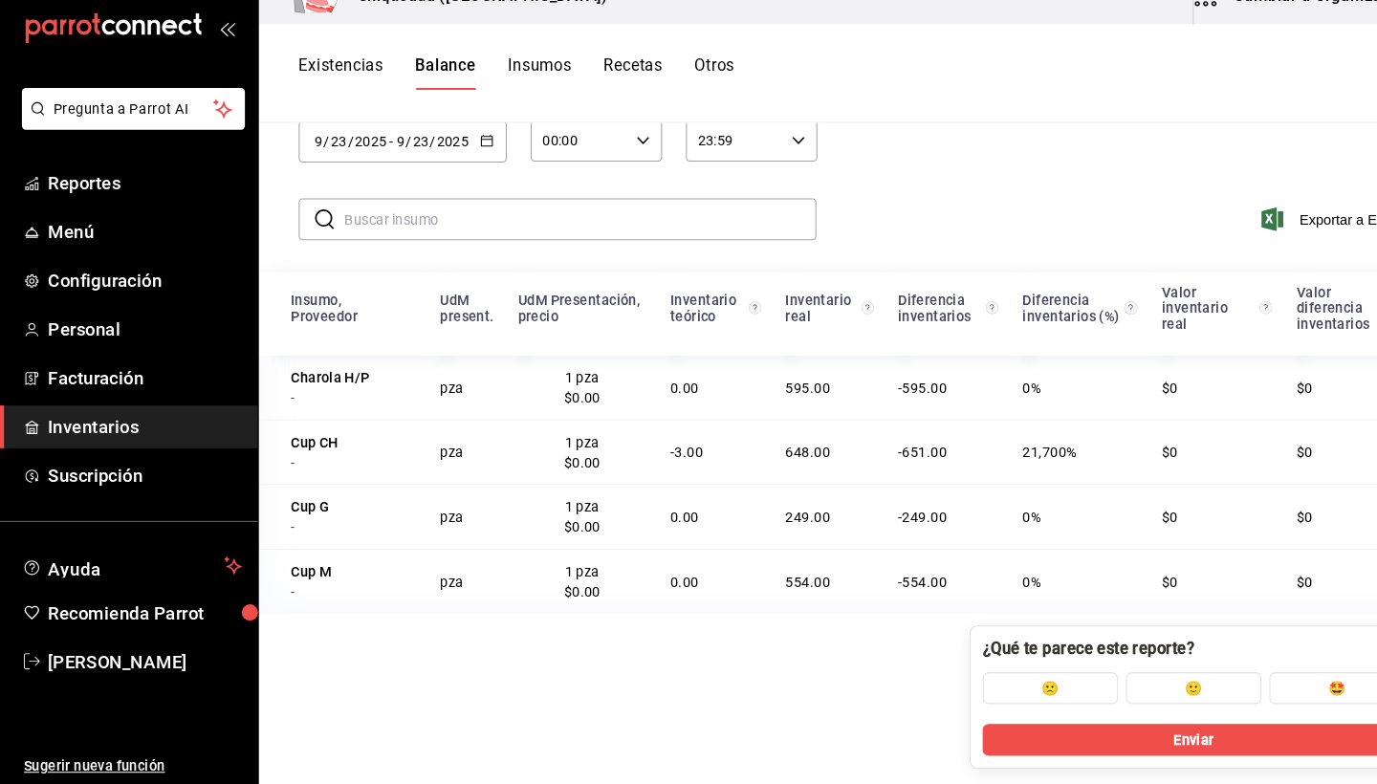
scroll to position [131, 0]
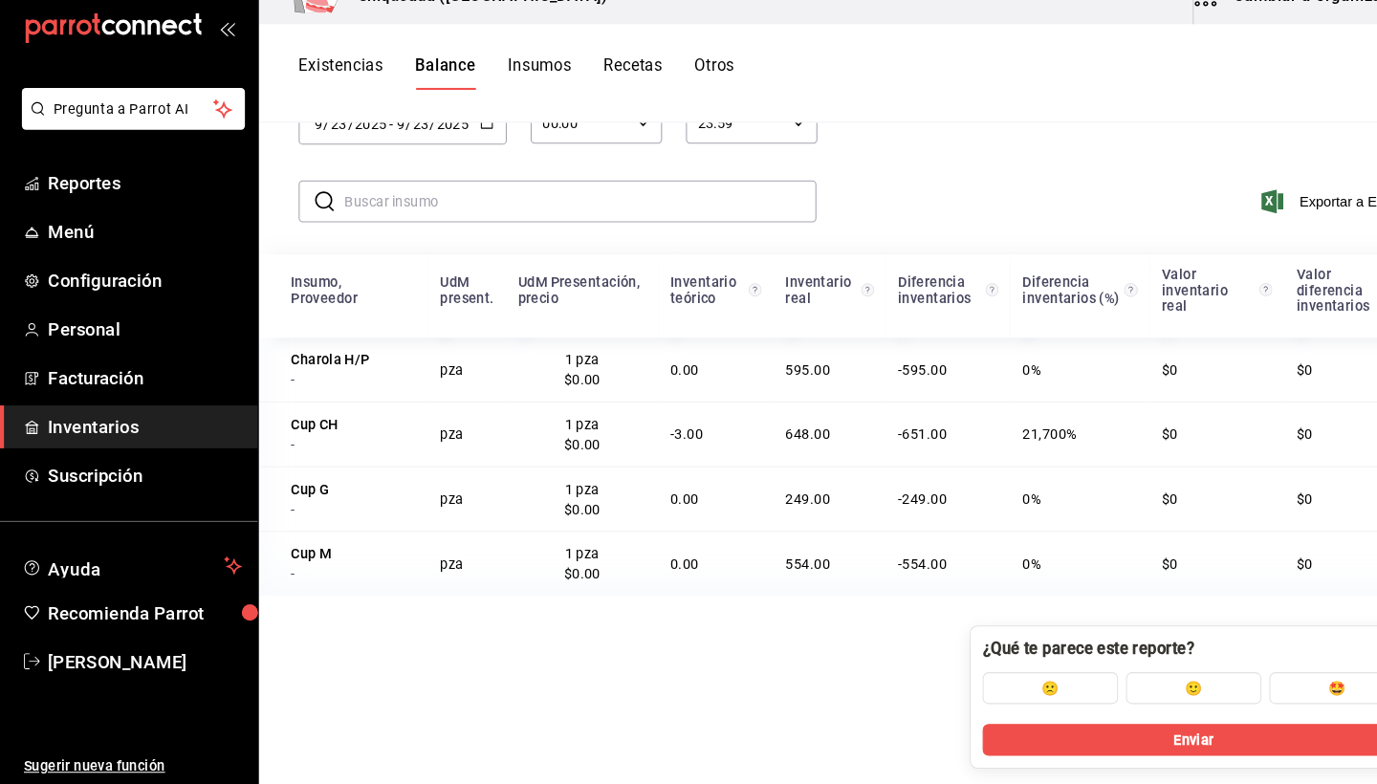
click at [701, 294] on div "Inventario teórico" at bounding box center [680, 309] width 72 height 31
click at [719, 301] on icon "Inventario teórico = Cantidad inicial + compras - ventas - mermas - eventos de …" at bounding box center [725, 308] width 12 height 15
click at [753, 505] on td "249.00" at bounding box center [797, 509] width 108 height 62
click at [703, 294] on div "Inventario teórico" at bounding box center [680, 309] width 72 height 31
click at [719, 303] on circle "Inventario teórico = Cantidad inicial + compras - ventas - mermas - eventos de …" at bounding box center [725, 309] width 12 height 12
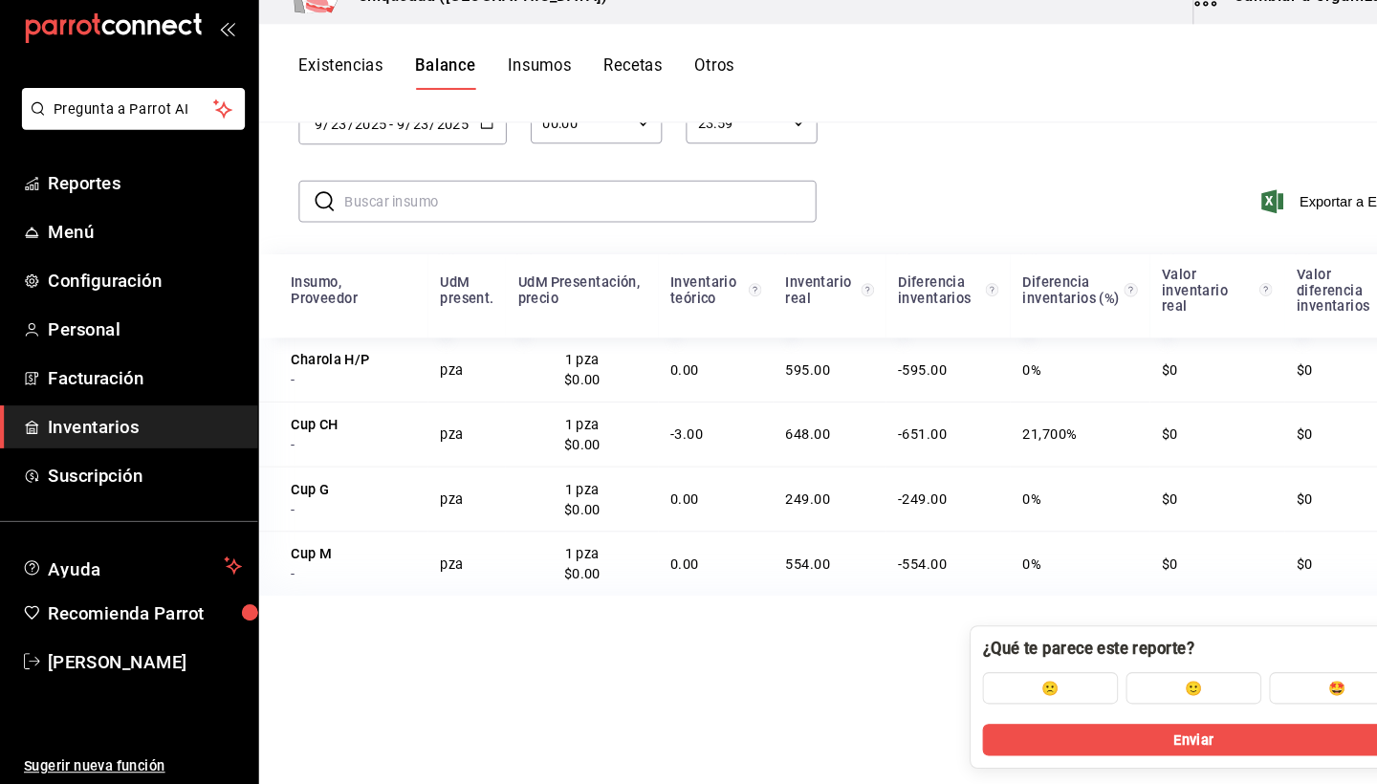
click at [730, 642] on div "Insumo, Proveedor UdM present. UdM Presentación, precio Inventario teórico Inve…" at bounding box center [813, 585] width 1128 height 622
click at [1015, 676] on button "🙁" at bounding box center [1009, 691] width 130 height 31
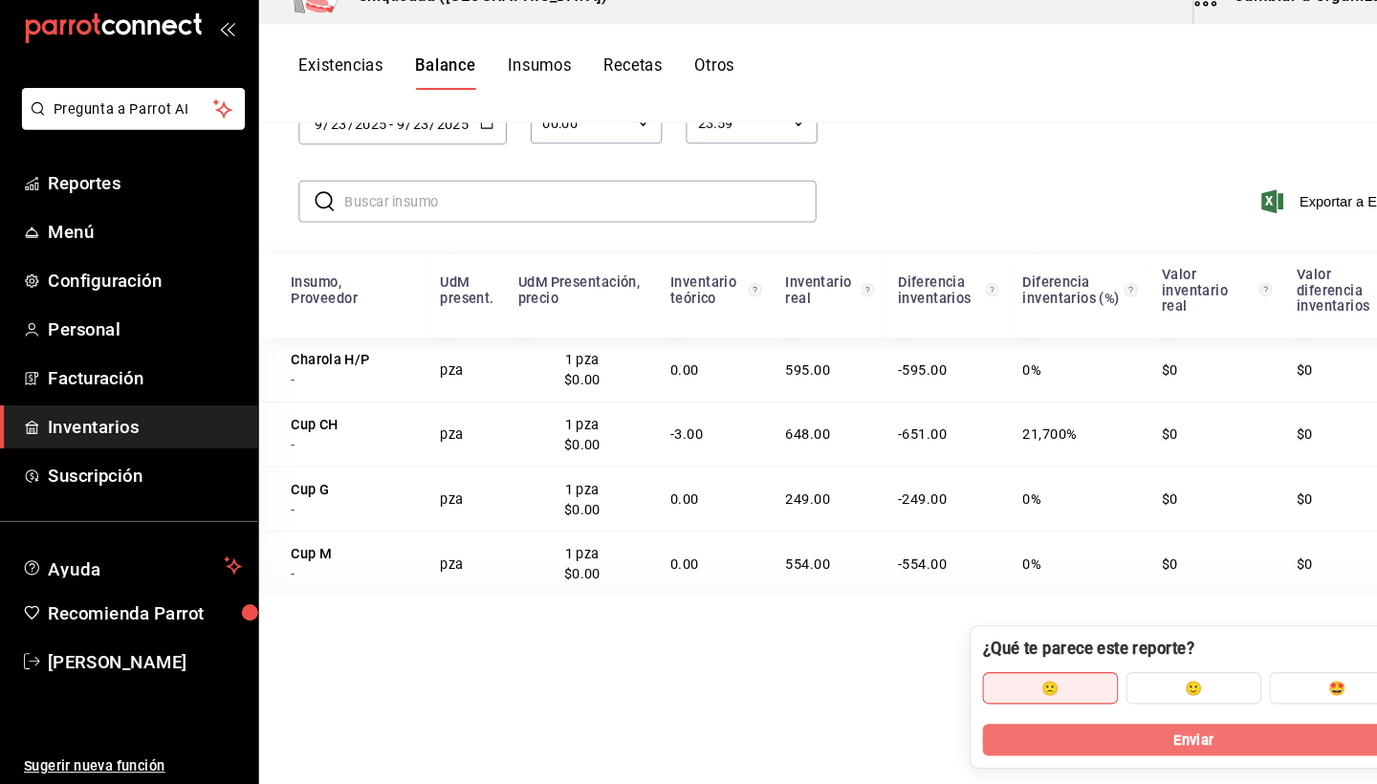
click at [1103, 726] on button "Enviar" at bounding box center [1146, 741] width 405 height 31
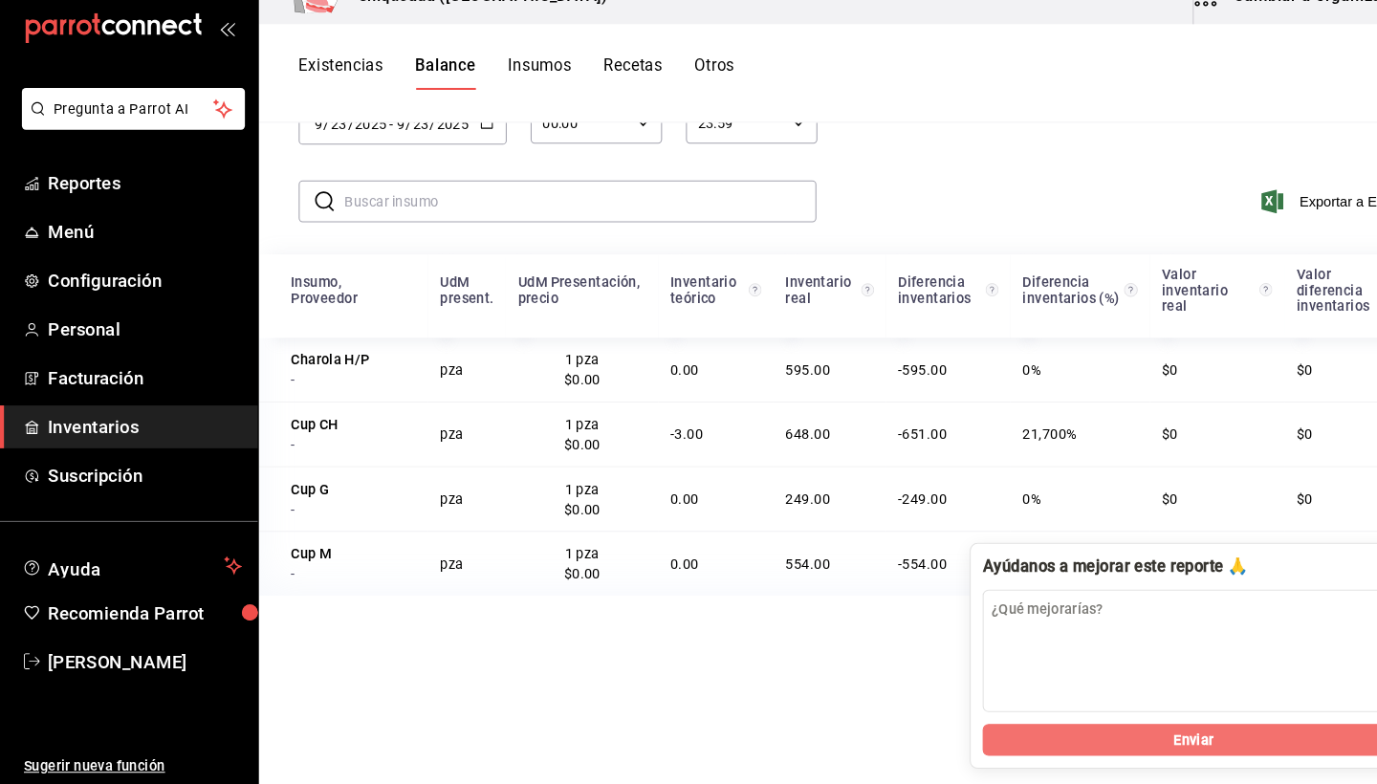
click at [1038, 726] on button "Enviar" at bounding box center [1146, 741] width 405 height 31
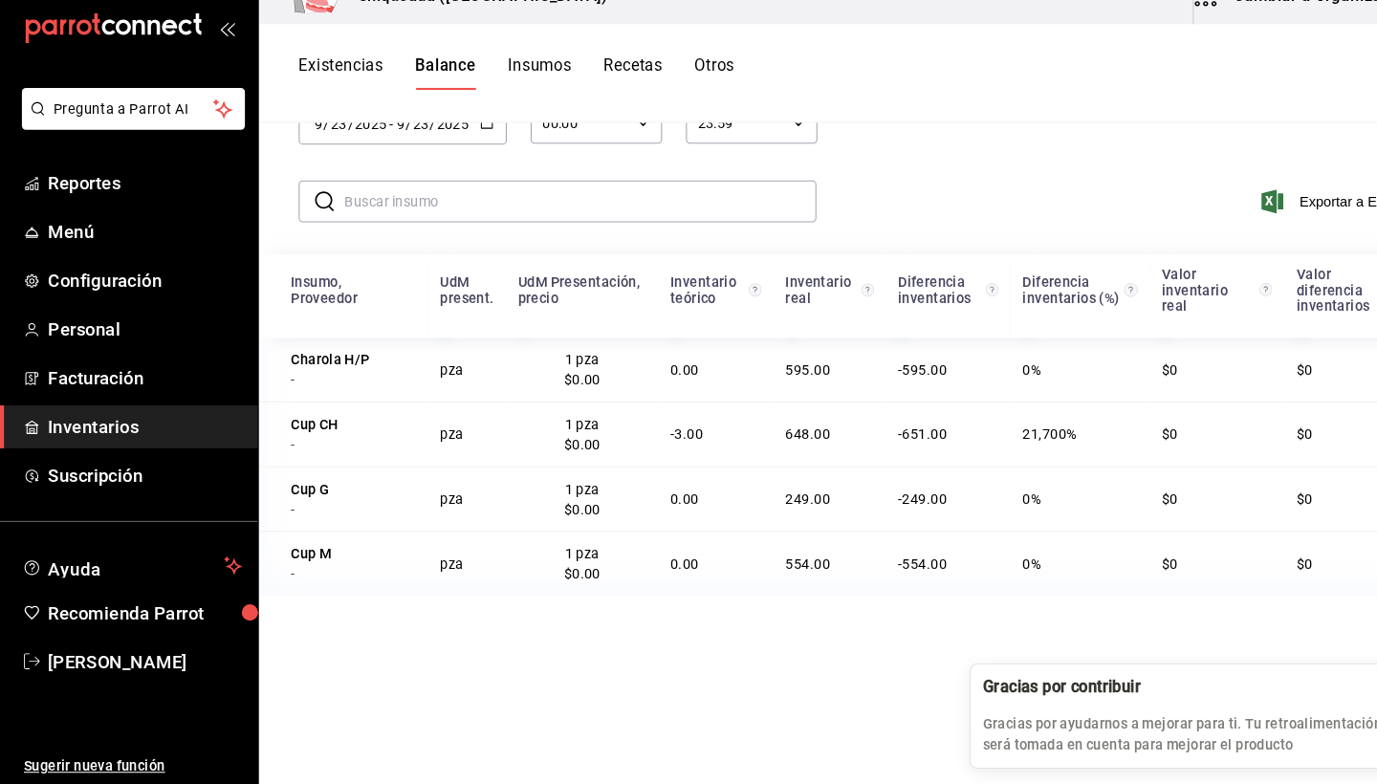
click at [1059, 716] on p "Gracias por ayudarnos a mejorar para ti. Tu retroalimentación será tomada en cu…" at bounding box center [1146, 736] width 405 height 40
click at [580, 550] on td "1 pza $0.00" at bounding box center [559, 571] width 146 height 62
click at [1111, 96] on div "Existencias Balance Insumos Recetas Otros" at bounding box center [813, 101] width 1128 height 95
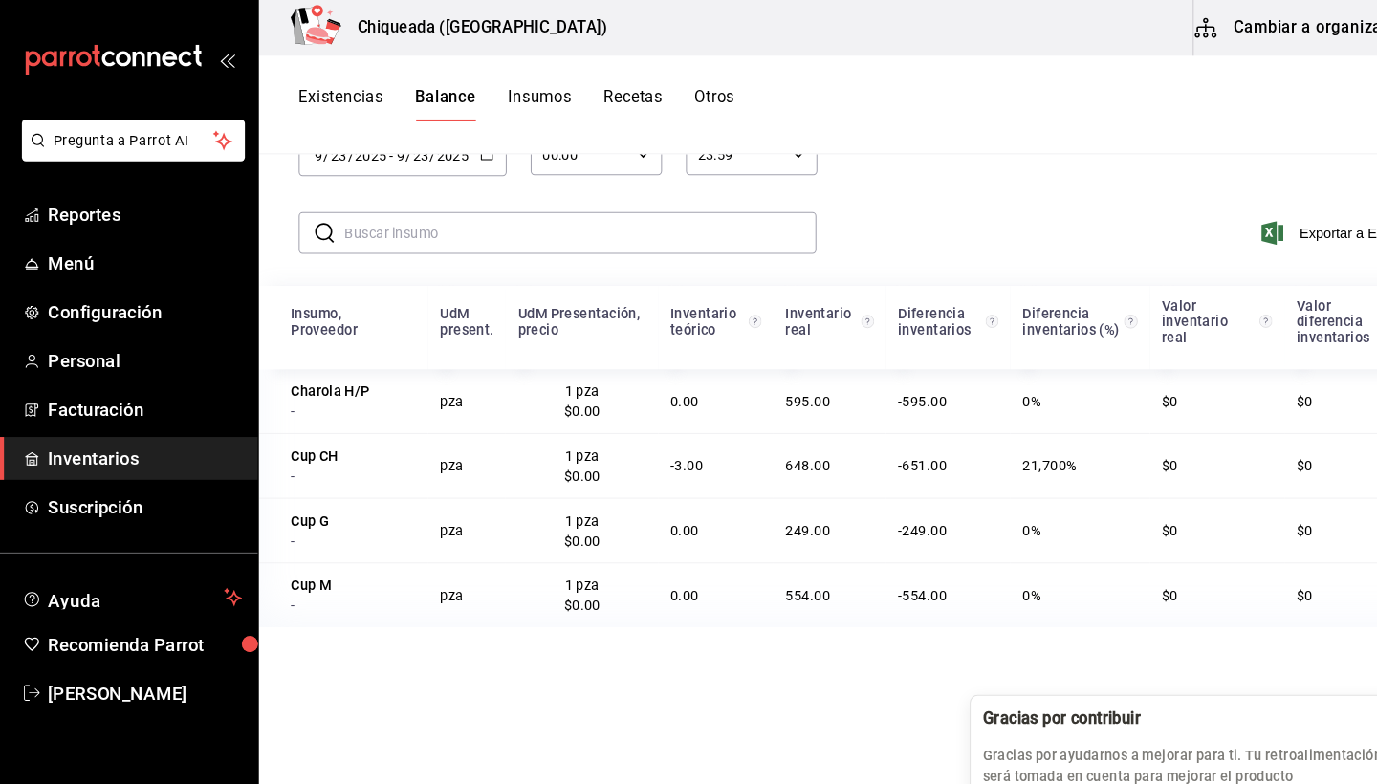
scroll to position [0, 0]
click at [55, 386] on span "Facturación" at bounding box center [139, 394] width 186 height 26
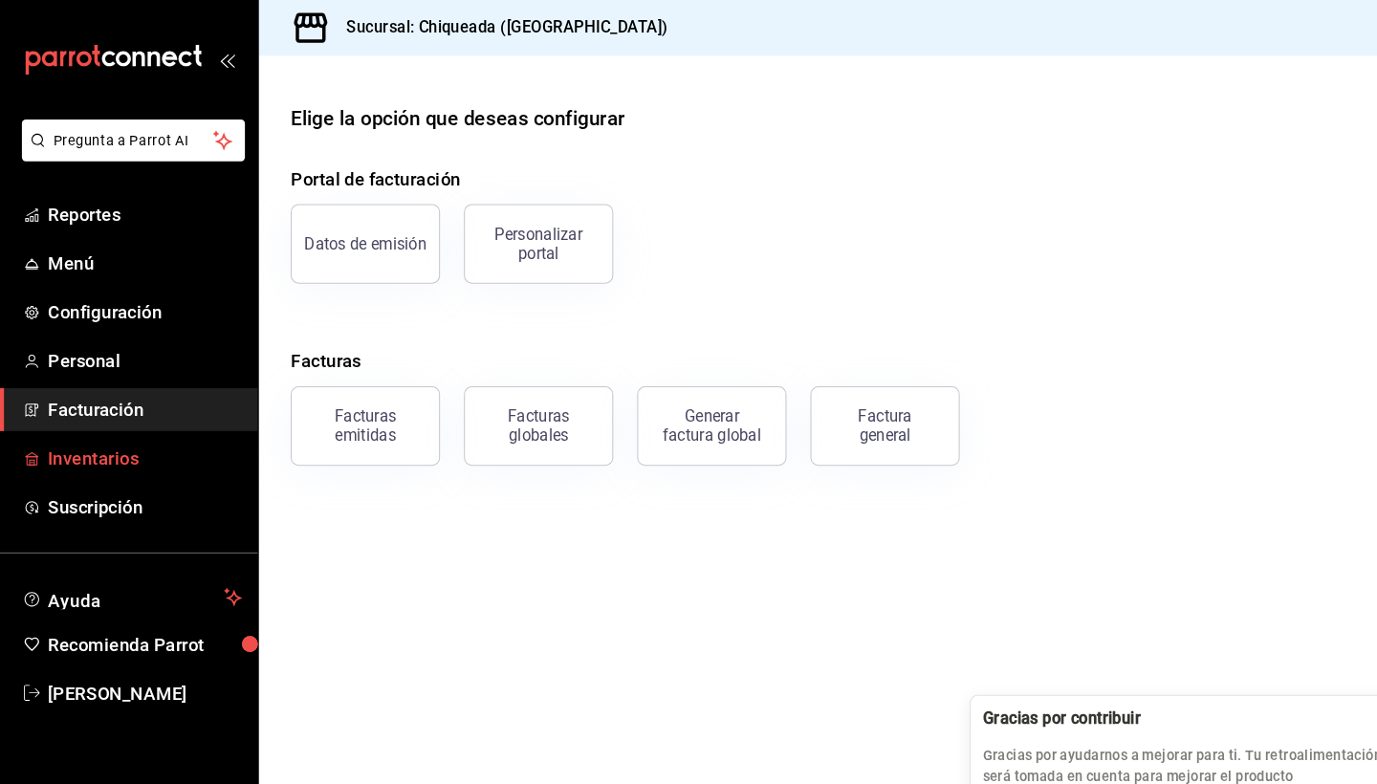
click at [82, 426] on link "Inventarios" at bounding box center [124, 440] width 248 height 41
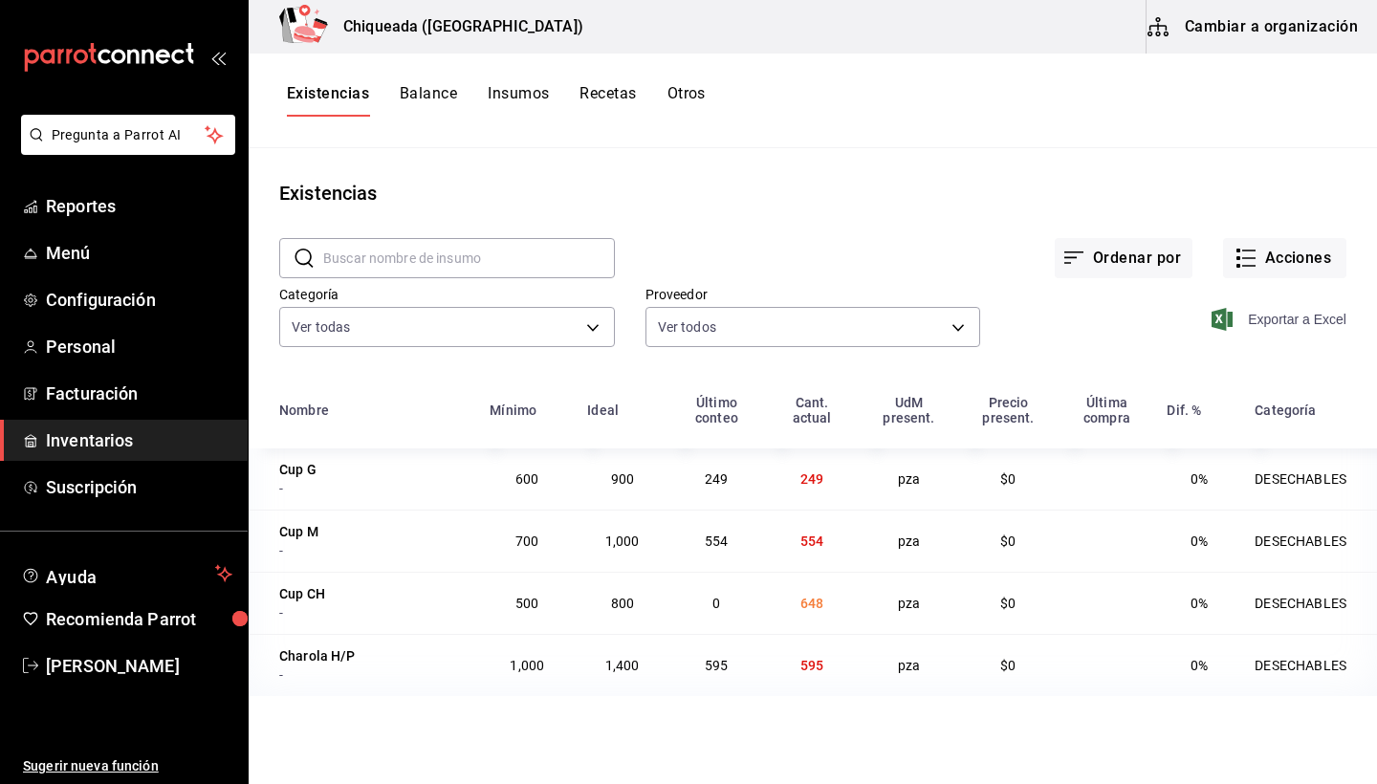
click at [1245, 323] on span "Exportar a Excel" at bounding box center [1280, 319] width 131 height 23
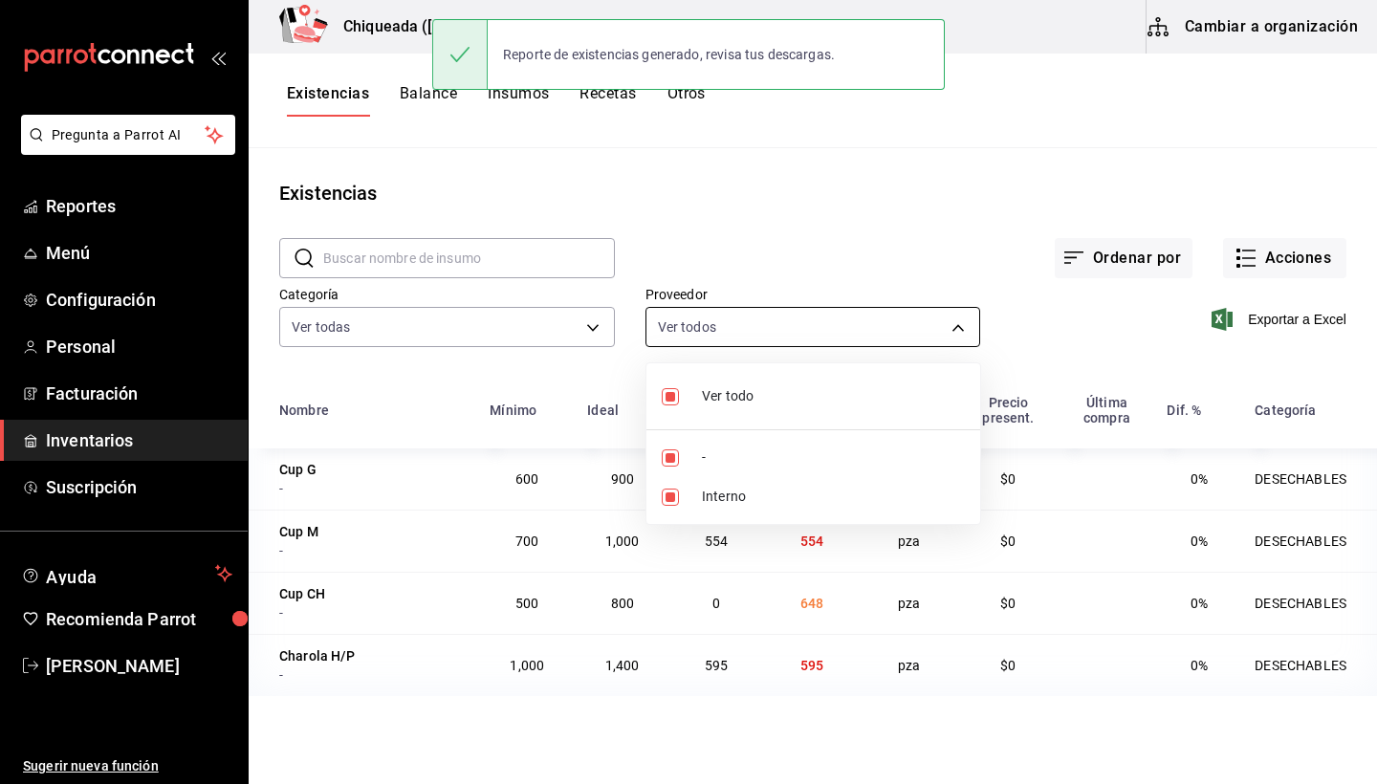
click at [705, 329] on body "Pregunta a Parrot AI Reportes Menú Configuración Personal Facturación Inventari…" at bounding box center [688, 385] width 1377 height 771
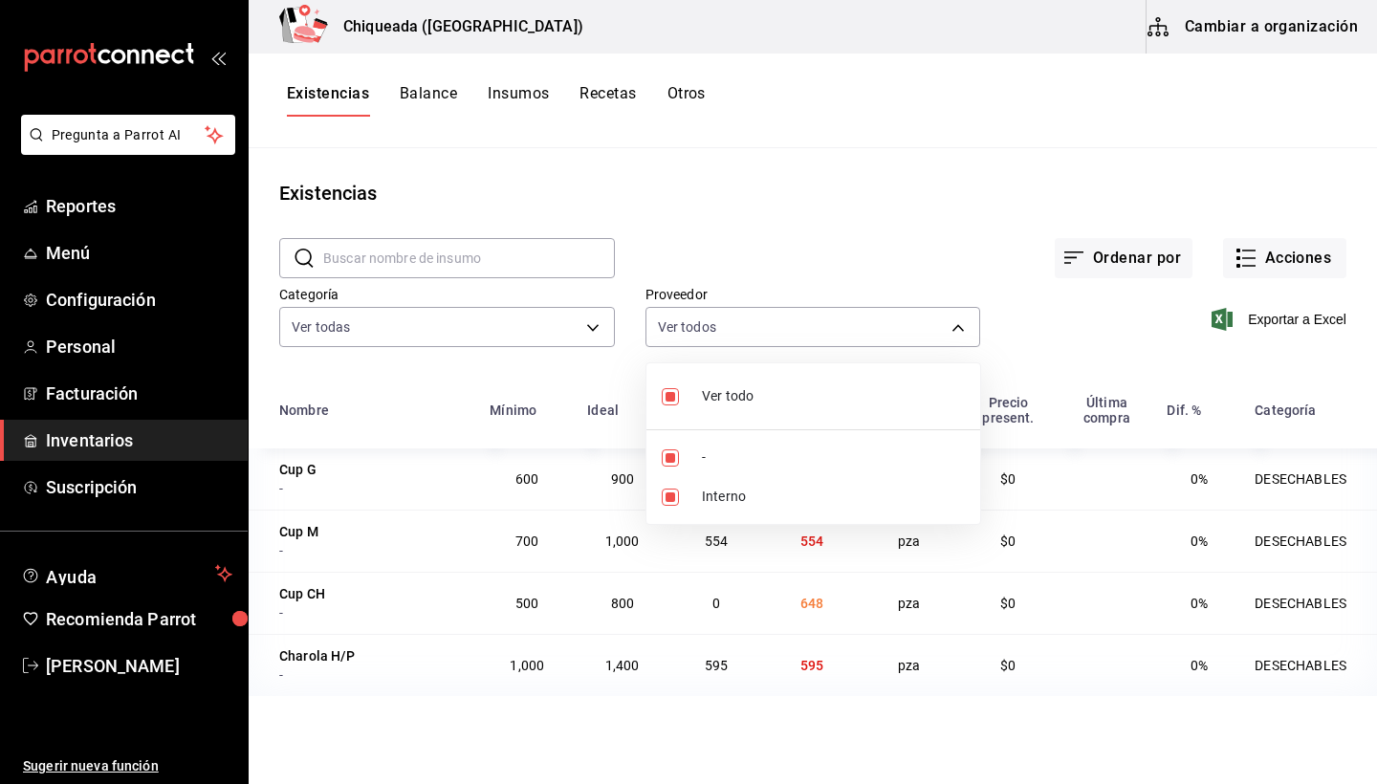
click at [712, 185] on div at bounding box center [688, 392] width 1377 height 784
click at [431, 93] on button "Balance" at bounding box center [428, 100] width 57 height 33
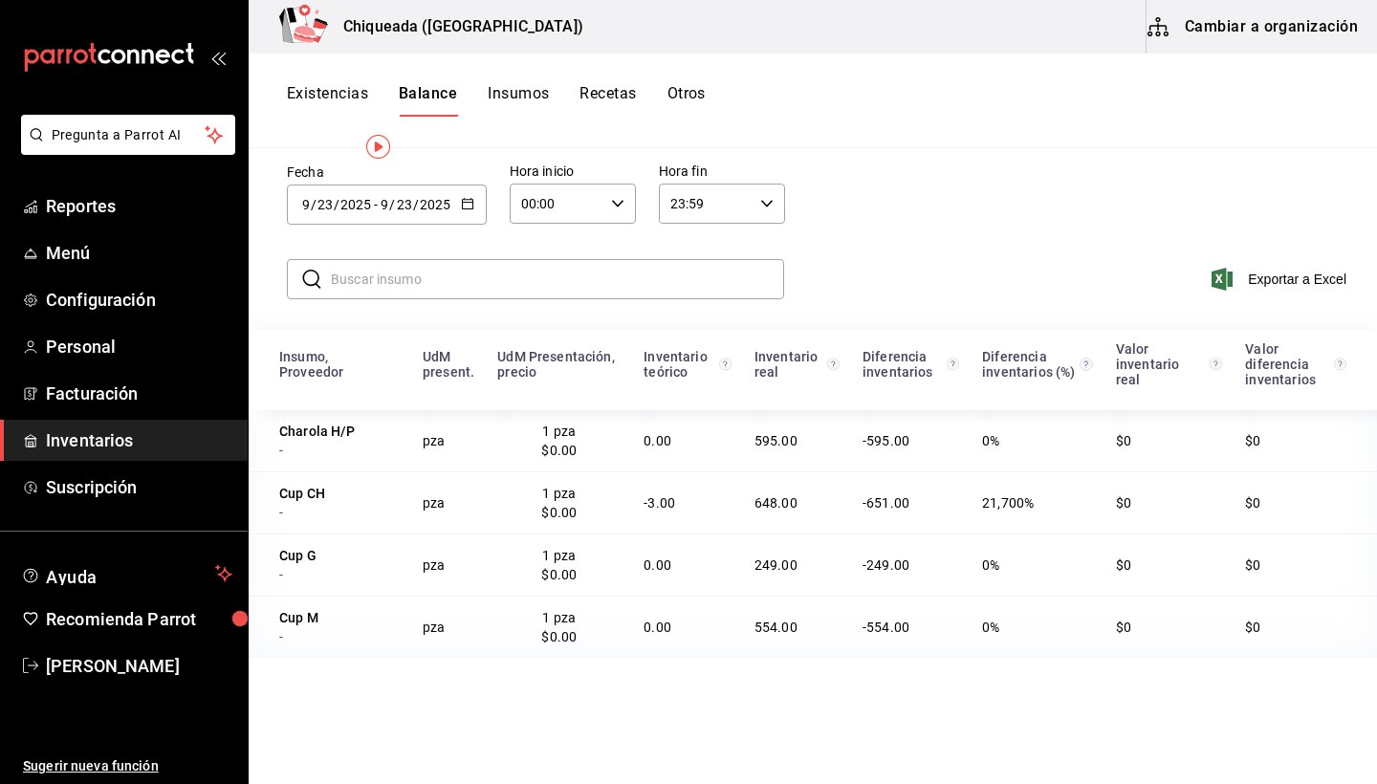
scroll to position [91, 0]
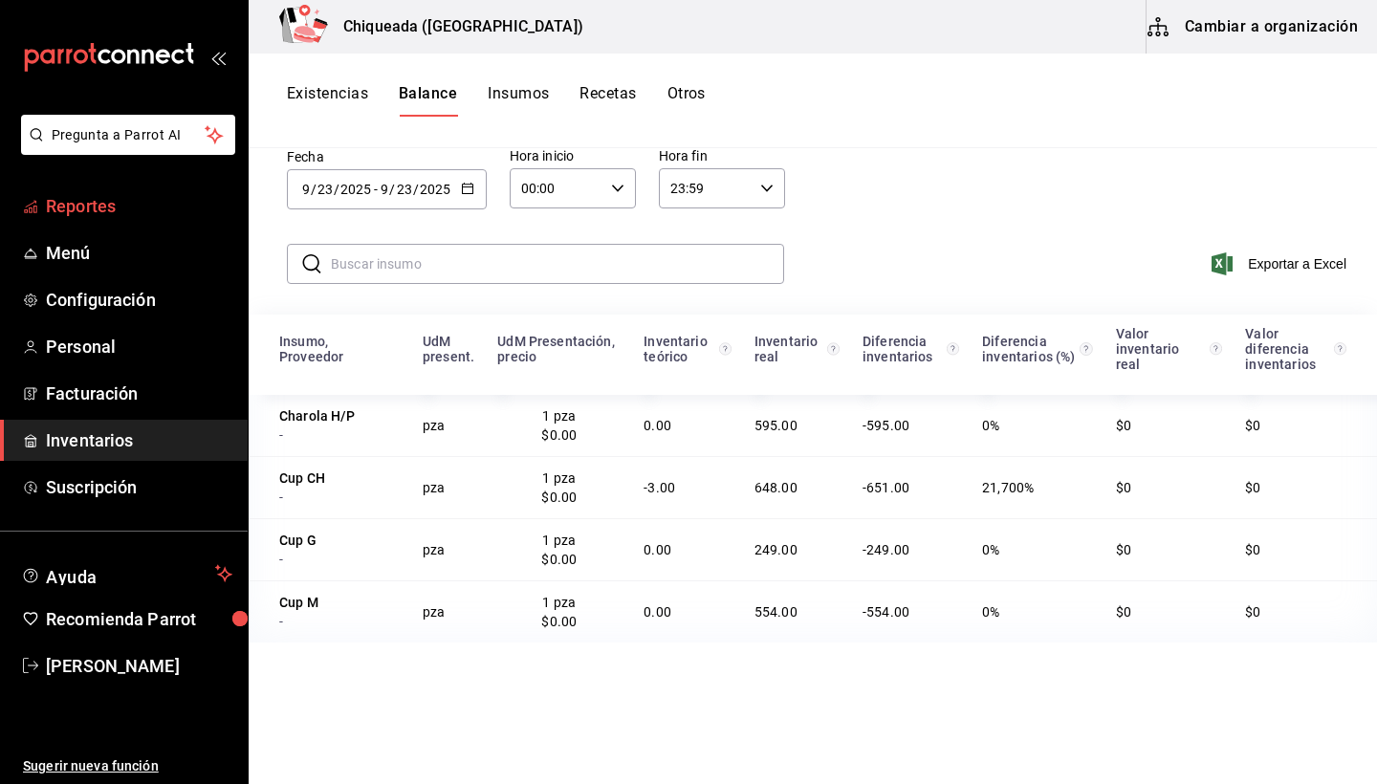
click at [74, 202] on span "Reportes" at bounding box center [139, 206] width 186 height 26
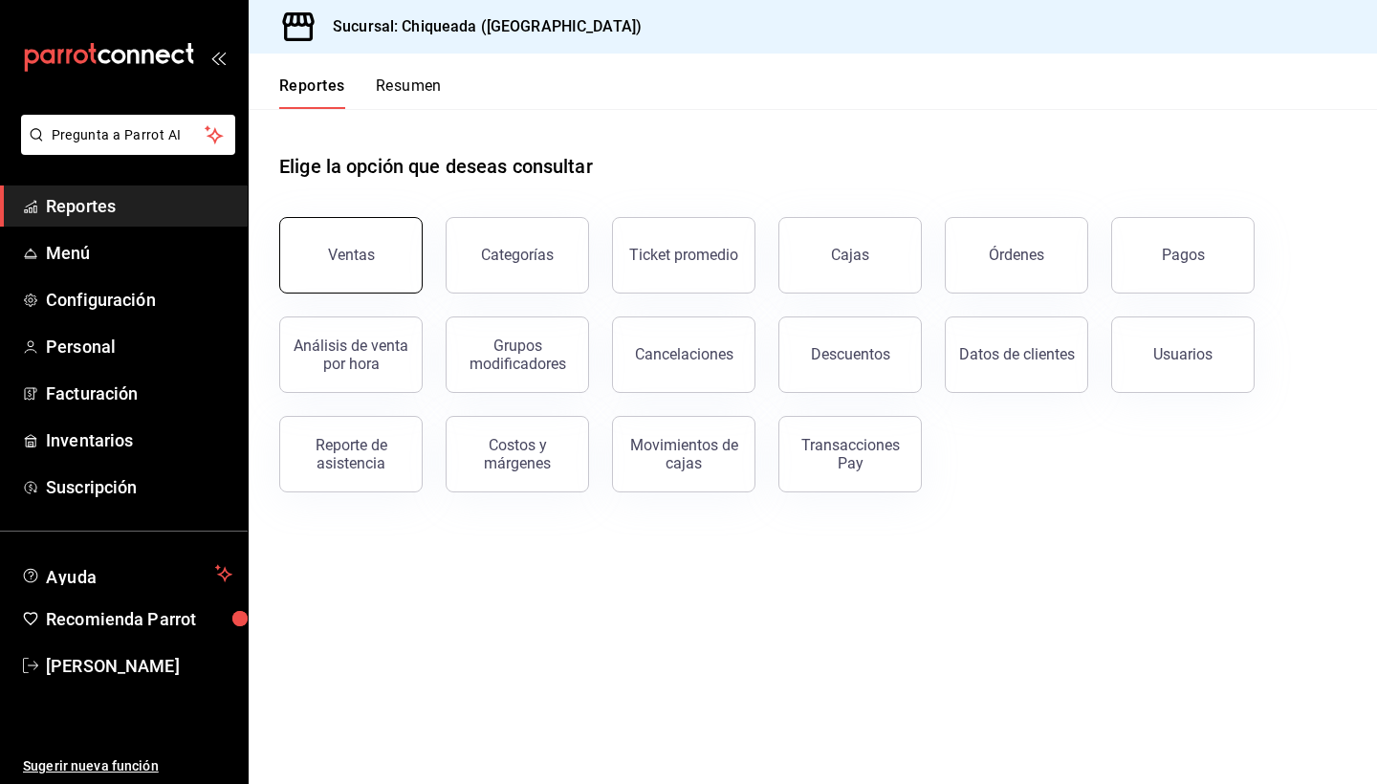
click at [386, 277] on button "Ventas" at bounding box center [350, 255] width 143 height 76
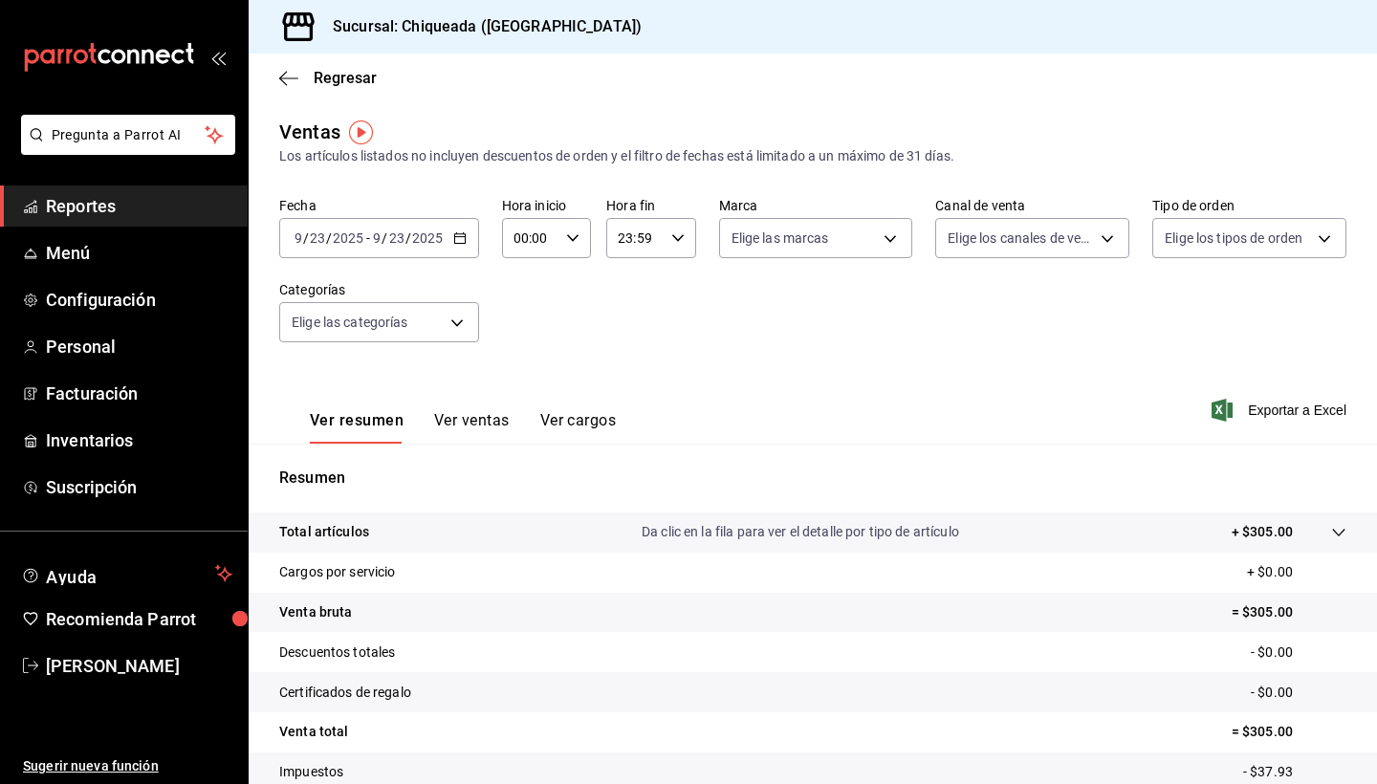
click at [477, 423] on button "Ver ventas" at bounding box center [472, 427] width 76 height 33
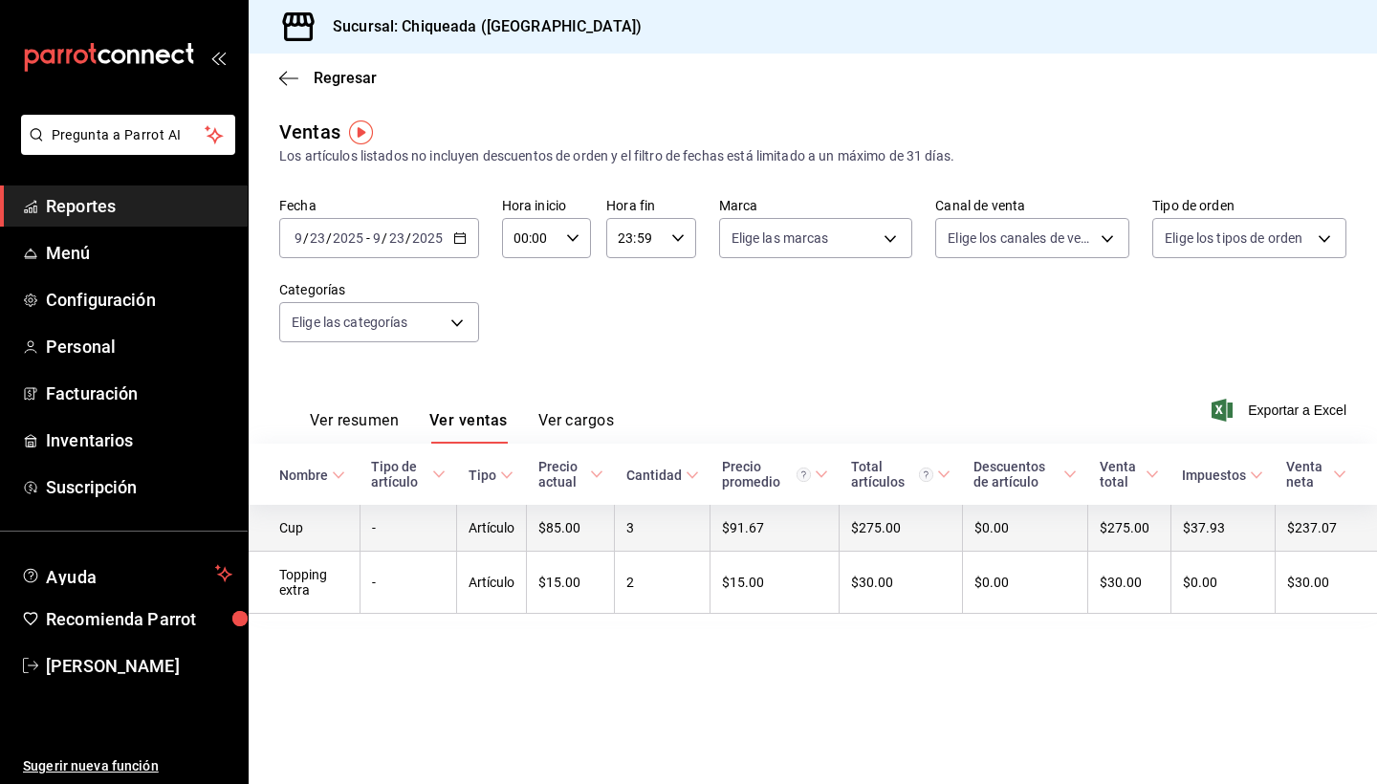
click at [306, 525] on td "Cup" at bounding box center [304, 528] width 111 height 47
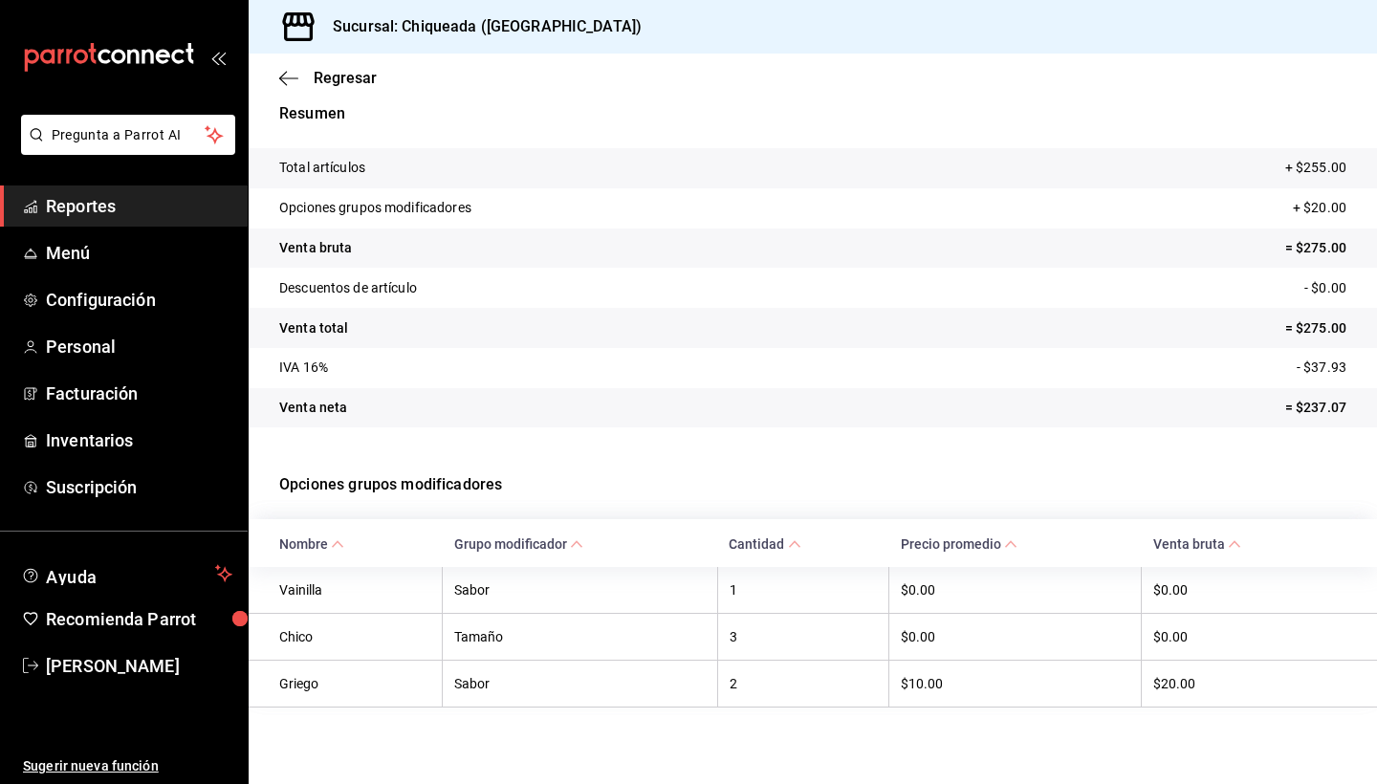
scroll to position [73, 0]
click at [774, 638] on th "3" at bounding box center [802, 636] width 171 height 47
click at [295, 79] on icon "button" at bounding box center [288, 78] width 19 height 17
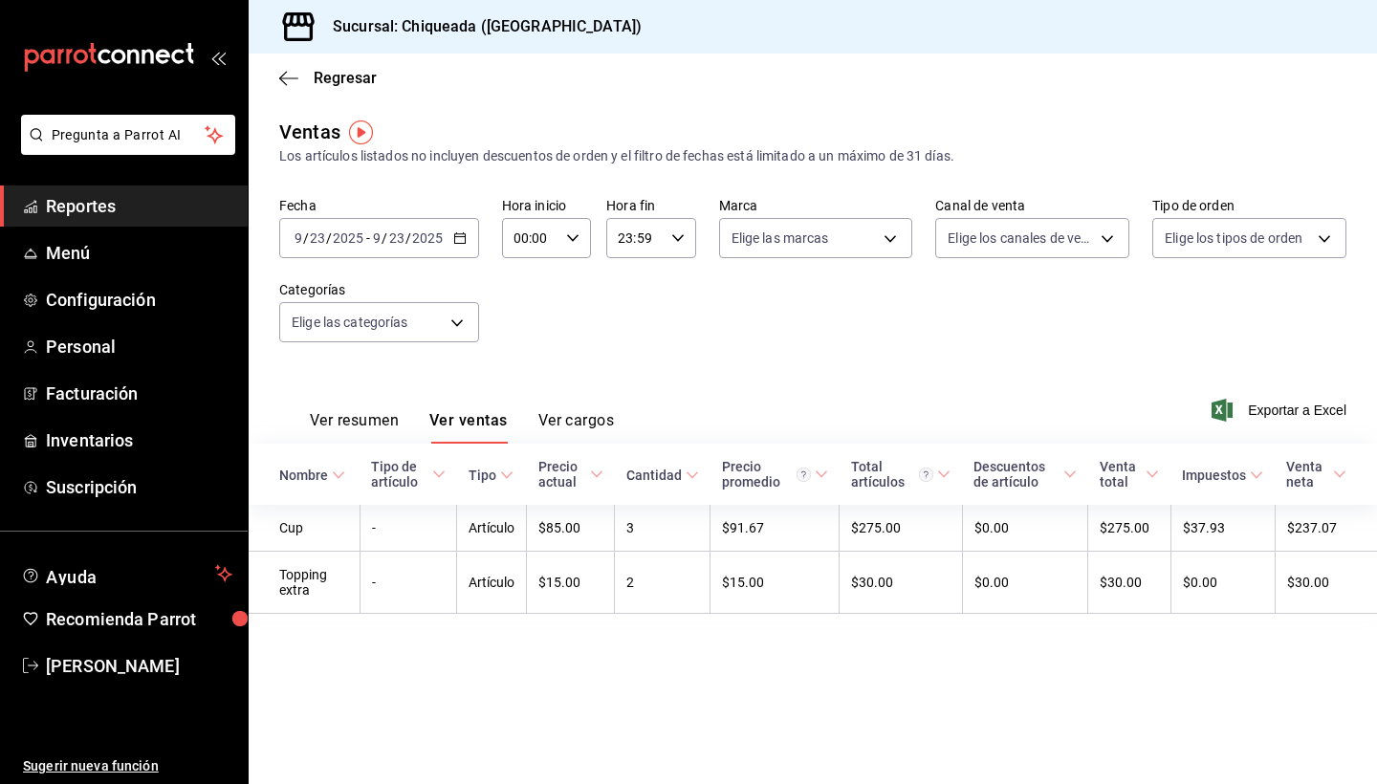
click at [453, 235] on icon "button" at bounding box center [459, 237] width 13 height 13
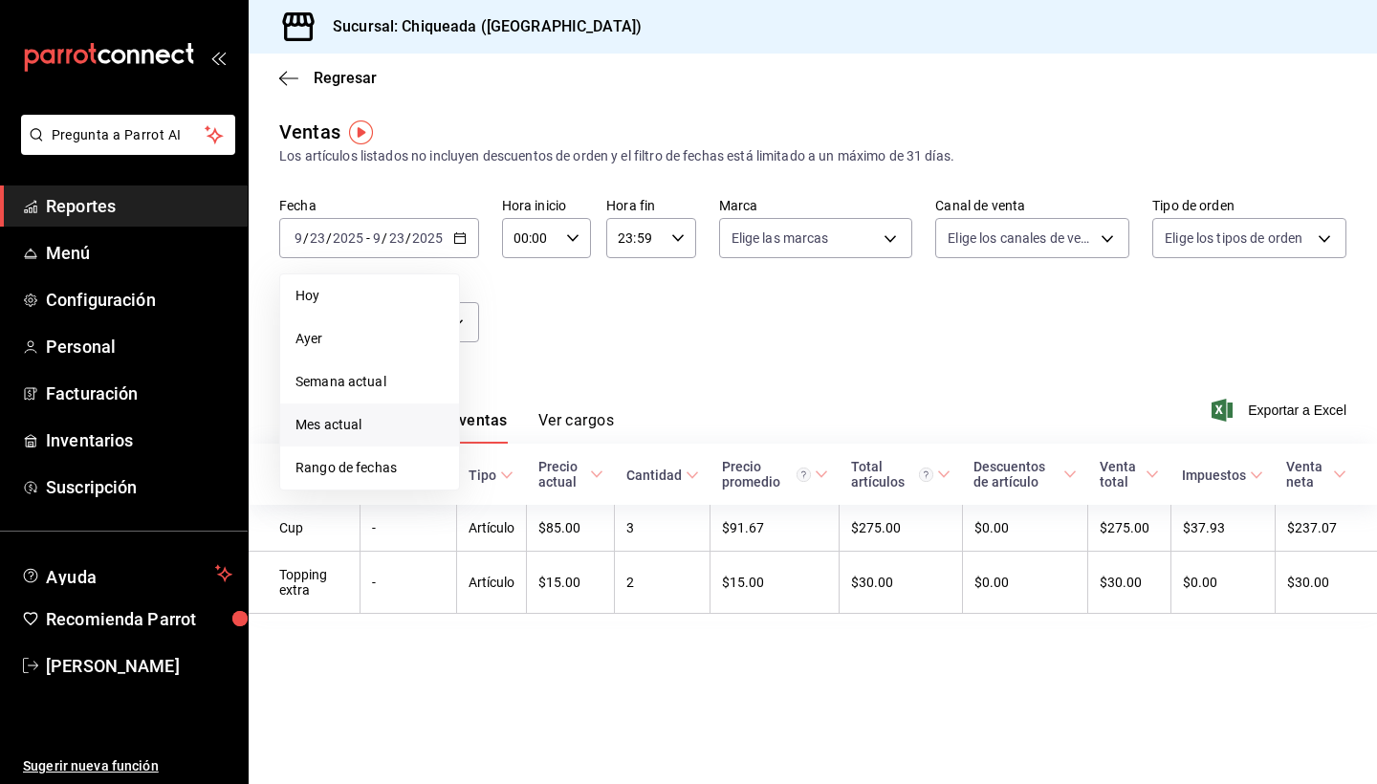
click at [358, 425] on span "Mes actual" at bounding box center [369, 425] width 148 height 20
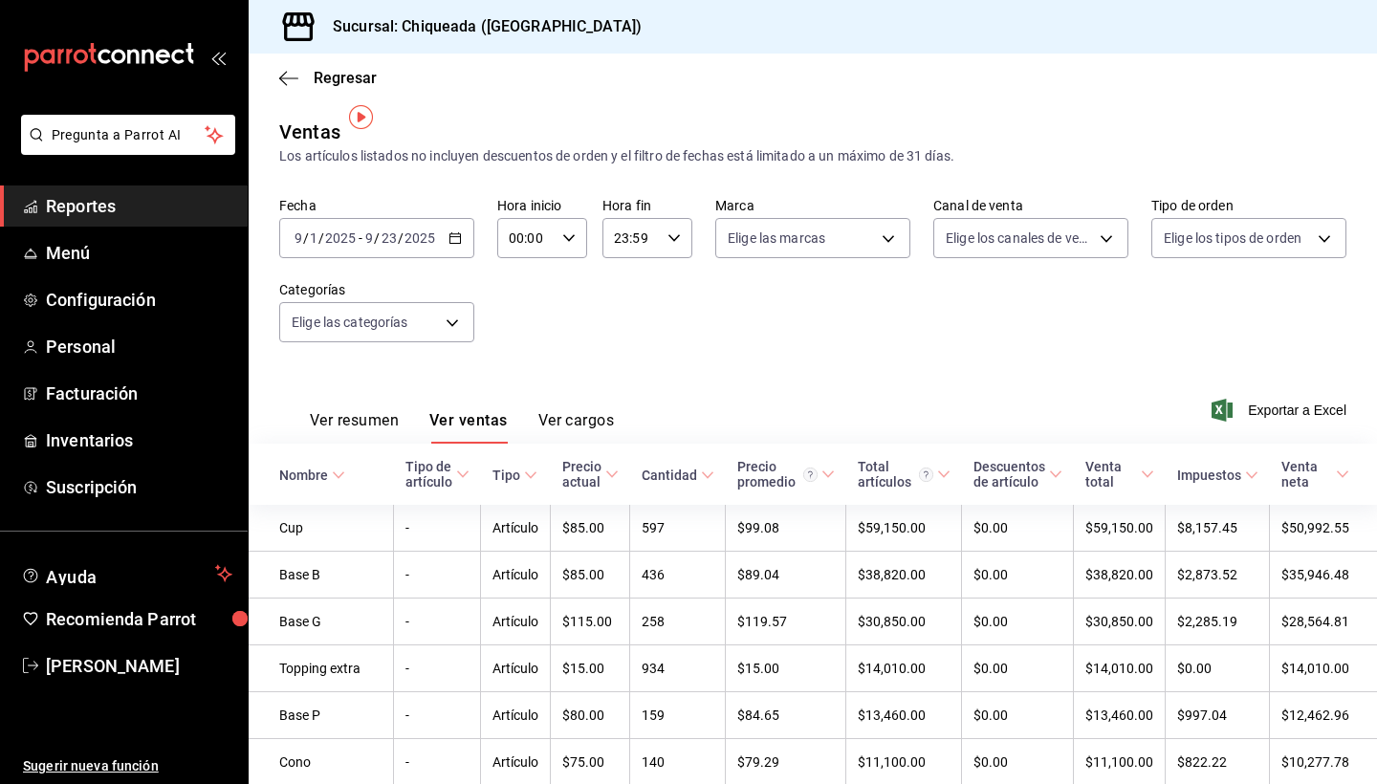
scroll to position [17, 0]
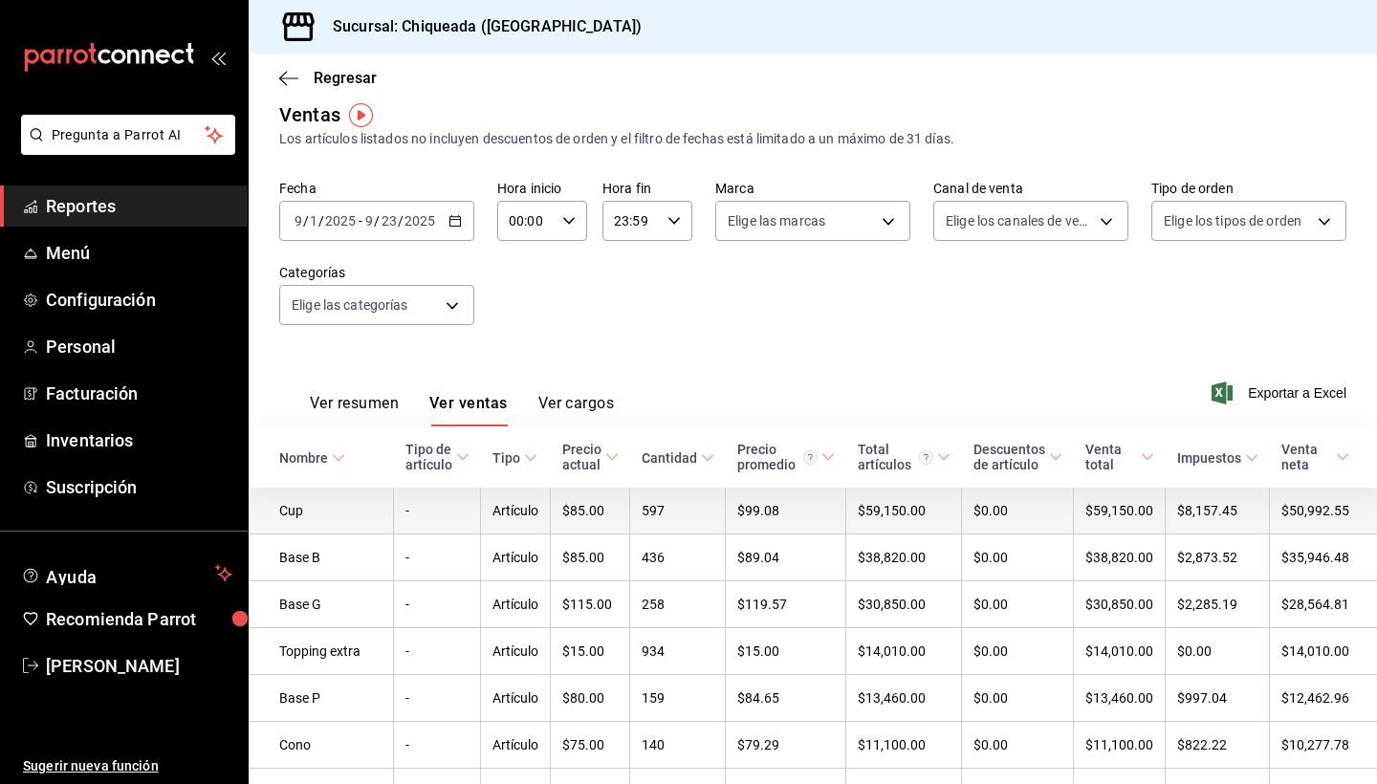
click at [295, 505] on td "Cup" at bounding box center [321, 511] width 145 height 47
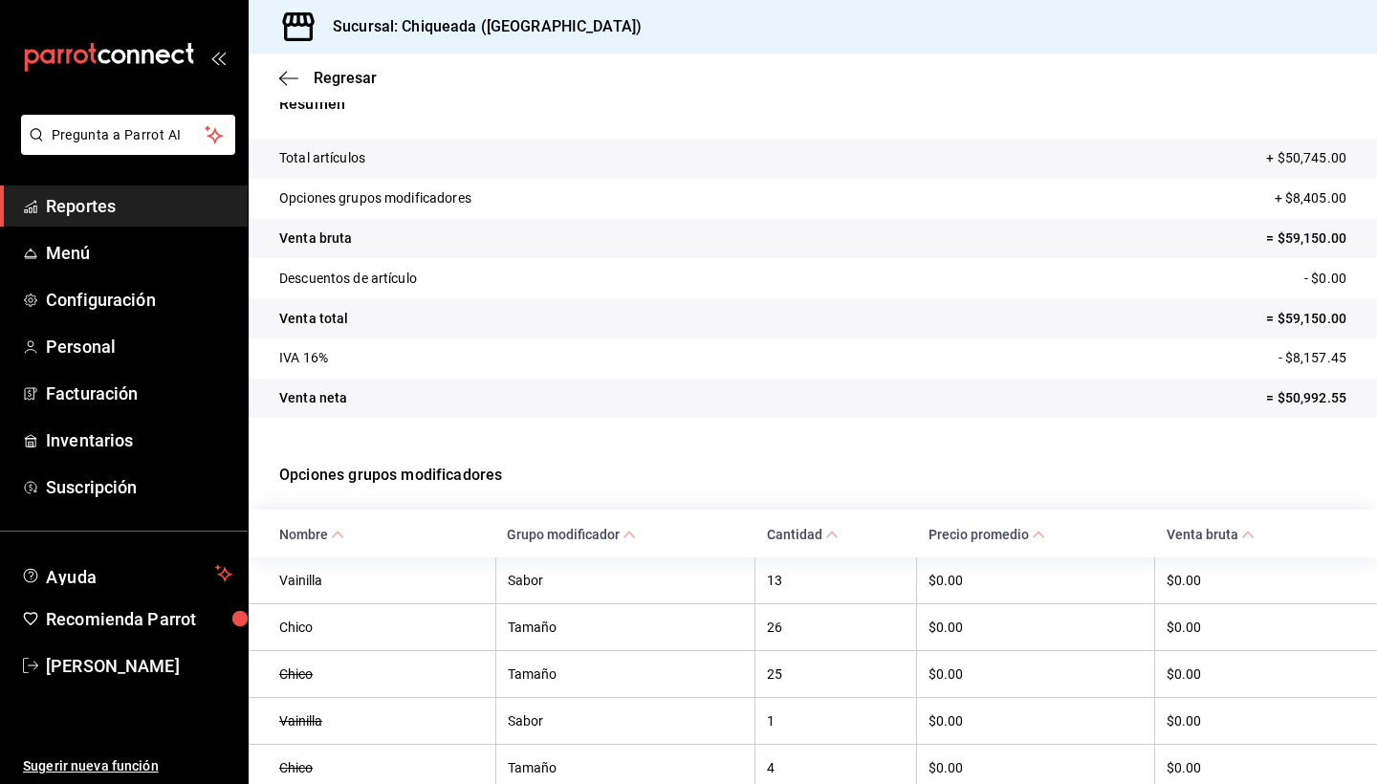
scroll to position [110, 0]
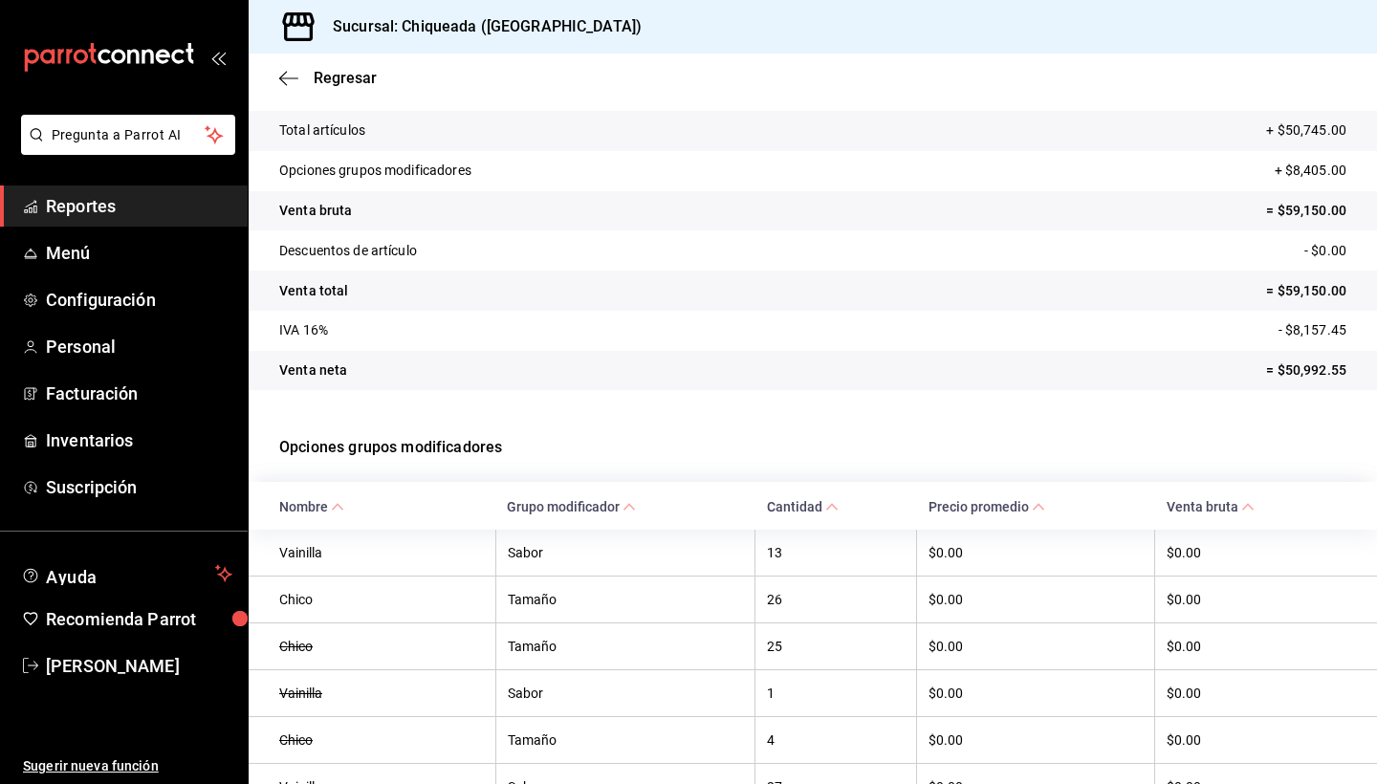
click at [303, 645] on th "Chico" at bounding box center [372, 645] width 247 height 47
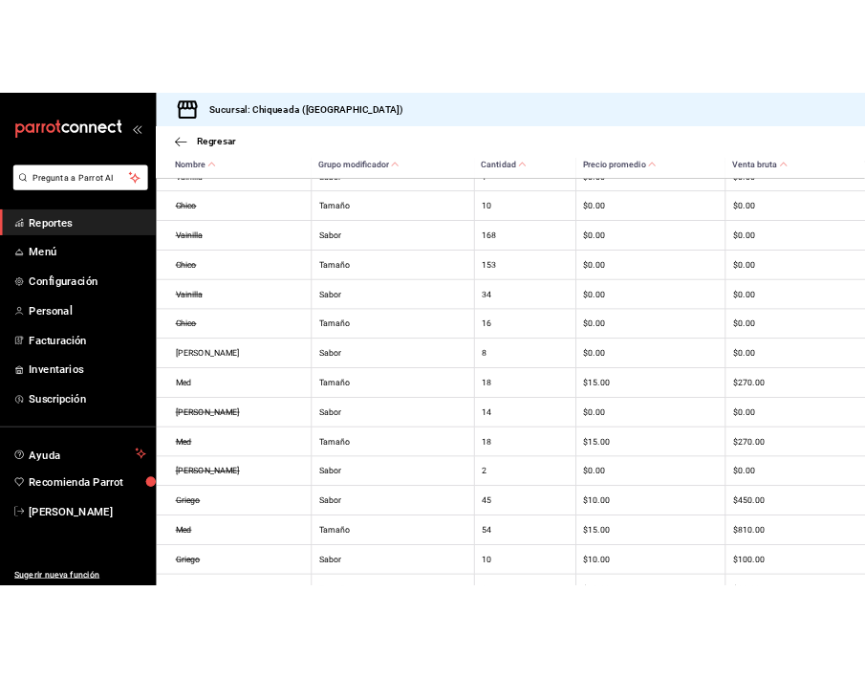
scroll to position [229, 0]
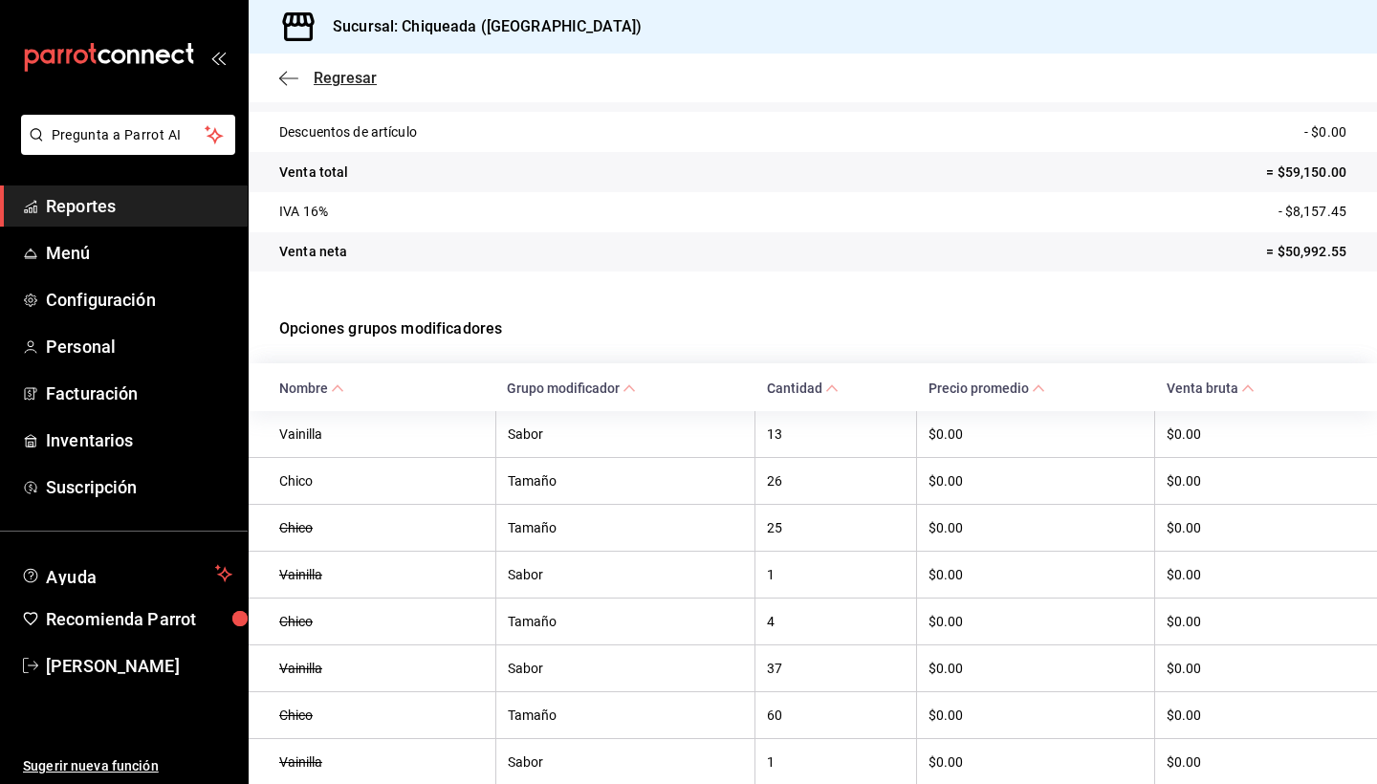
click at [289, 80] on icon "button" at bounding box center [288, 78] width 19 height 17
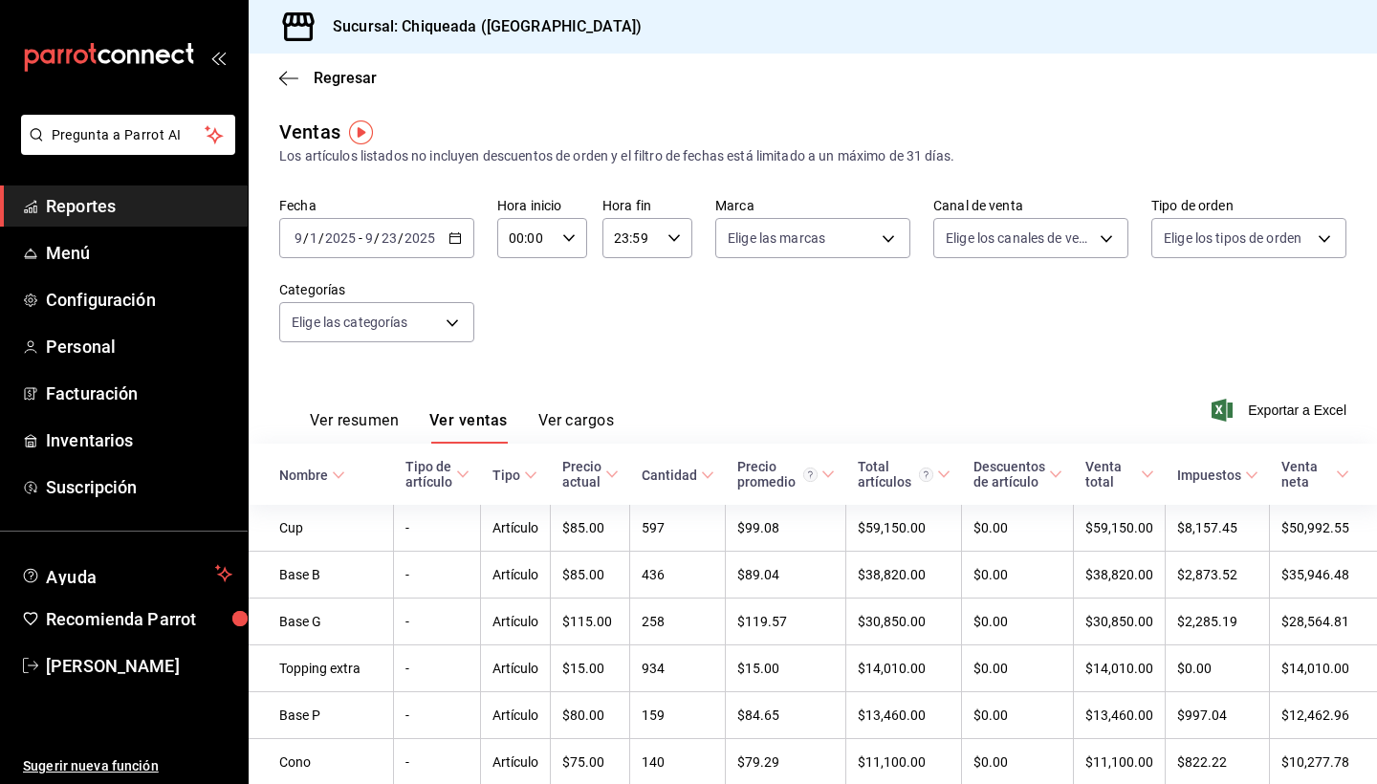
click at [374, 417] on button "Ver resumen" at bounding box center [354, 427] width 89 height 33
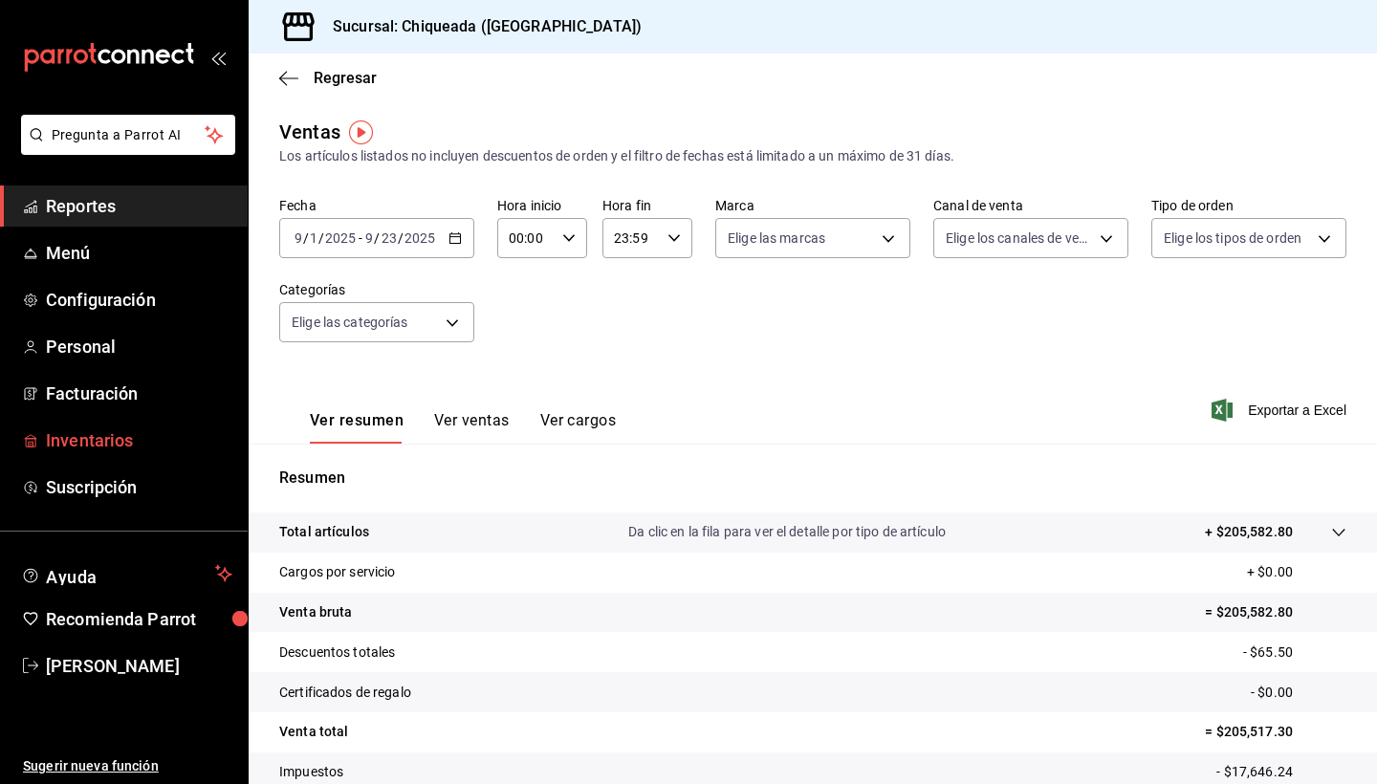
click at [112, 433] on span "Inventarios" at bounding box center [139, 440] width 186 height 26
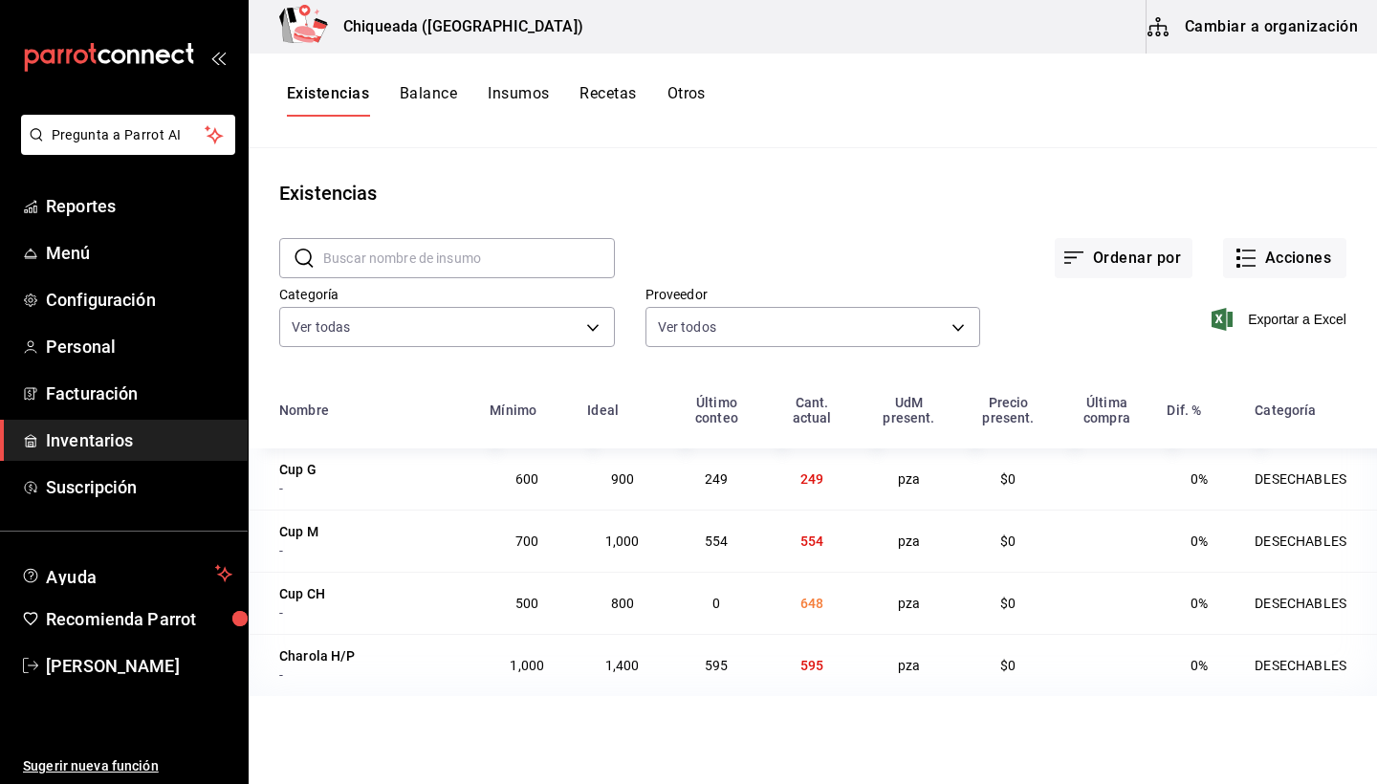
click at [712, 399] on div "Último conteo" at bounding box center [716, 410] width 73 height 31
